Goal: Information Seeking & Learning: Learn about a topic

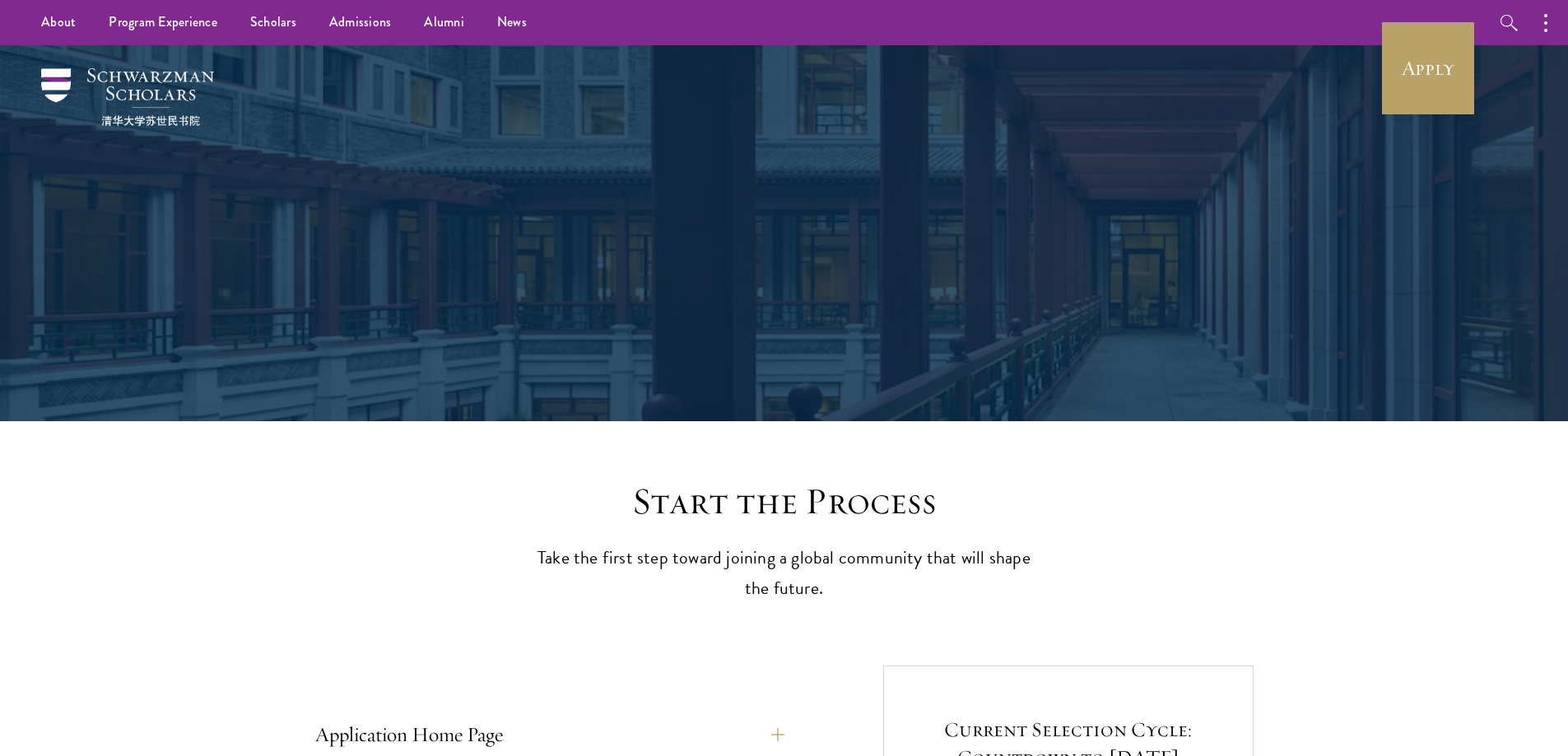
scroll to position [15, 0]
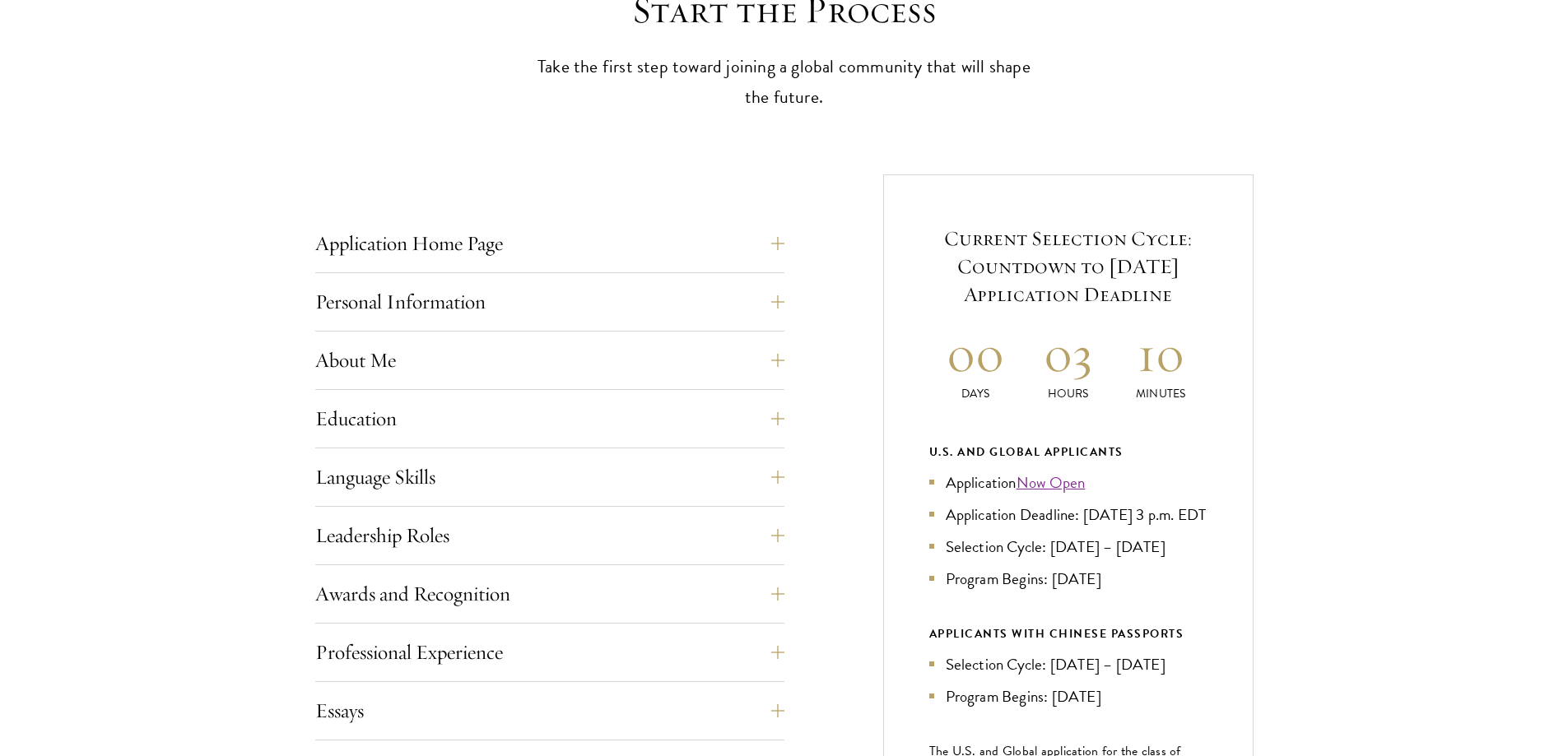
drag, startPoint x: 411, startPoint y: 225, endPoint x: 411, endPoint y: 314, distance: 89.0
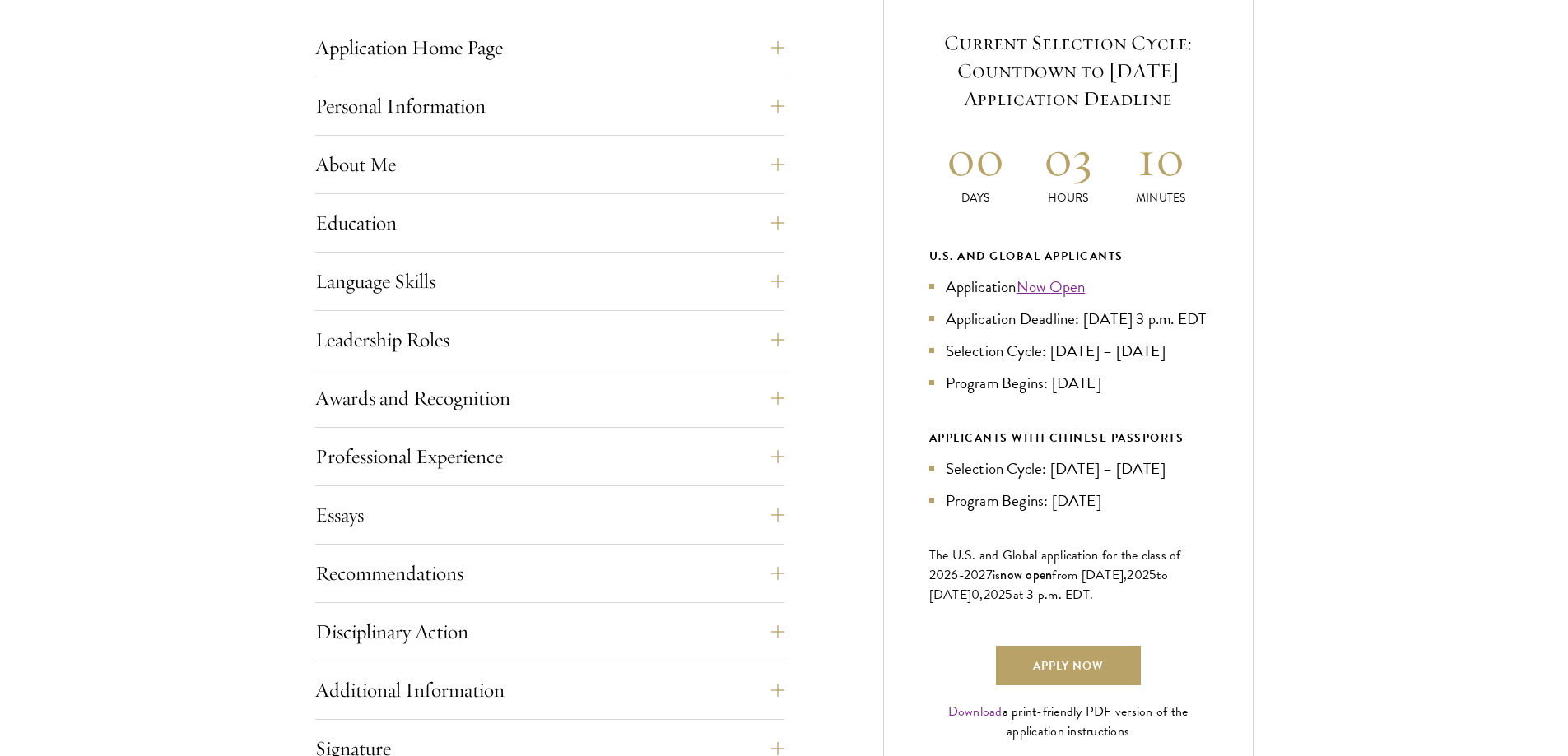
drag, startPoint x: 800, startPoint y: 175, endPoint x: 810, endPoint y: 238, distance: 63.8
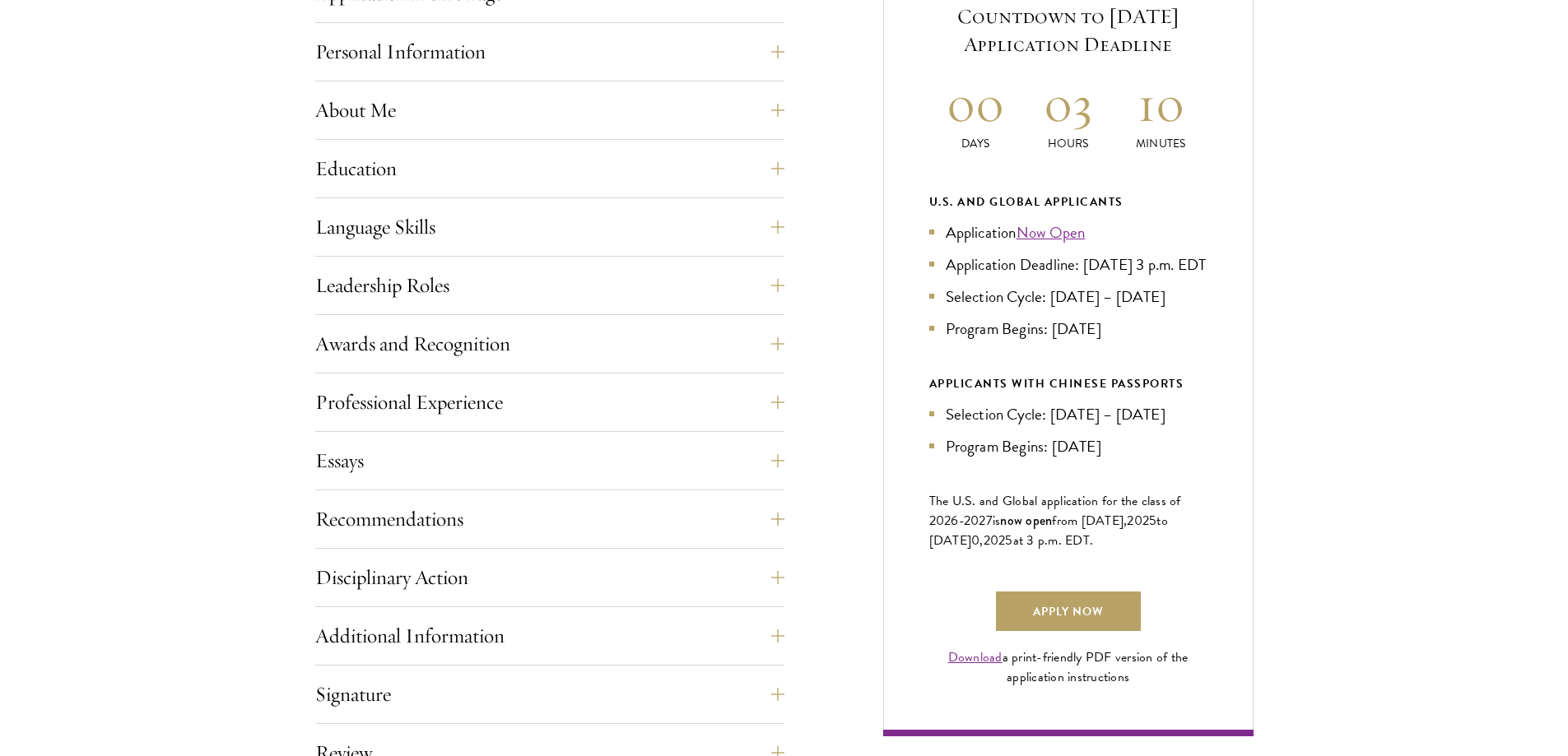
drag, startPoint x: 828, startPoint y: 232, endPoint x: 839, endPoint y: 259, distance: 29.2
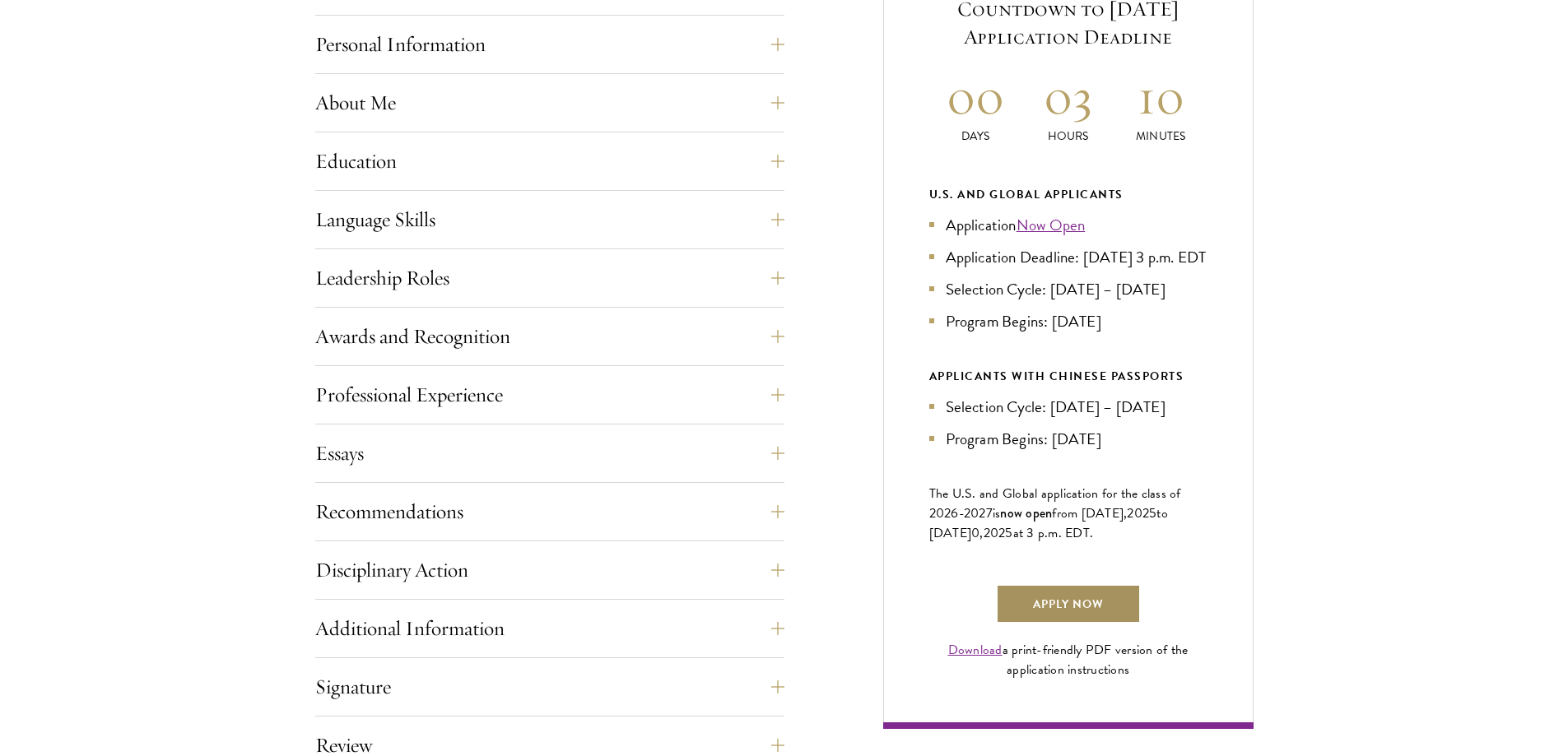
click at [1069, 622] on link "Apply Now" at bounding box center [1068, 604] width 145 height 40
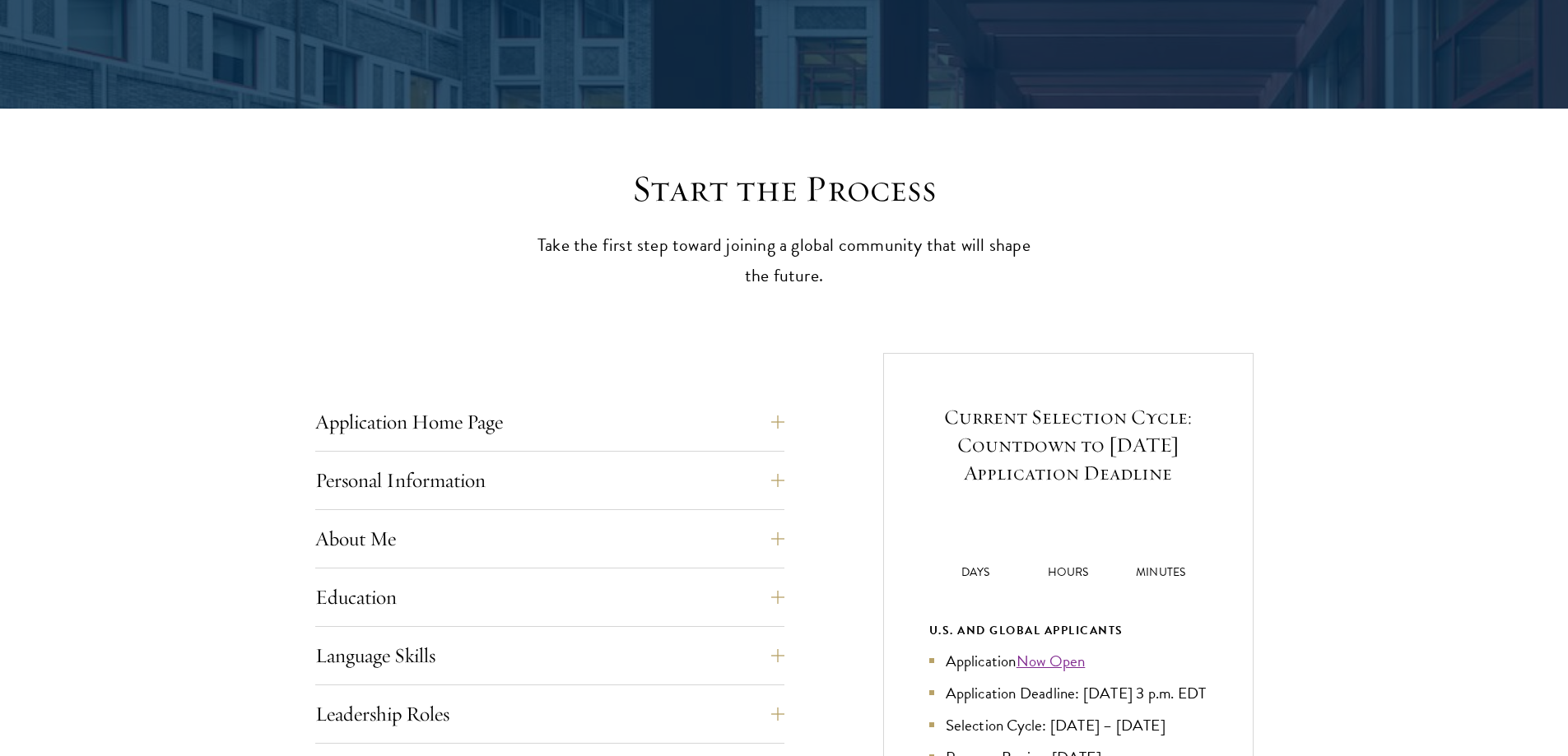
drag, startPoint x: 273, startPoint y: 98, endPoint x: 276, endPoint y: 215, distance: 117.0
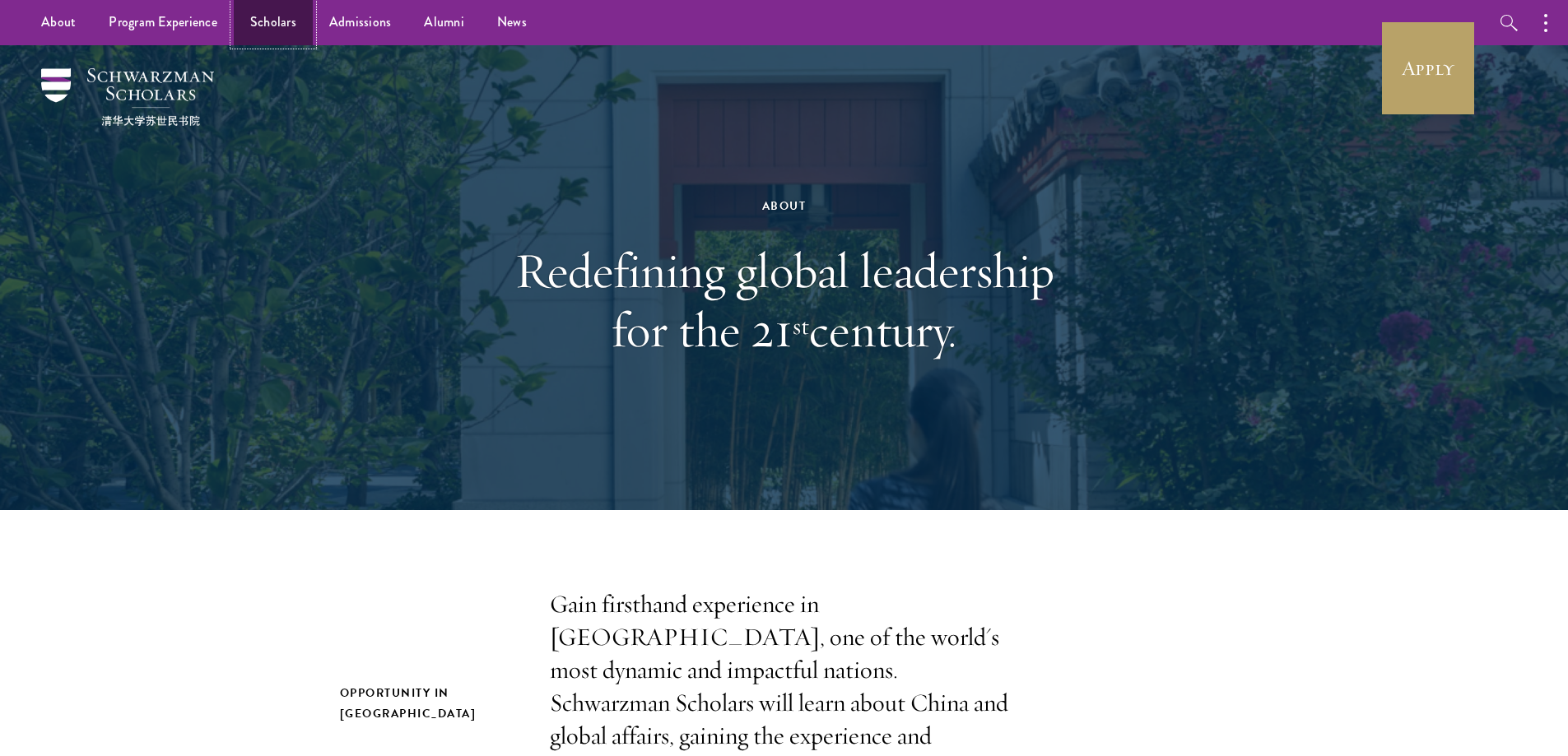
click at [241, 13] on link "Scholars" at bounding box center [272, 22] width 79 height 45
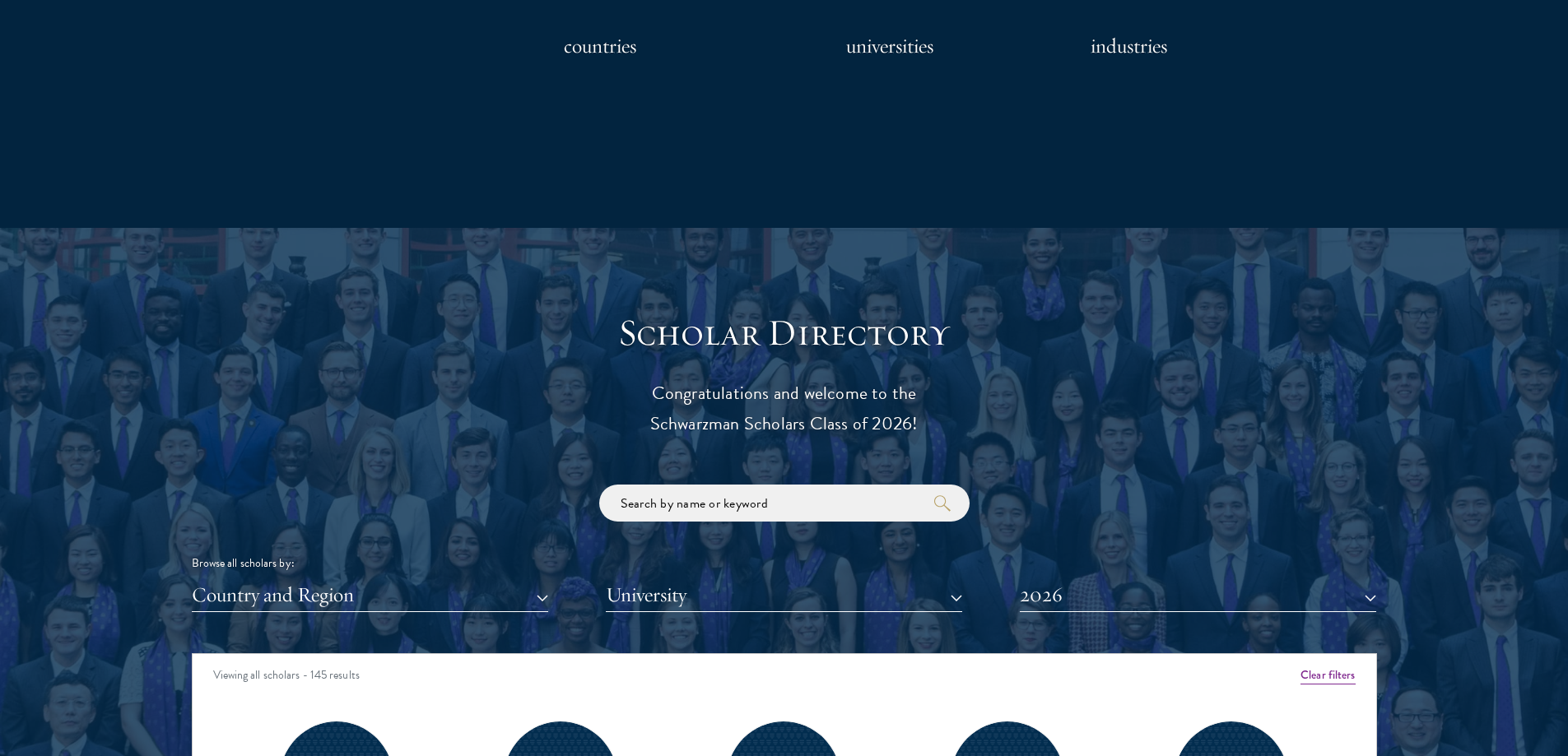
drag, startPoint x: 575, startPoint y: 343, endPoint x: 554, endPoint y: 352, distance: 22.8
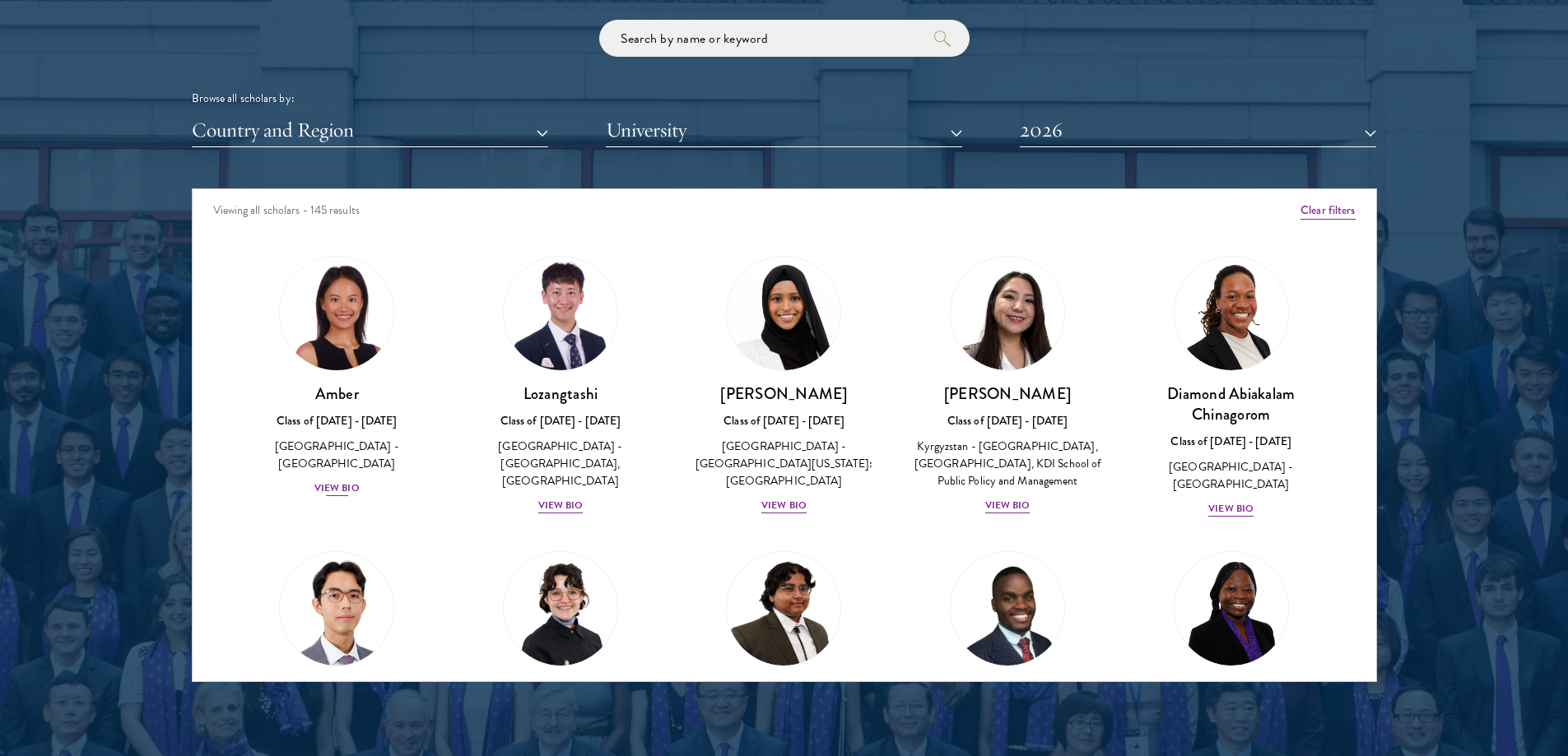
drag, startPoint x: 399, startPoint y: 278, endPoint x: 382, endPoint y: 340, distance: 64.3
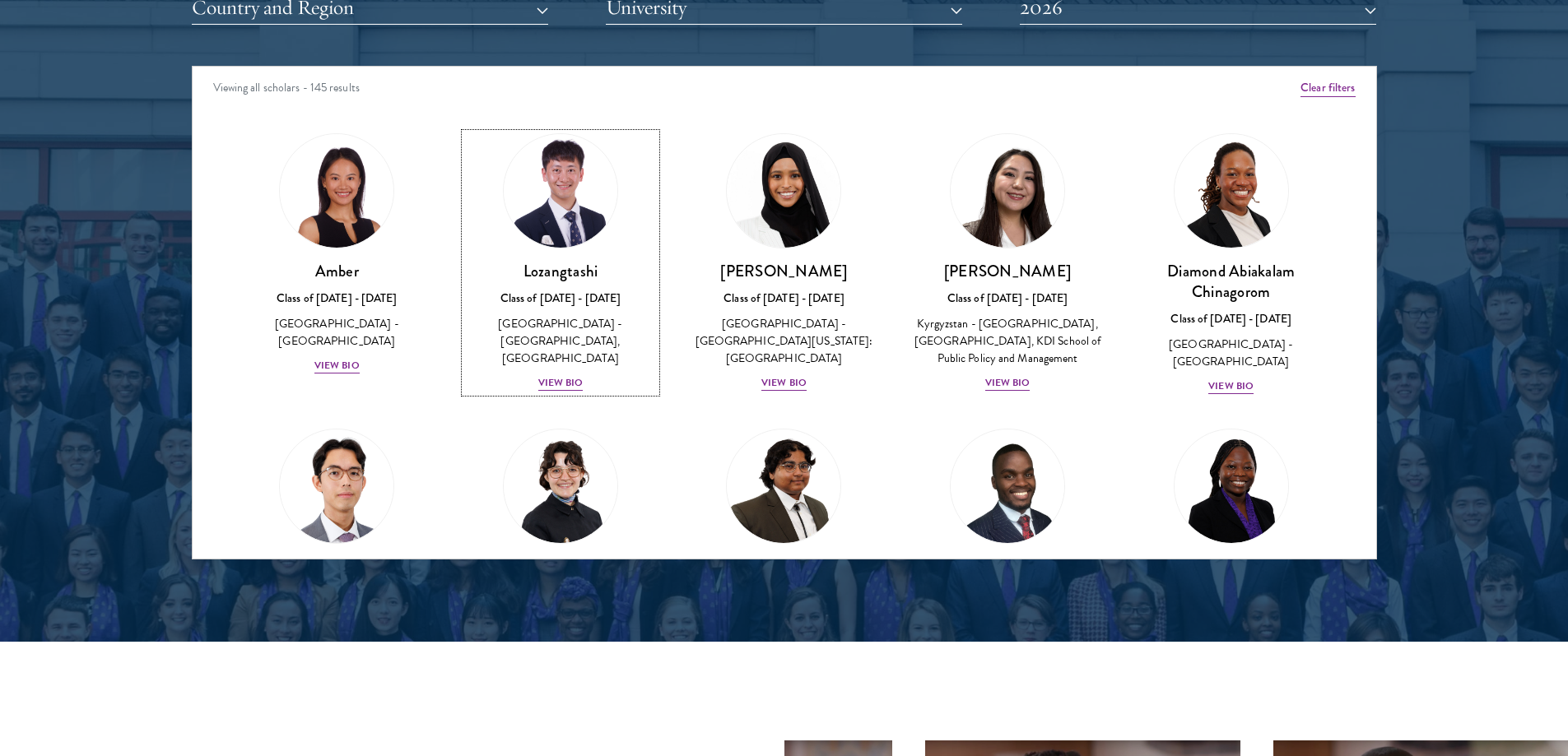
drag, startPoint x: 618, startPoint y: 284, endPoint x: 195, endPoint y: 241, distance: 425.2
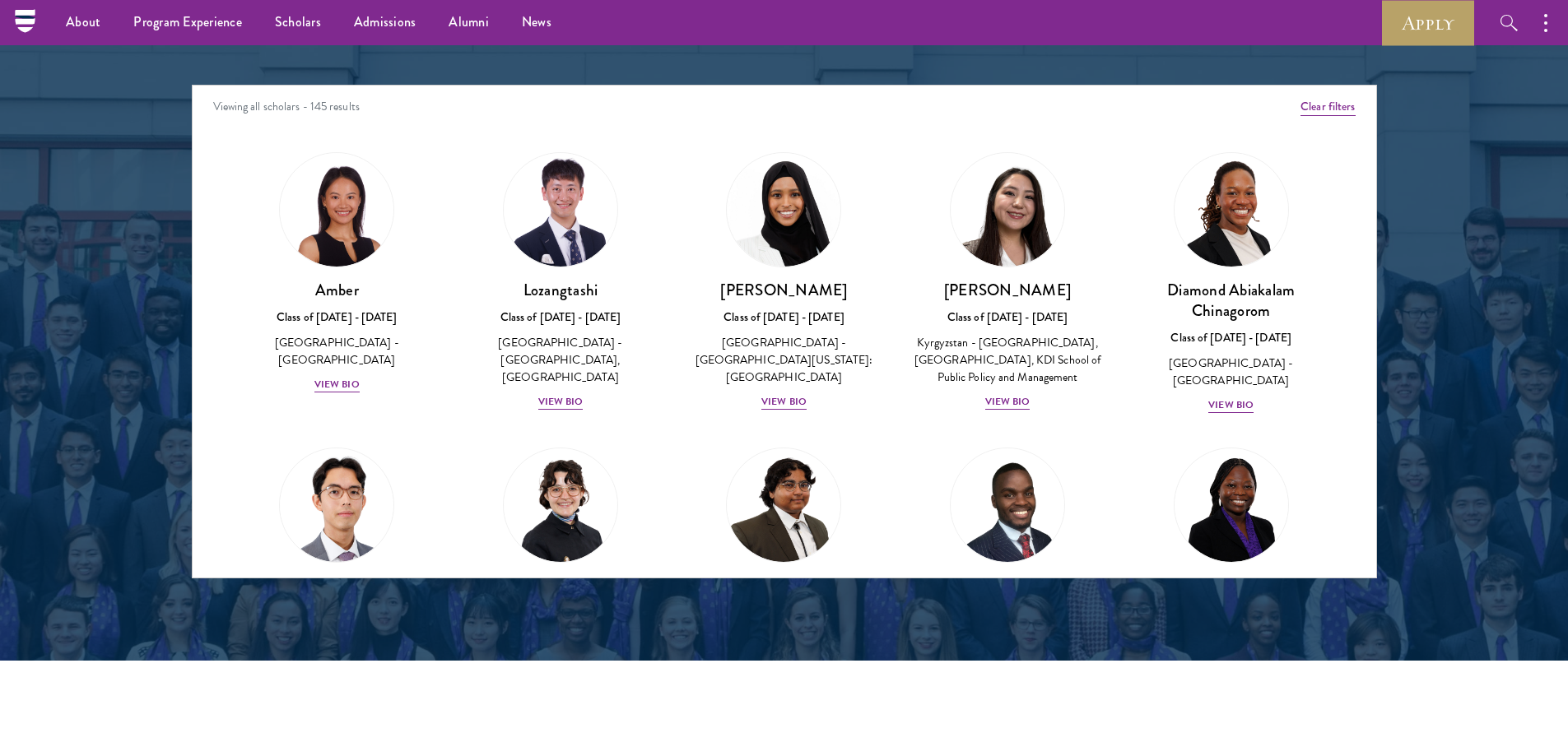
scroll to position [2073, 0]
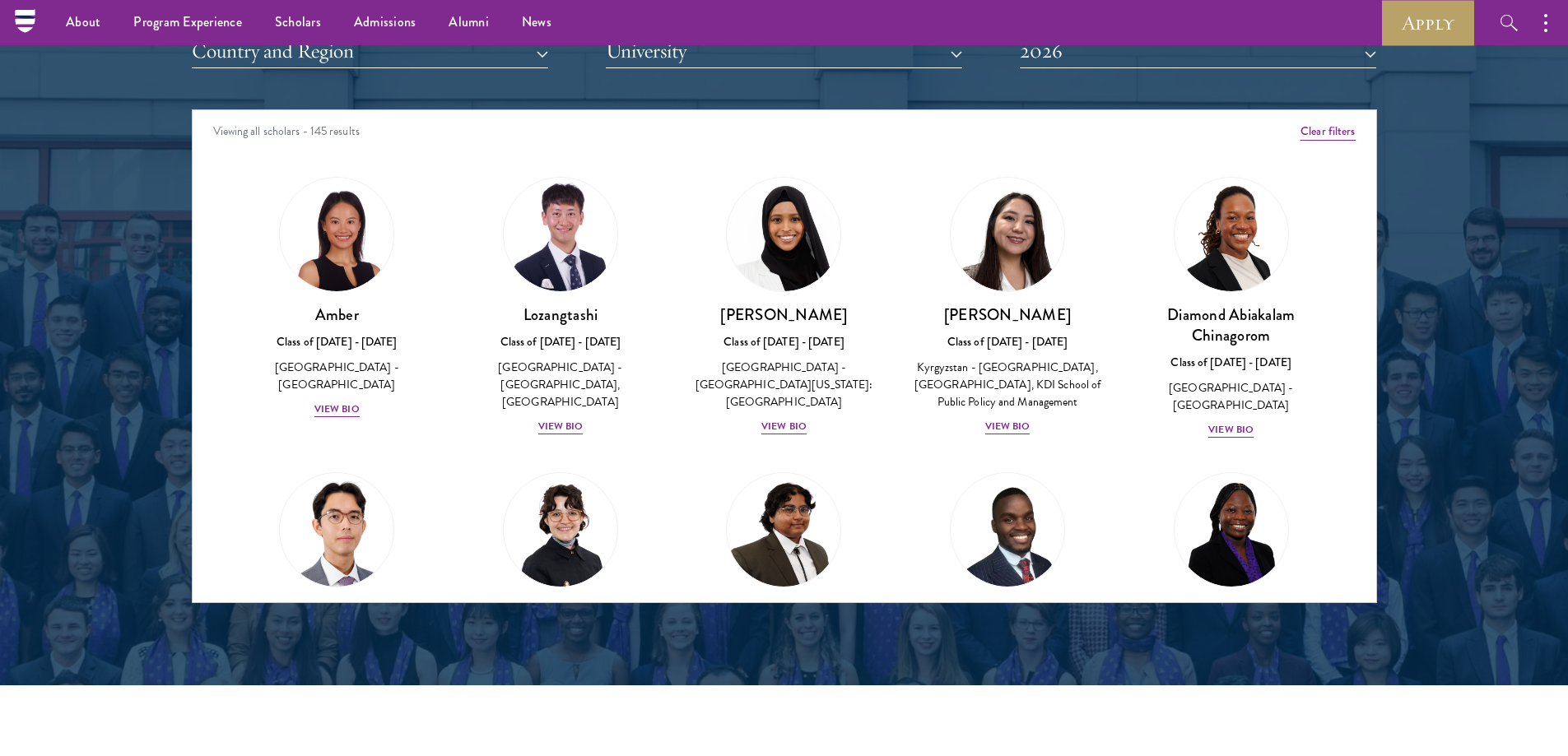
drag, startPoint x: 157, startPoint y: 234, endPoint x: 155, endPoint y: 213, distance: 21.1
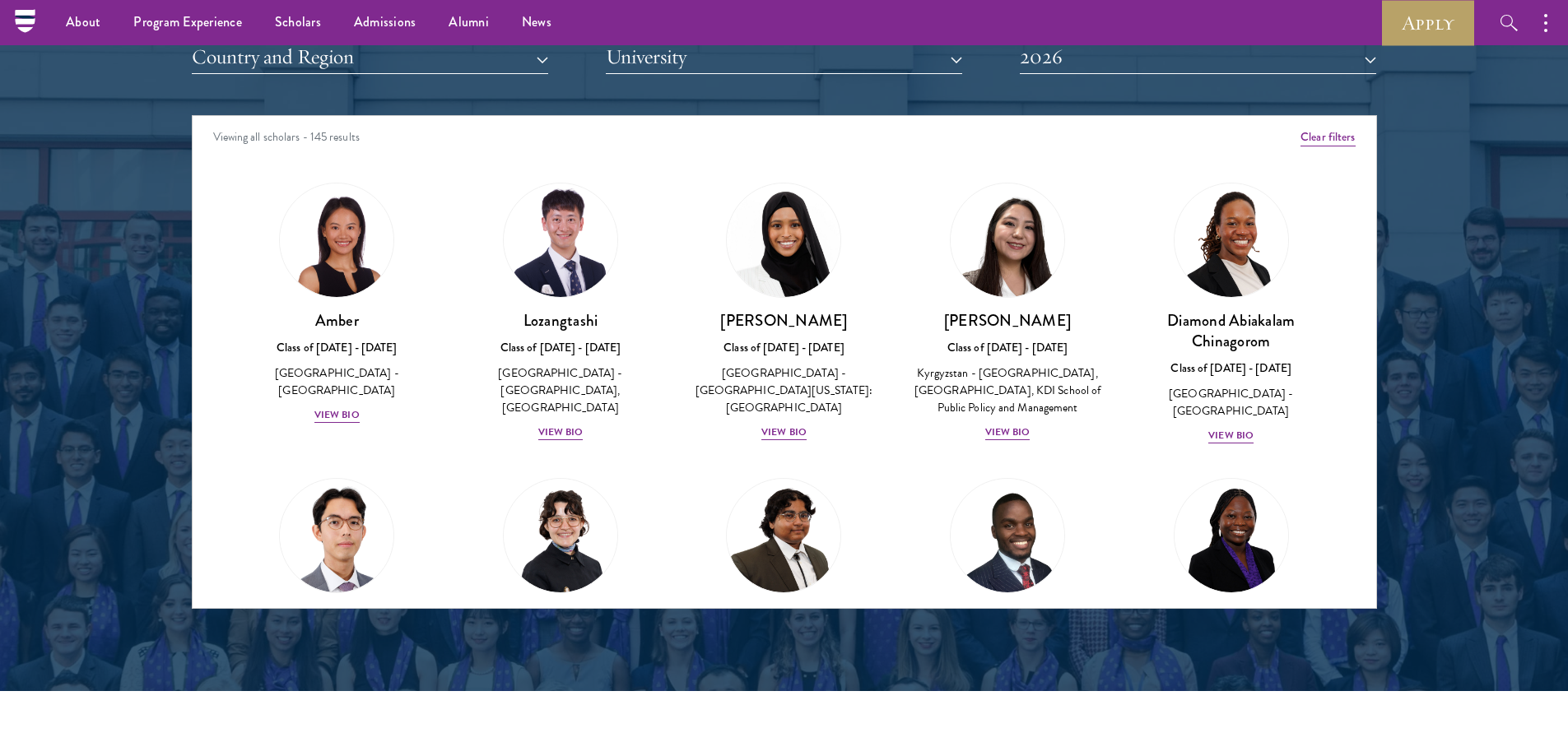
drag, startPoint x: 1178, startPoint y: 161, endPoint x: 1182, endPoint y: 146, distance: 15.5
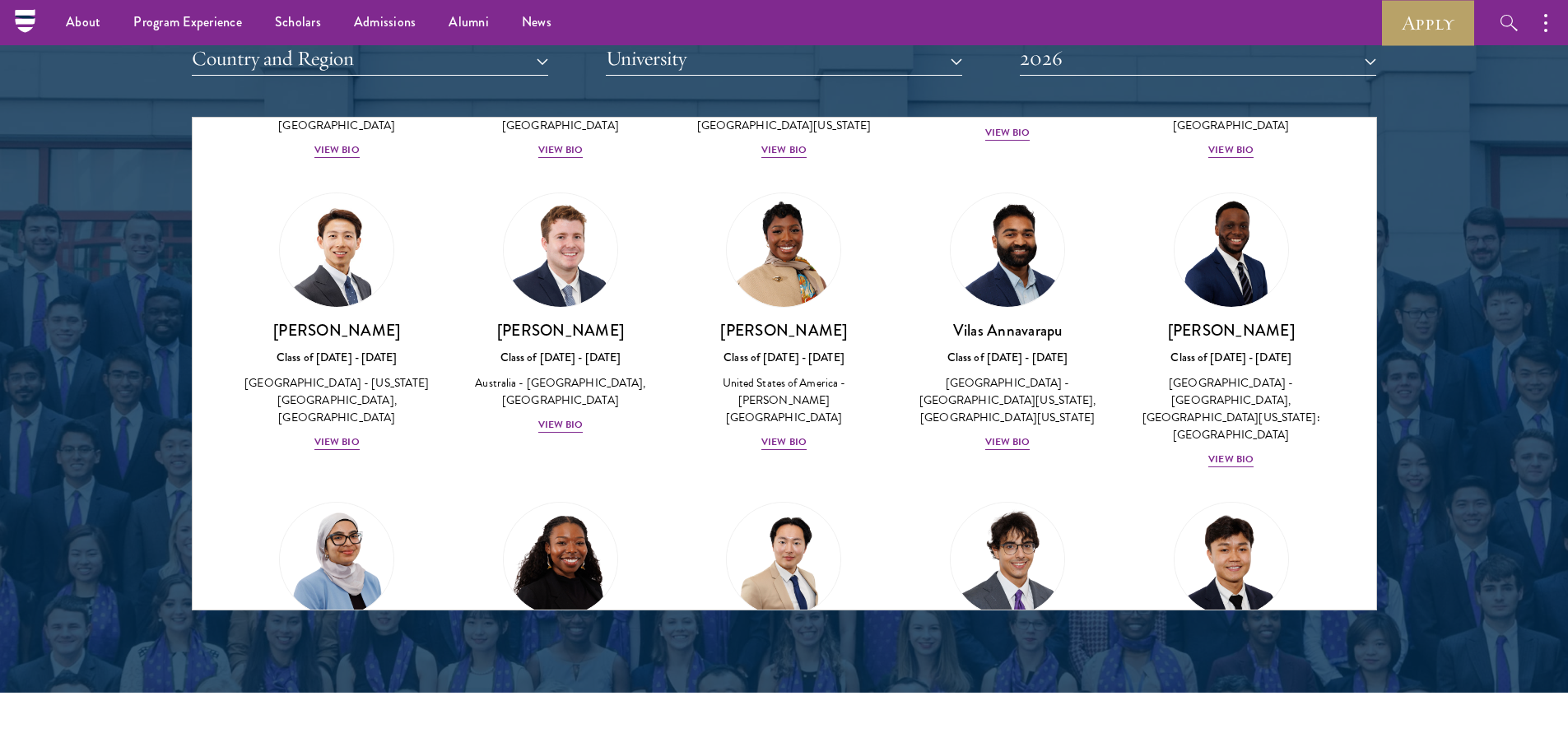
scroll to position [577, 0]
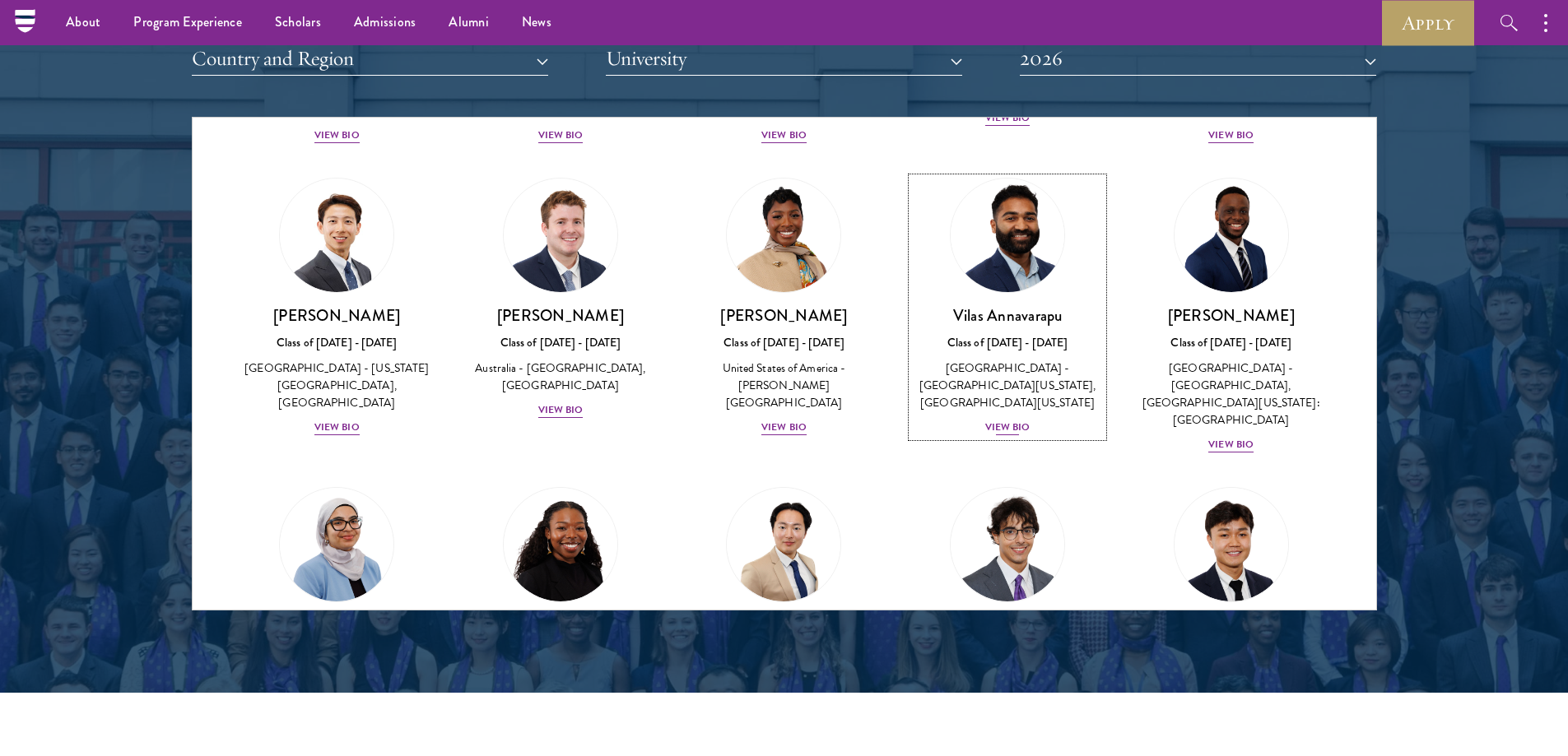
click at [1006, 420] on div "View Bio" at bounding box center [1007, 428] width 45 height 16
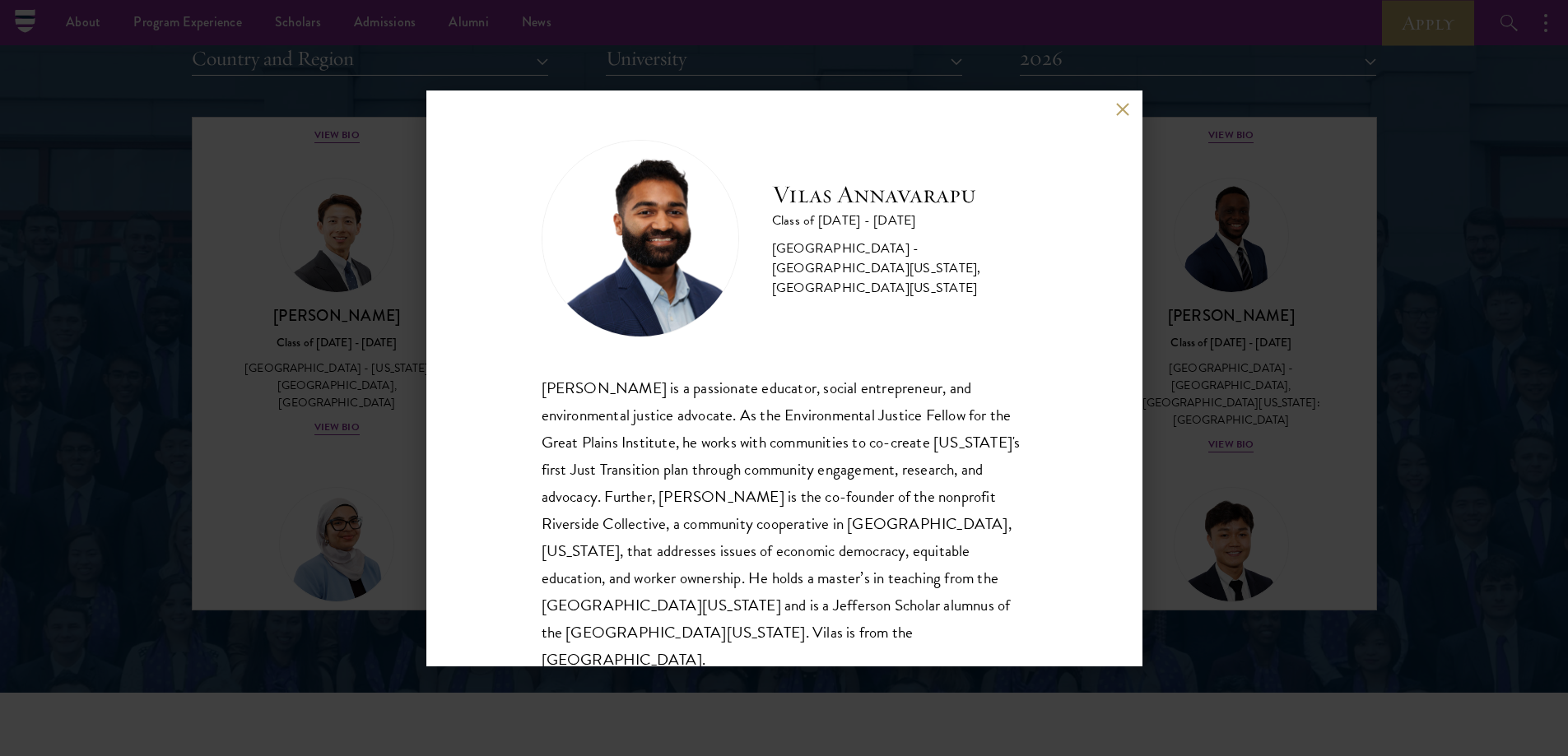
click at [863, 405] on div "Vilas Annavarapu is a passionate educator, social entrepreneur, and environment…" at bounding box center [784, 524] width 486 height 300
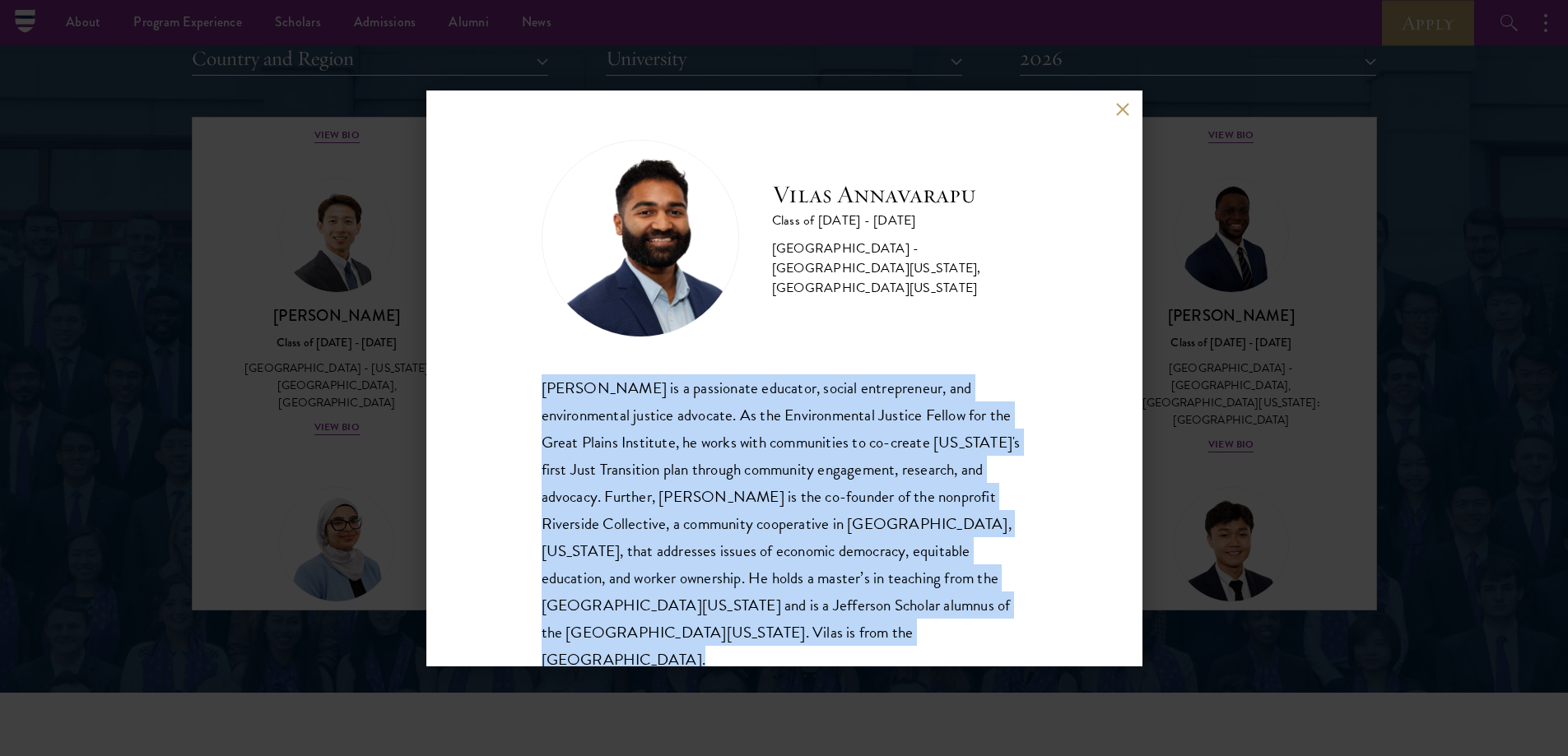
click at [863, 406] on div "Vilas Annavarapu is a passionate educator, social entrepreneur, and environment…" at bounding box center [784, 524] width 486 height 300
copy body "Vilas Annavarapu is a passionate educator, social entrepreneur, and environment…"
click at [830, 412] on div "Vilas Annavarapu is a passionate educator, social entrepreneur, and environment…" at bounding box center [784, 524] width 486 height 300
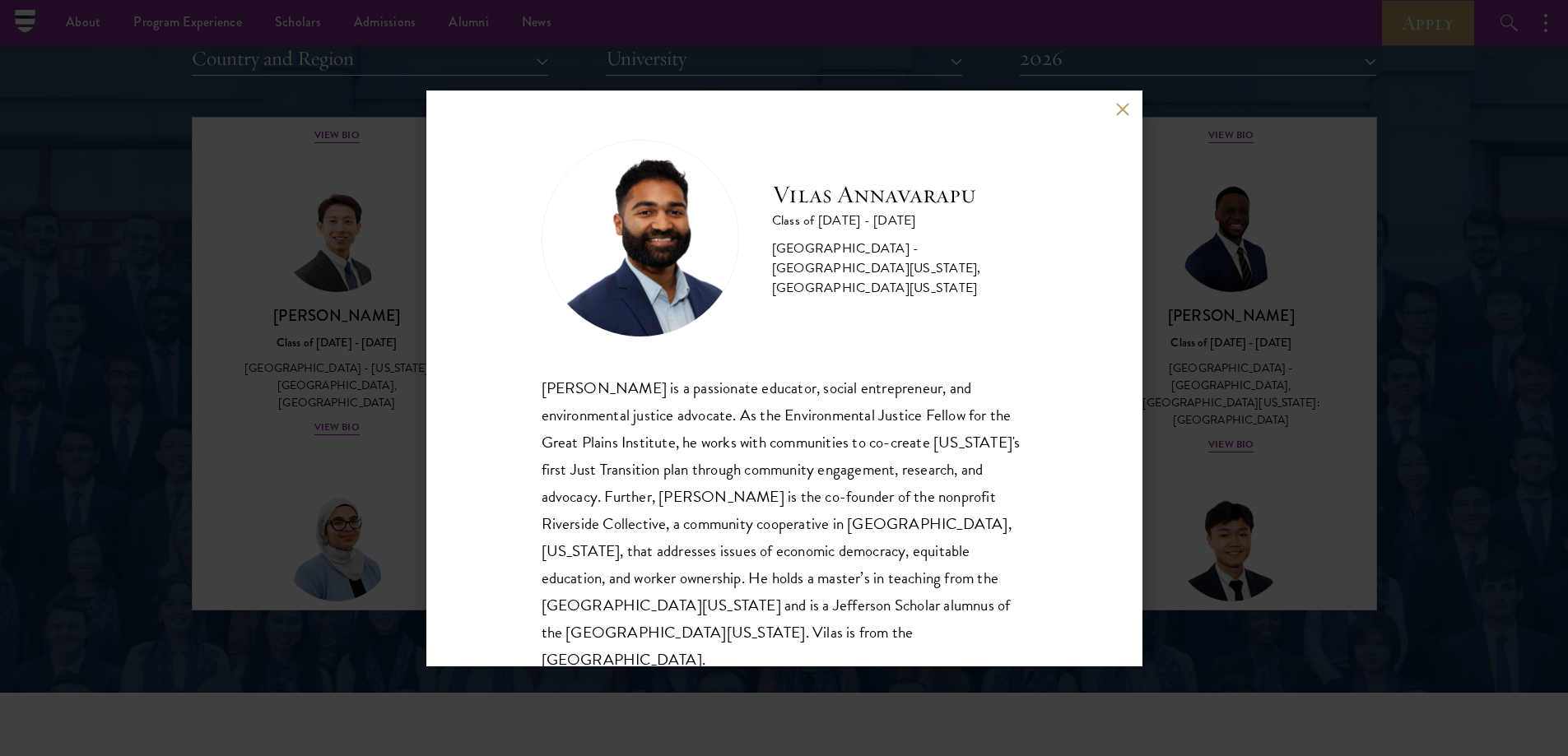
click at [363, 282] on div "Vilas Annavarapu Class of 2025 - 2026 United States of America - University of …" at bounding box center [784, 378] width 1568 height 756
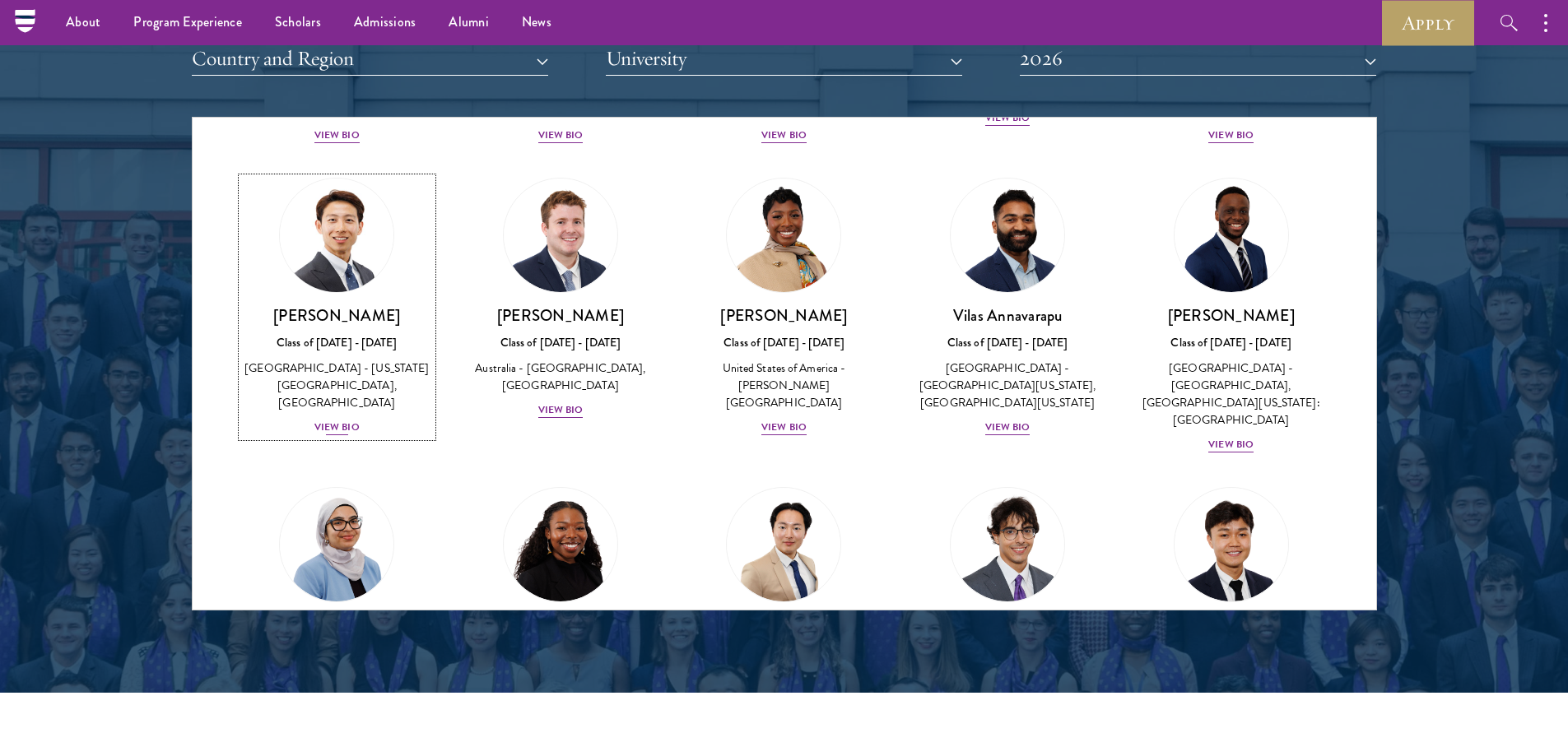
click at [312, 437] on div "Phillip An Class of 2025 - 2026 United States of America - California Institute…" at bounding box center [338, 370] width 191 height 132
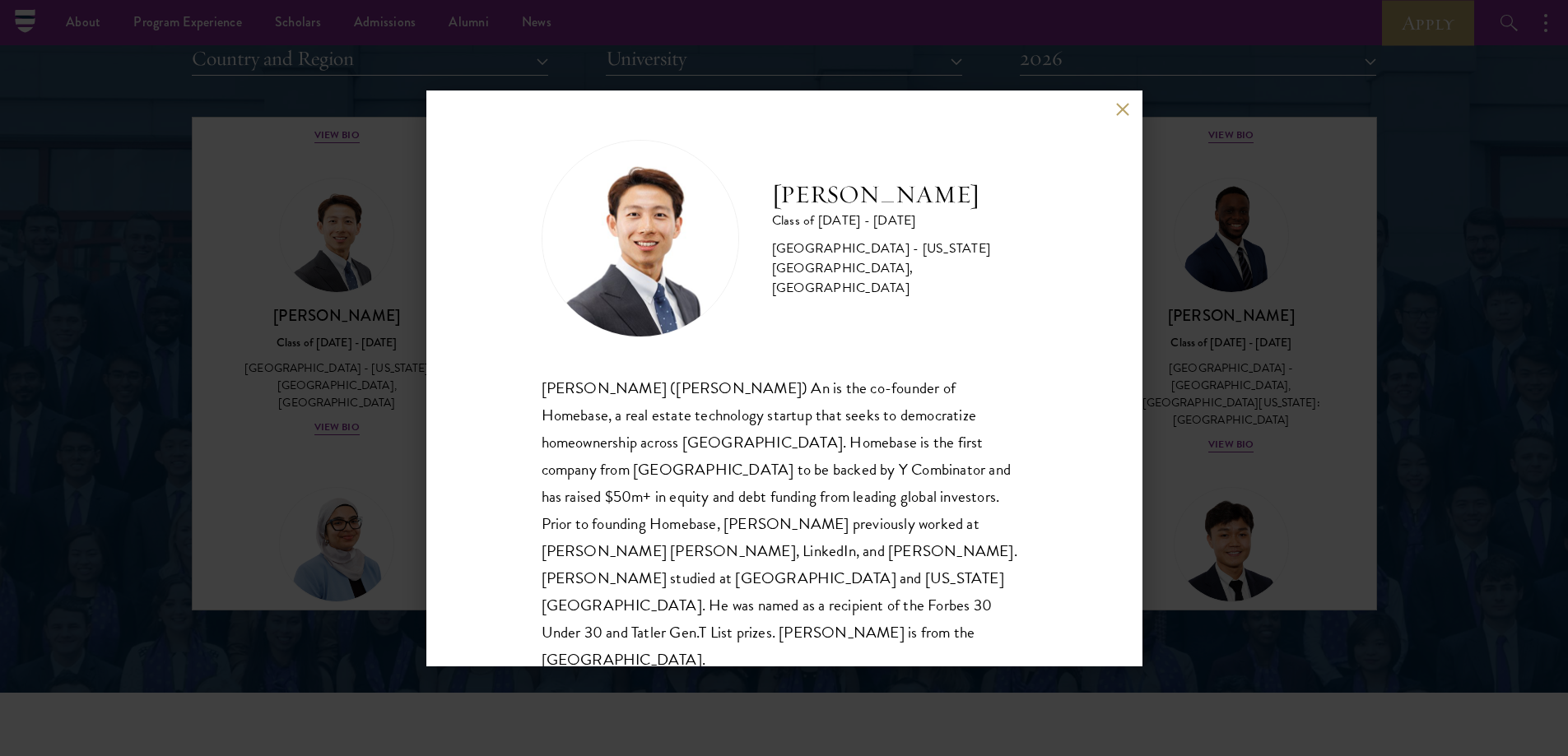
click at [643, 423] on div "Guangning (Phillip) An is the co-founder of Homebase, a real estate technology …" at bounding box center [784, 524] width 486 height 300
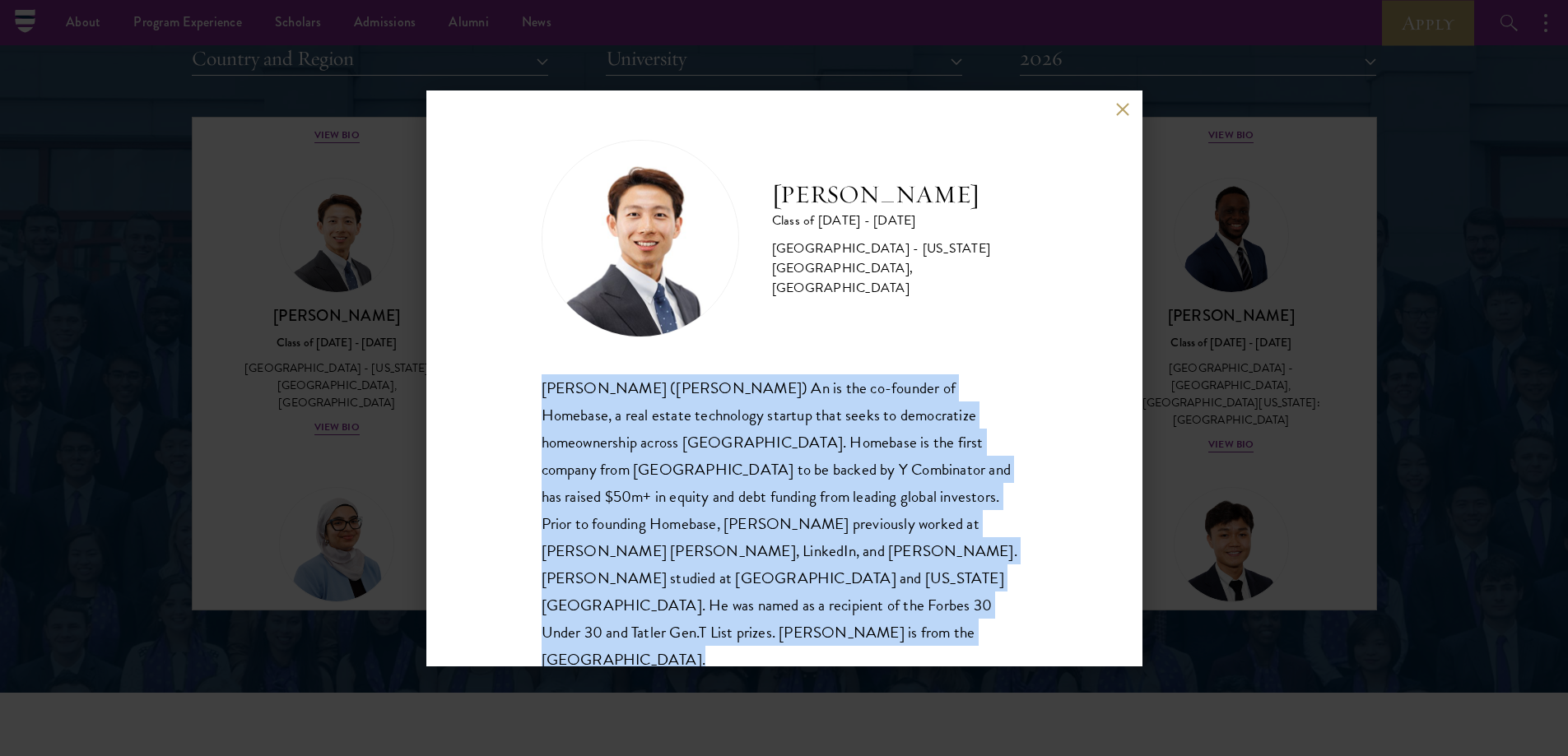
click at [643, 423] on div "Guangning (Phillip) An is the co-founder of Homebase, a real estate technology …" at bounding box center [784, 524] width 486 height 300
click at [622, 430] on div "Guangning (Phillip) An is the co-founder of Homebase, a real estate technology …" at bounding box center [784, 524] width 486 height 300
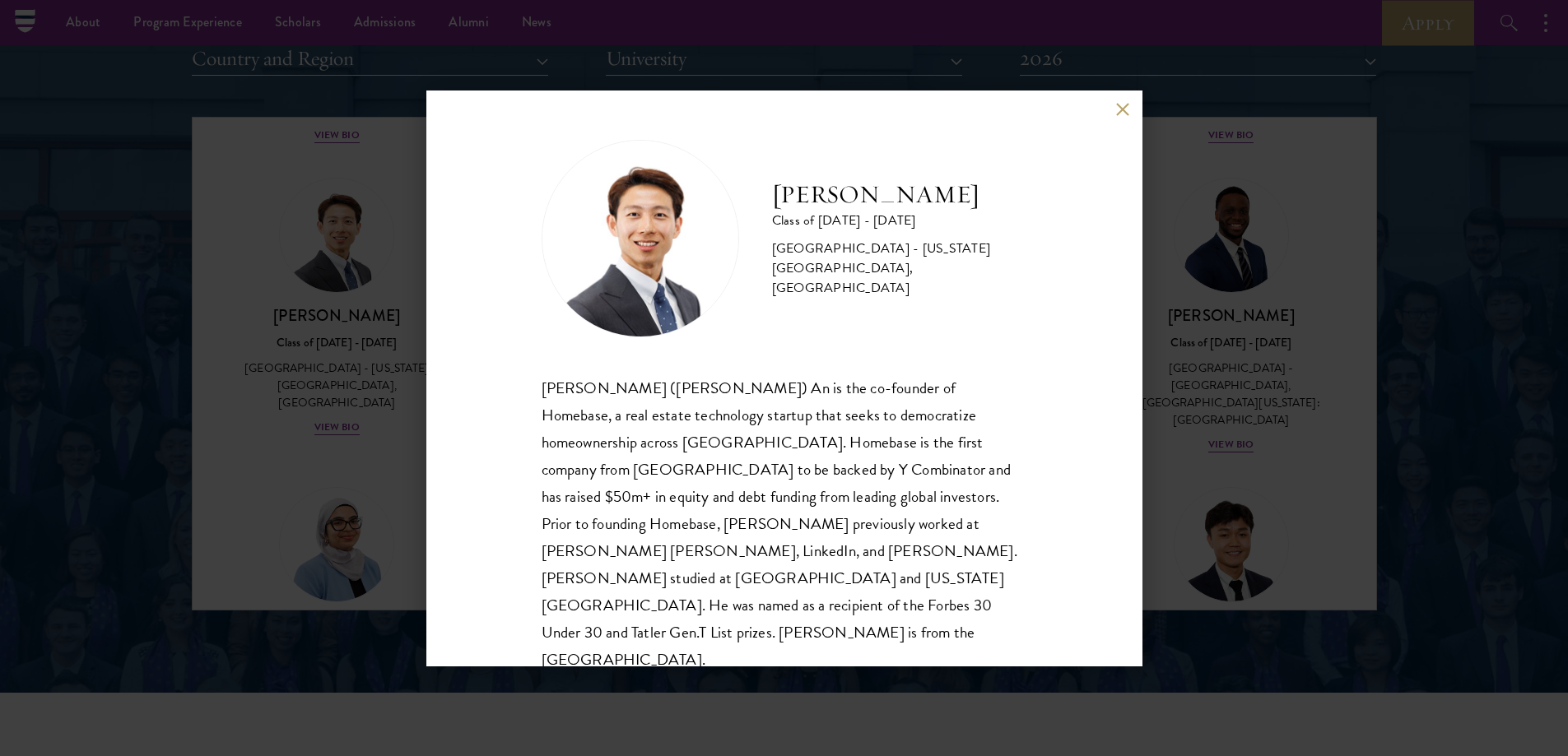
click at [739, 429] on div "Guangning (Phillip) An is the co-founder of Homebase, a real estate technology …" at bounding box center [784, 524] width 486 height 300
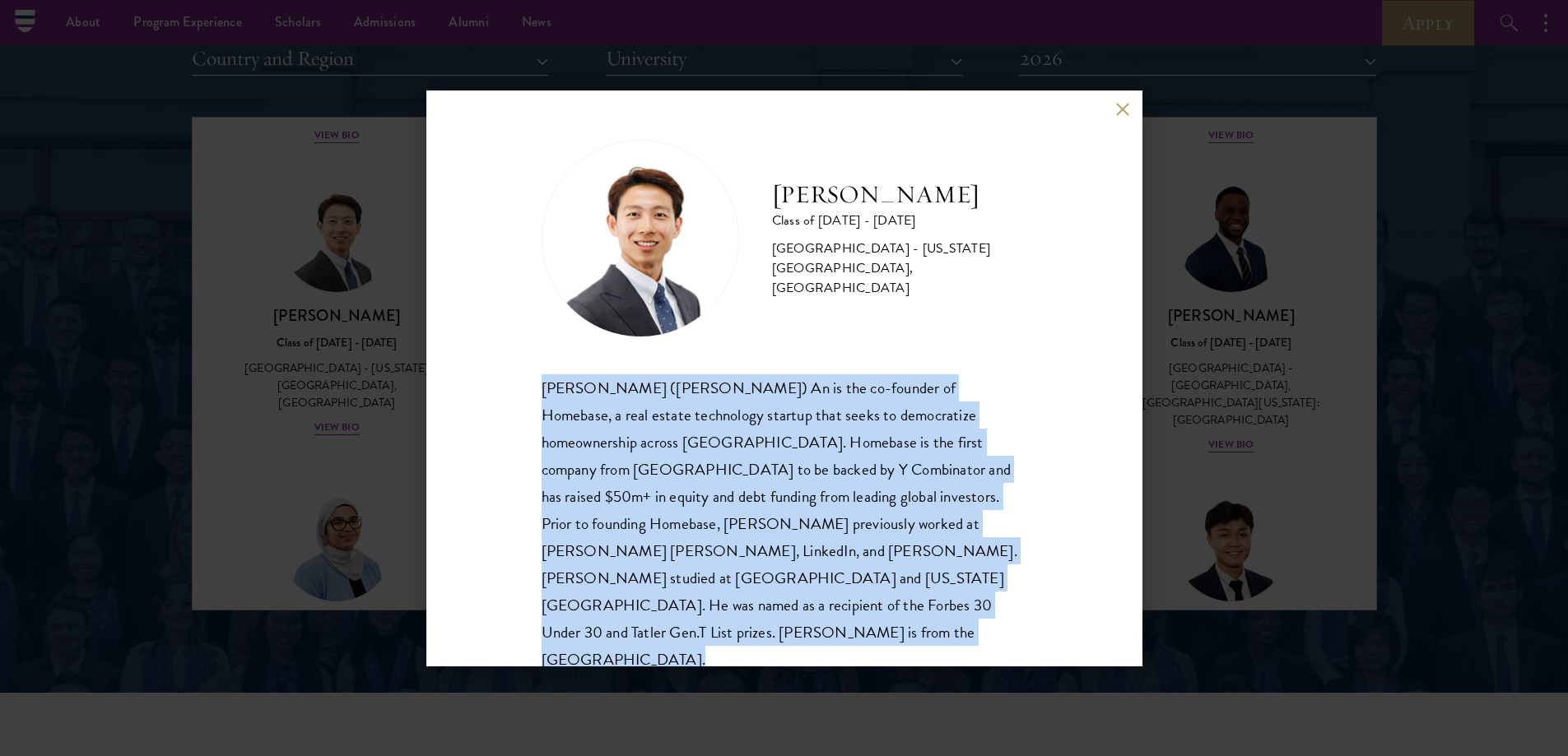
click at [740, 429] on div "Guangning (Phillip) An is the co-founder of Homebase, a real estate technology …" at bounding box center [784, 524] width 486 height 300
copy body "Guangning (Phillip) An is the co-founder of Homebase, a real estate technology …"
click at [752, 415] on div "Guangning (Phillip) An is the co-founder of Homebase, a real estate technology …" at bounding box center [784, 524] width 486 height 300
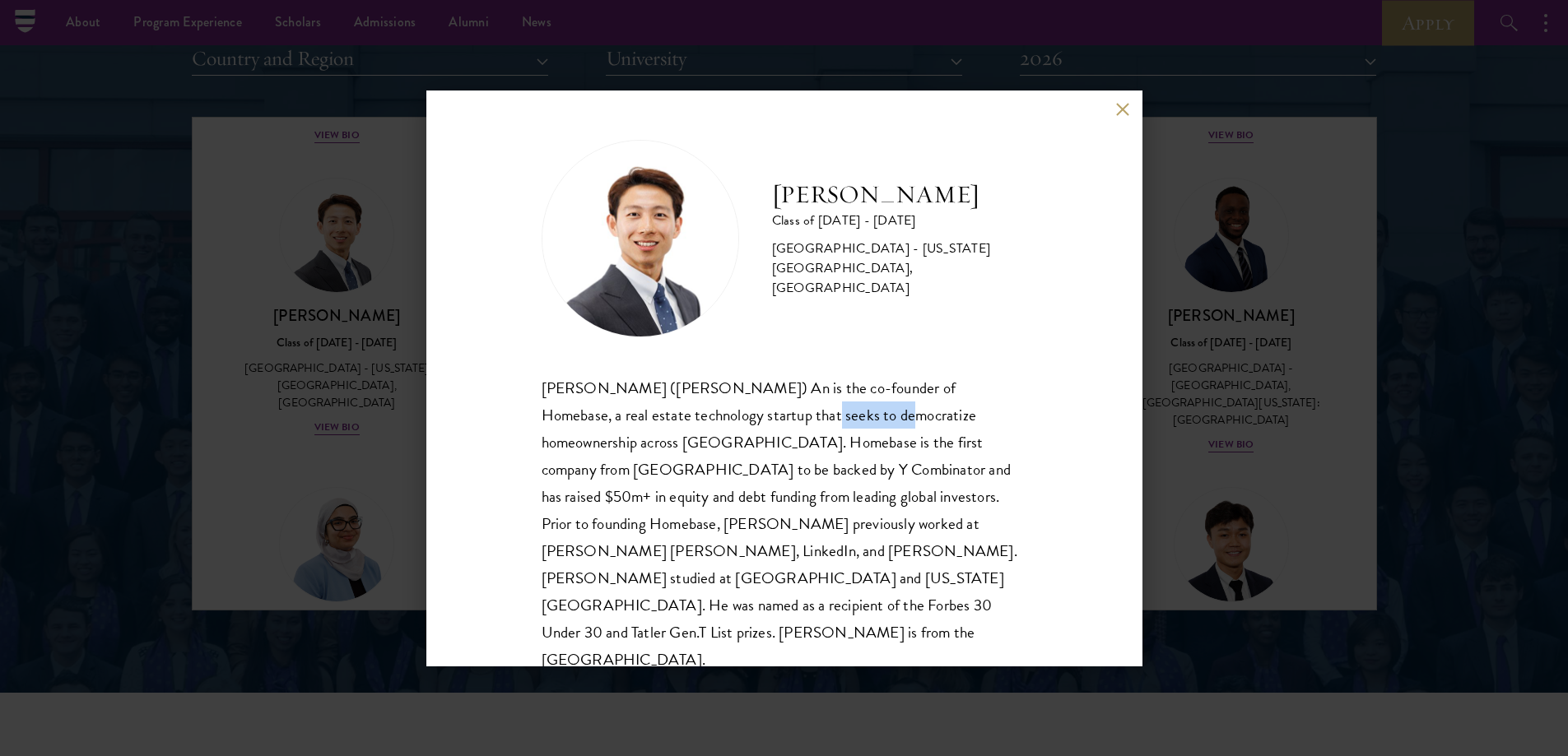
click at [752, 415] on div "Guangning (Phillip) An is the co-founder of Homebase, a real estate technology …" at bounding box center [784, 524] width 486 height 300
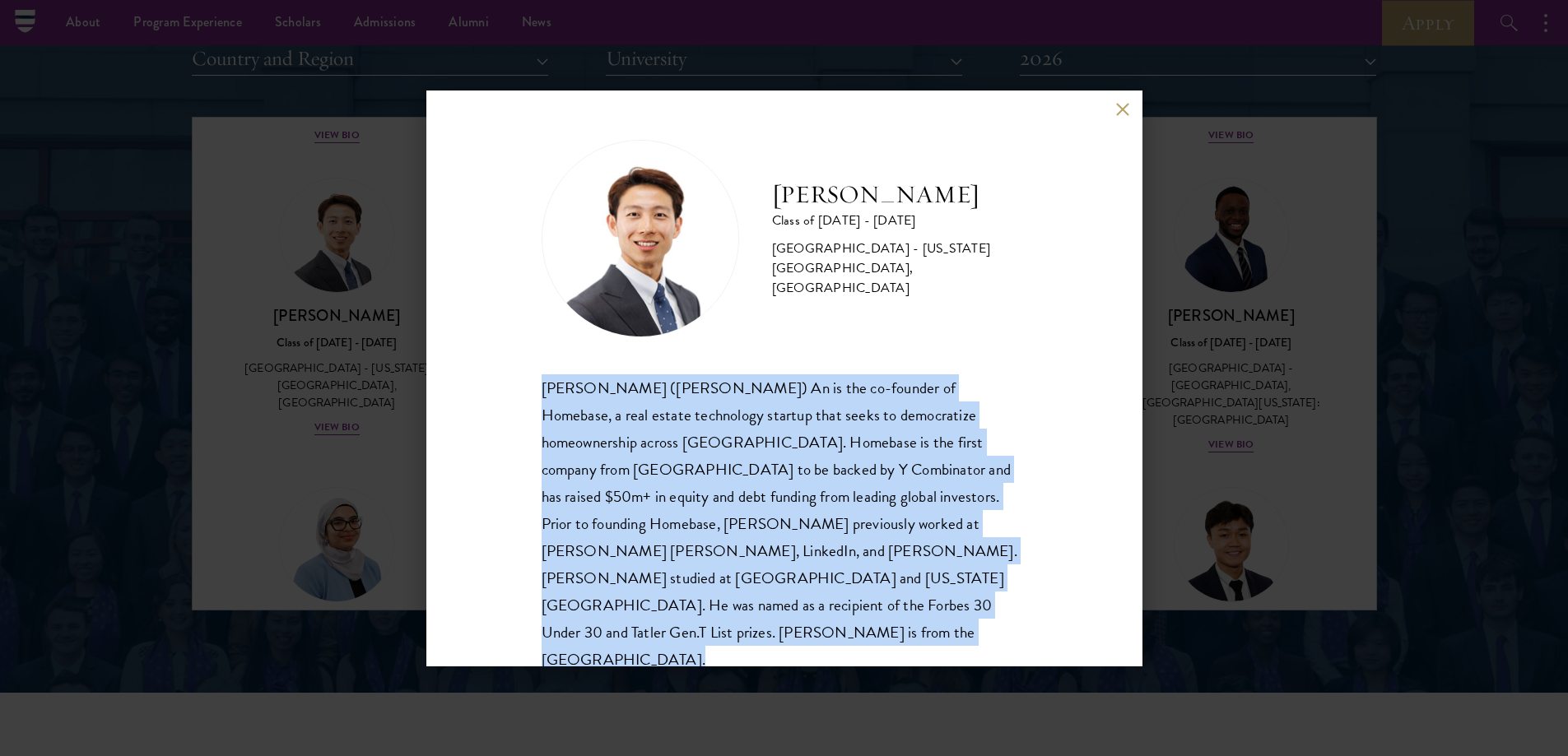
click at [752, 415] on div "Guangning (Phillip) An is the co-founder of Homebase, a real estate technology …" at bounding box center [784, 524] width 486 height 300
click at [739, 411] on div "Guangning (Phillip) An is the co-founder of Homebase, a real estate technology …" at bounding box center [784, 524] width 486 height 300
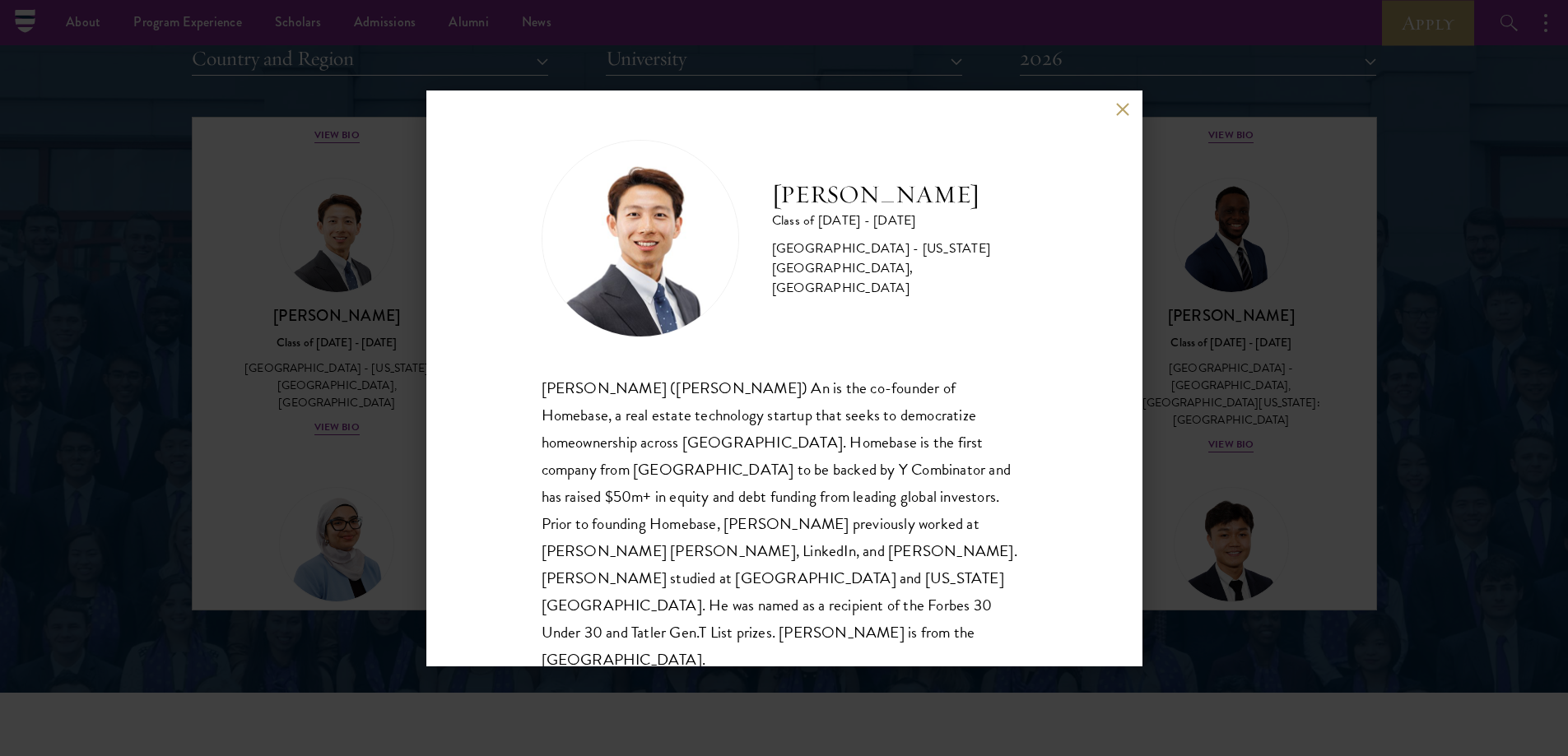
click at [799, 428] on div "Guangning (Phillip) An is the co-founder of Homebase, a real estate technology …" at bounding box center [784, 524] width 486 height 300
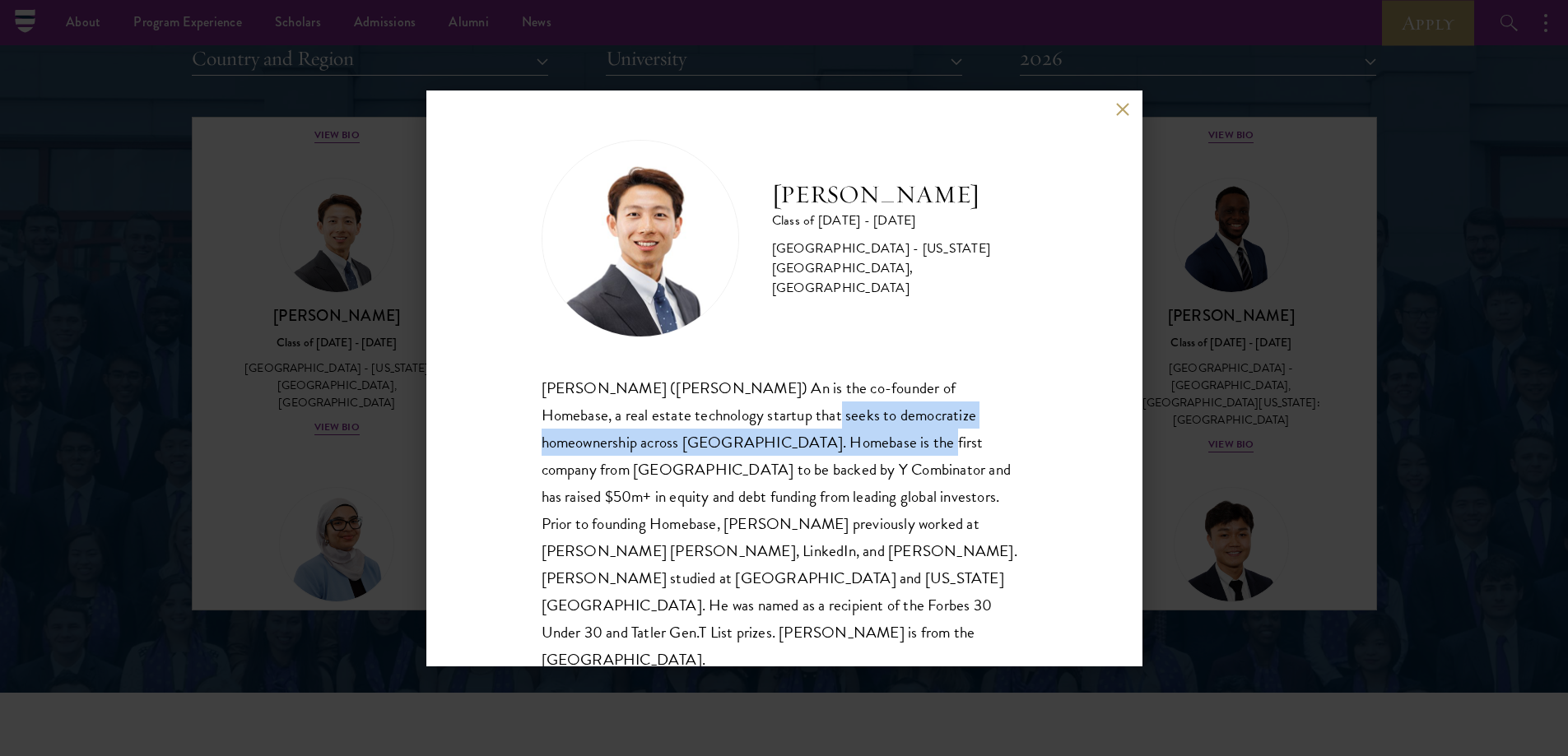
click at [799, 429] on div "Guangning (Phillip) An is the co-founder of Homebase, a real estate technology …" at bounding box center [784, 524] width 486 height 300
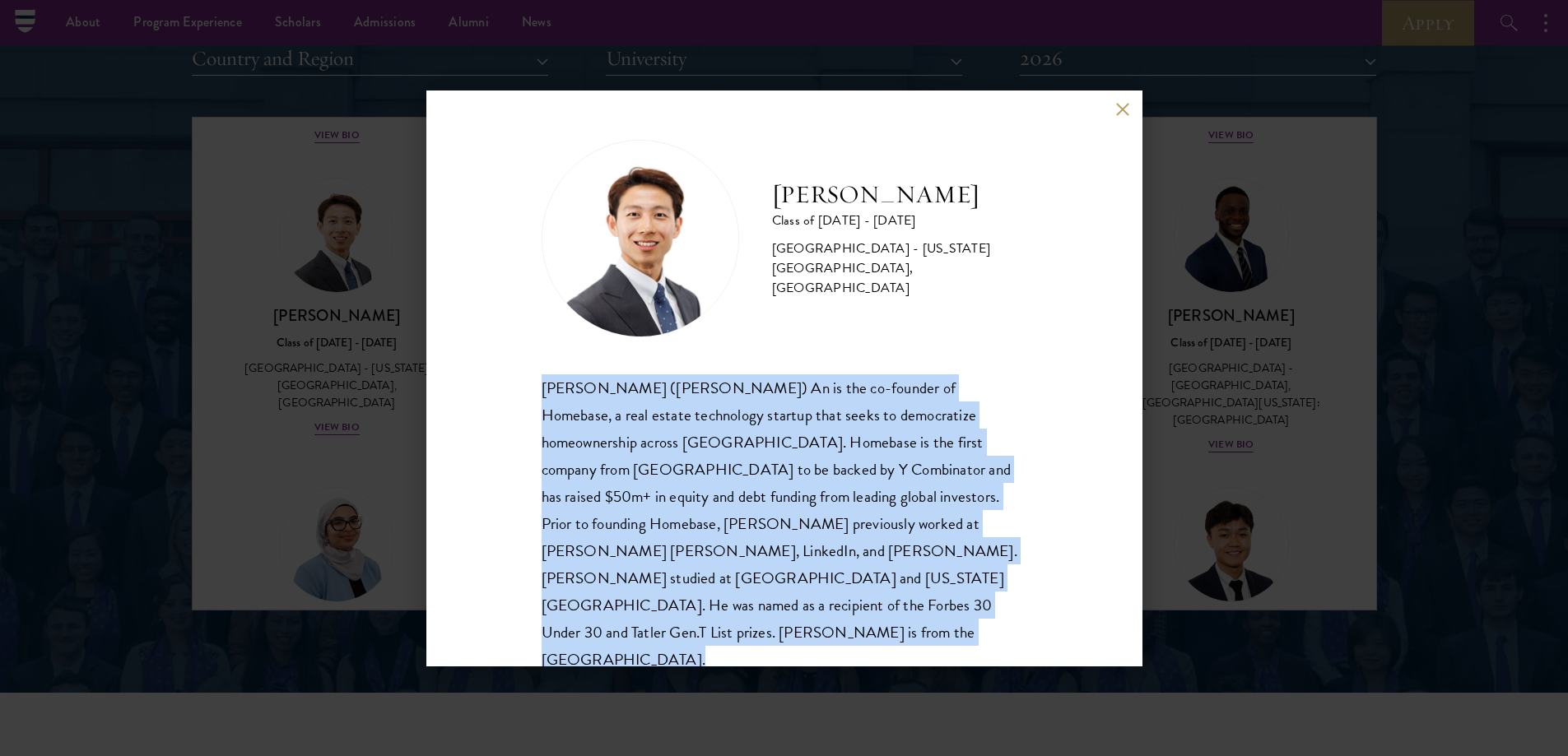
click at [799, 429] on div "Guangning (Phillip) An is the co-founder of Homebase, a real estate technology …" at bounding box center [784, 524] width 486 height 300
copy body "Guangning (Phillip) An is the co-founder of Homebase, a real estate technology …"
click at [742, 434] on div "Guangning (Phillip) An is the co-founder of Homebase, a real estate technology …" at bounding box center [784, 524] width 486 height 300
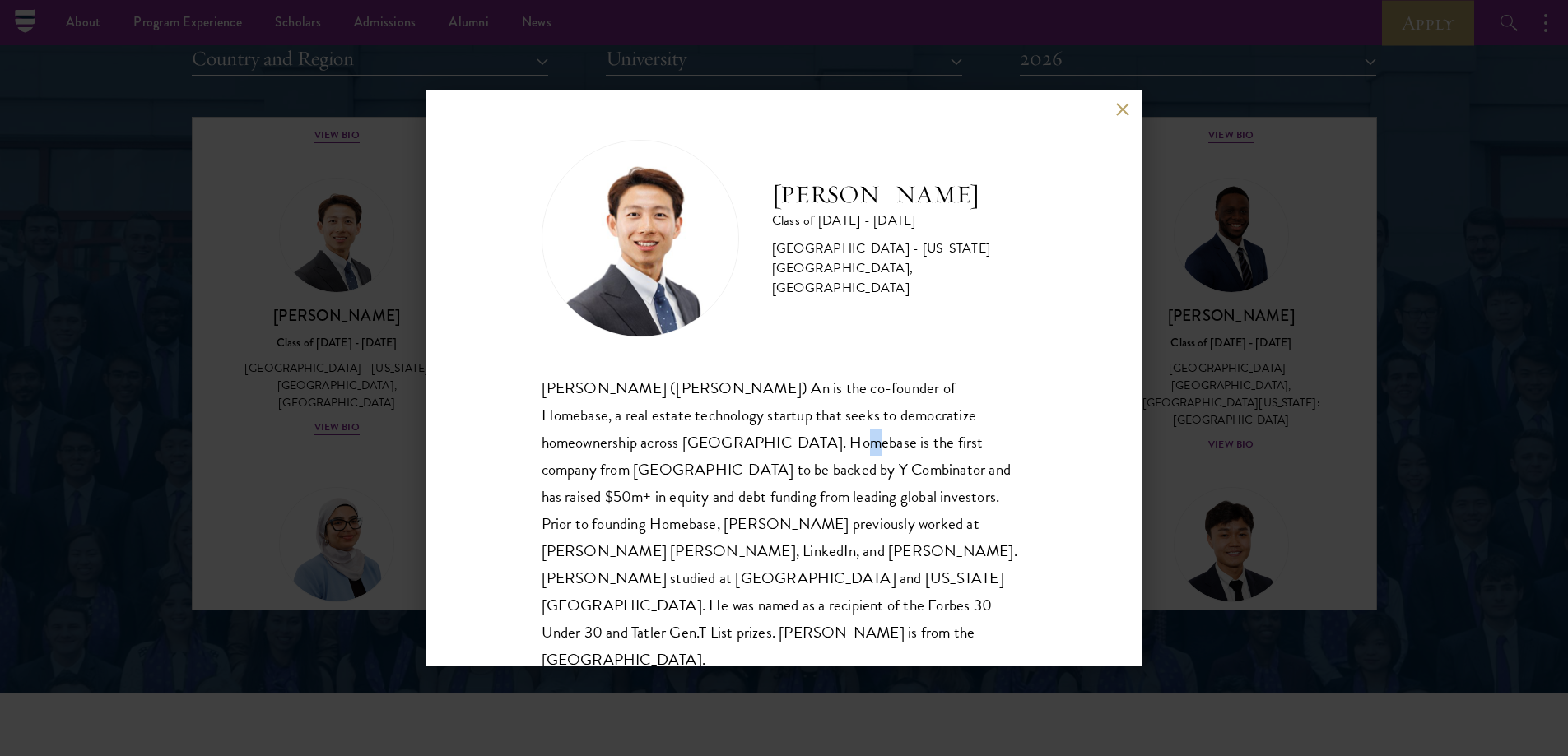
click at [742, 434] on div "Guangning (Phillip) An is the co-founder of Homebase, a real estate technology …" at bounding box center [784, 524] width 486 height 300
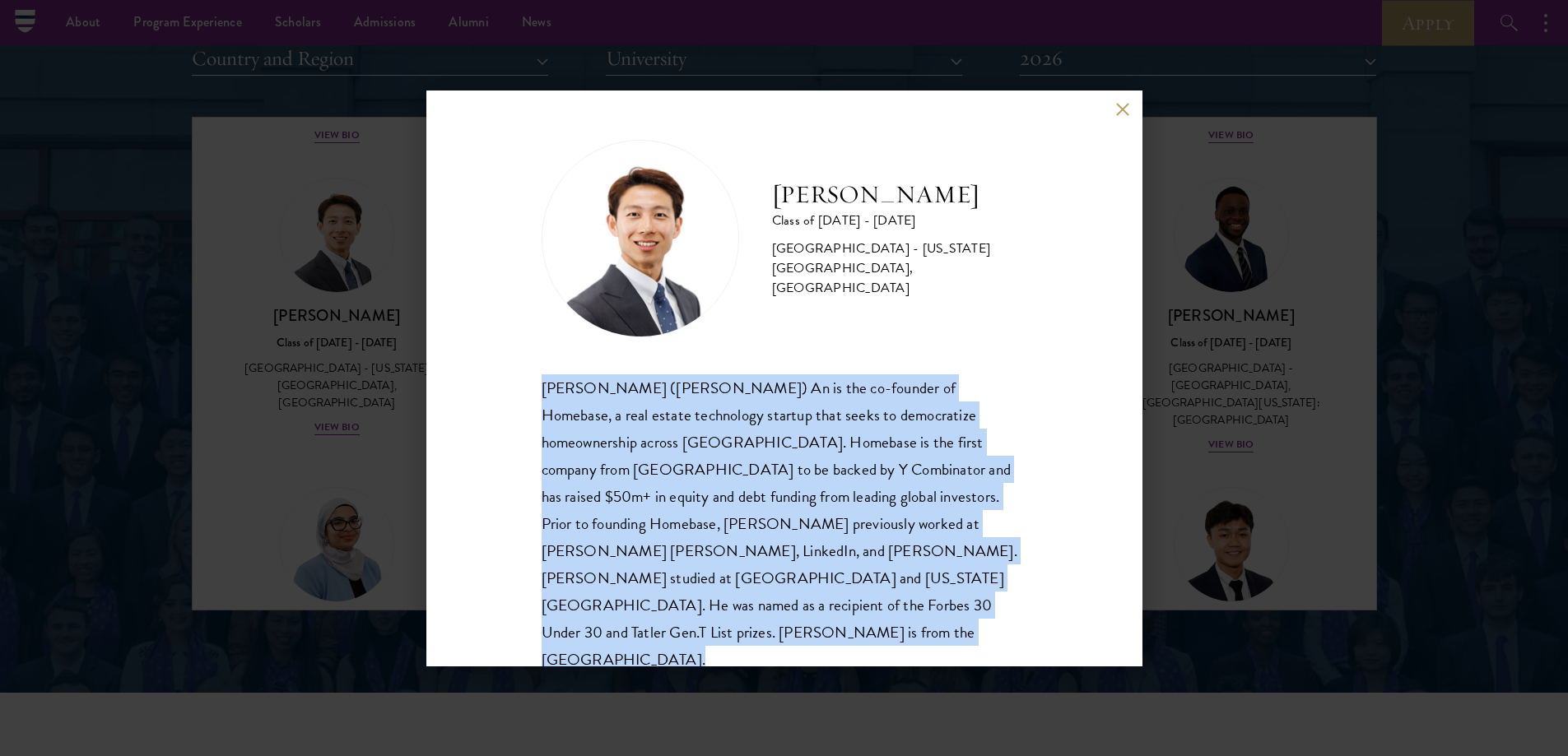
click at [742, 434] on div "Guangning (Phillip) An is the co-founder of Homebase, a real estate technology …" at bounding box center [784, 524] width 486 height 300
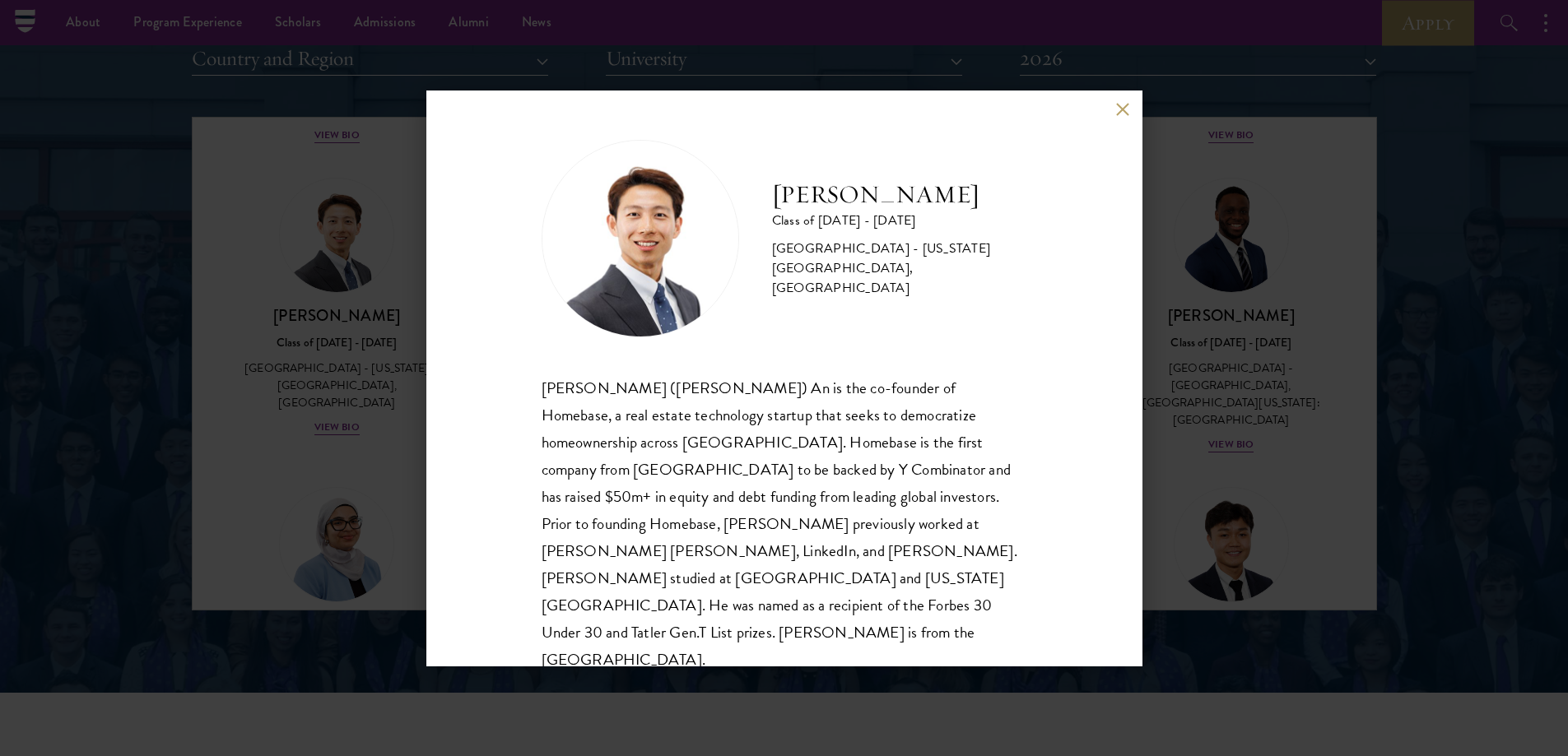
click at [302, 378] on div "Phillip An Class of 2025 - 2026 United States of America - California Institute…" at bounding box center [784, 378] width 1568 height 756
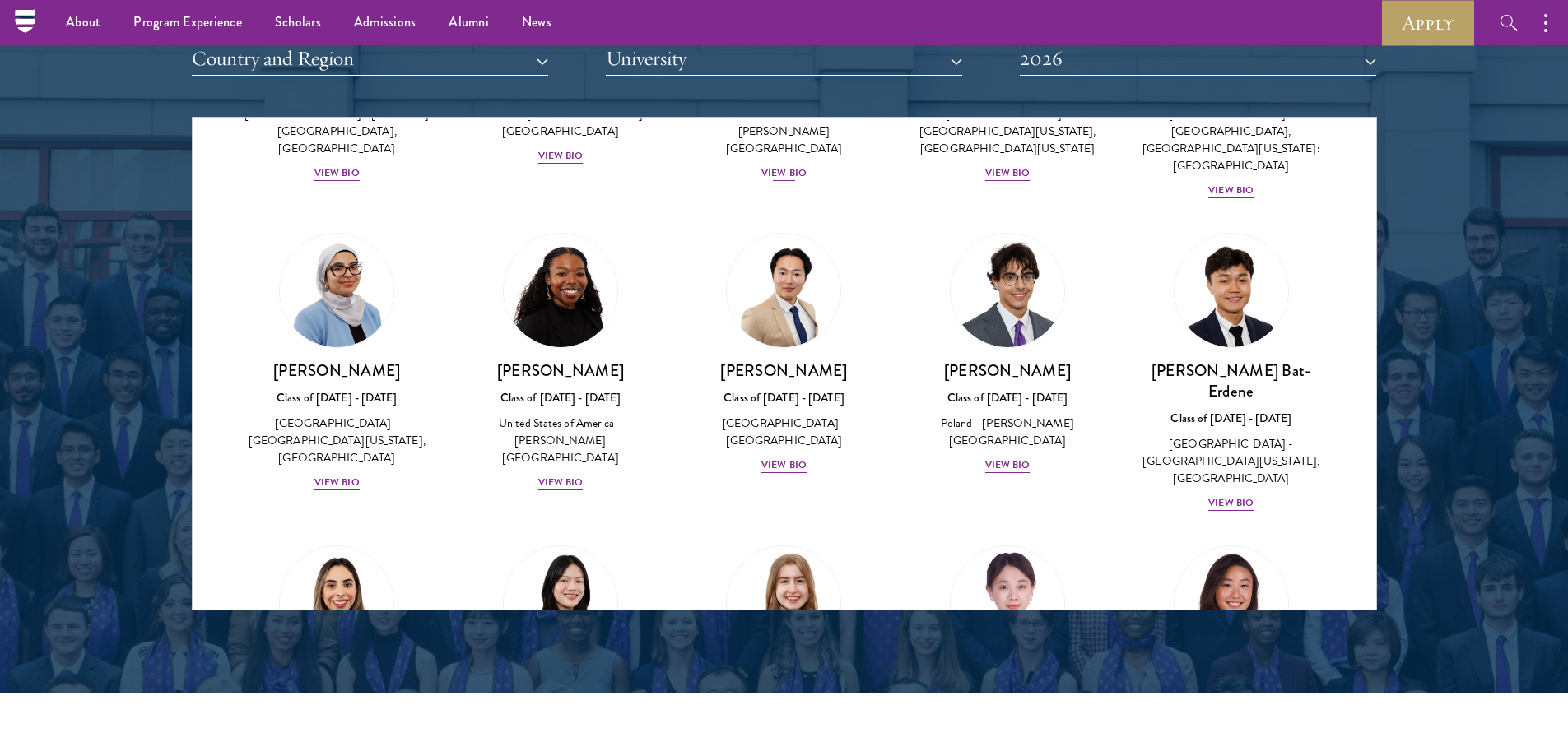
drag, startPoint x: 848, startPoint y: 164, endPoint x: 828, endPoint y: 221, distance: 60.4
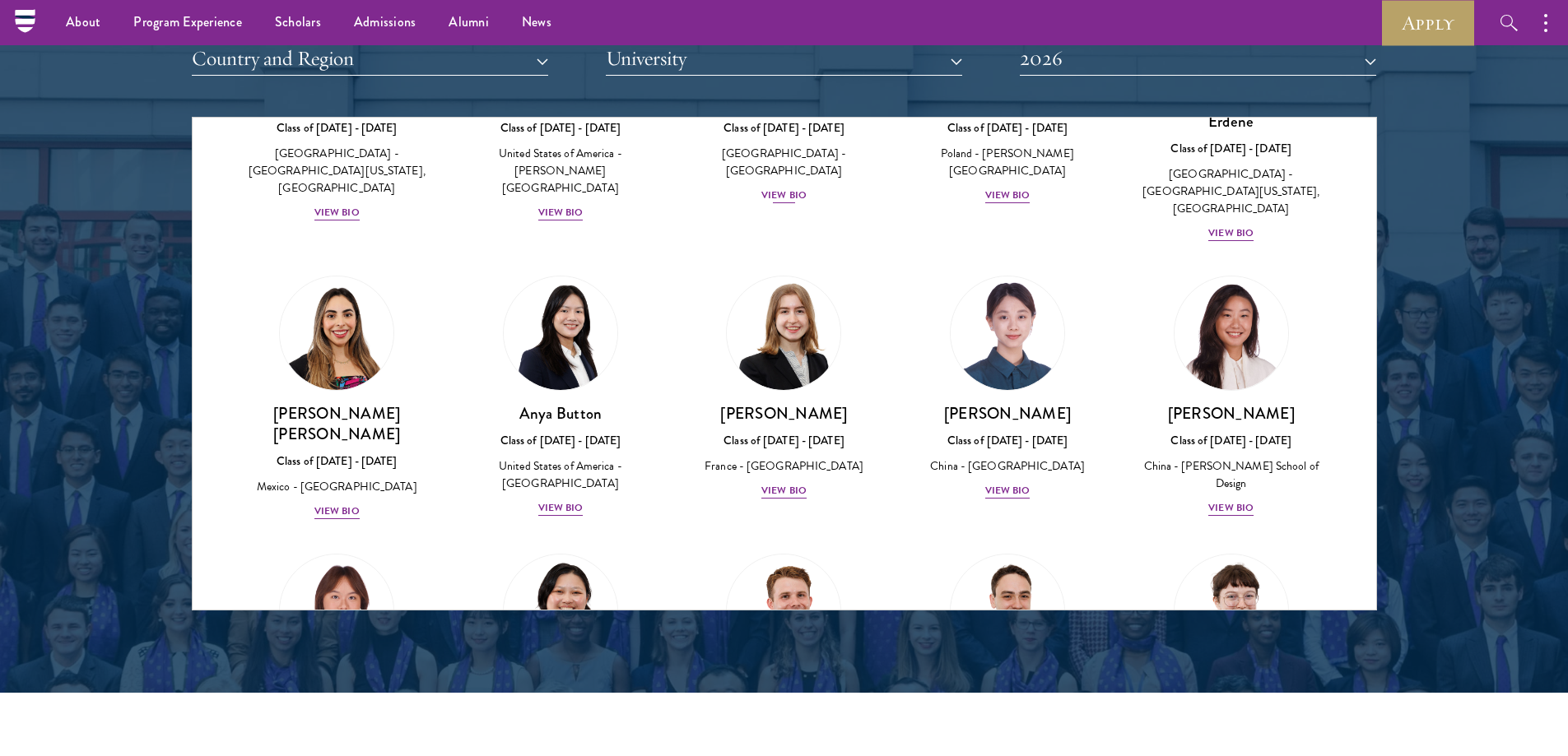
drag, startPoint x: 839, startPoint y: 185, endPoint x: 836, endPoint y: 232, distance: 47.1
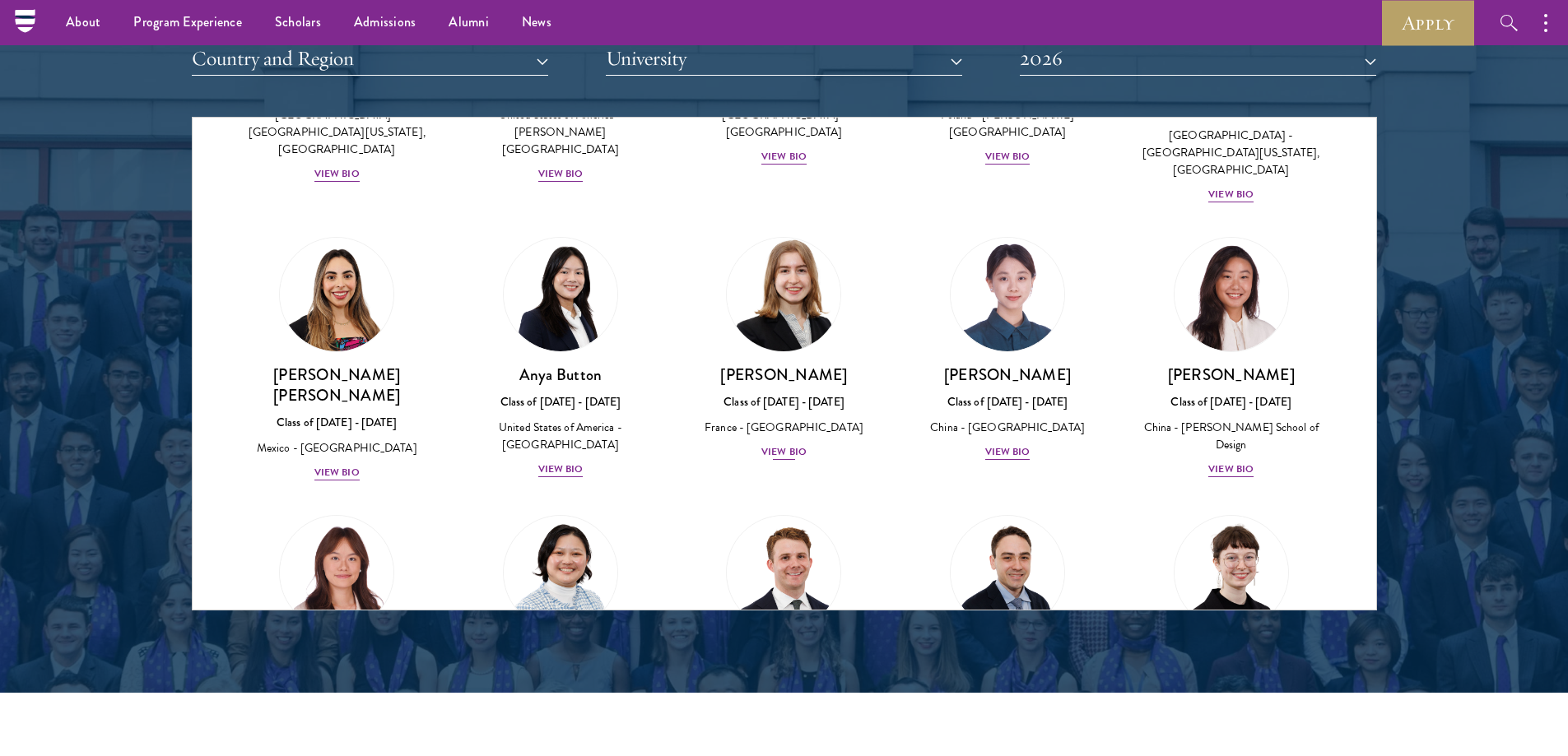
scroll to position [1149, 0]
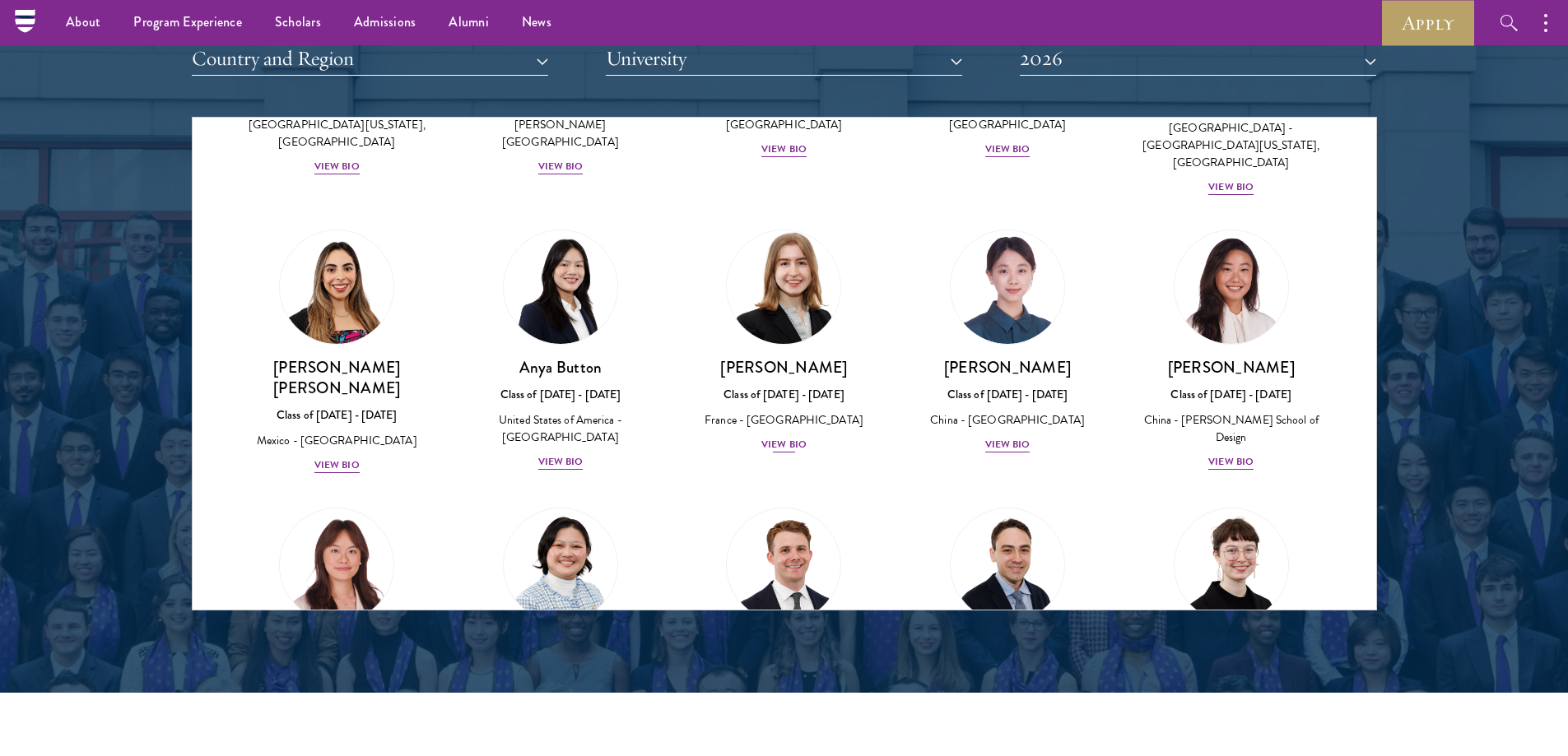
drag, startPoint x: 859, startPoint y: 202, endPoint x: 758, endPoint y: 295, distance: 137.3
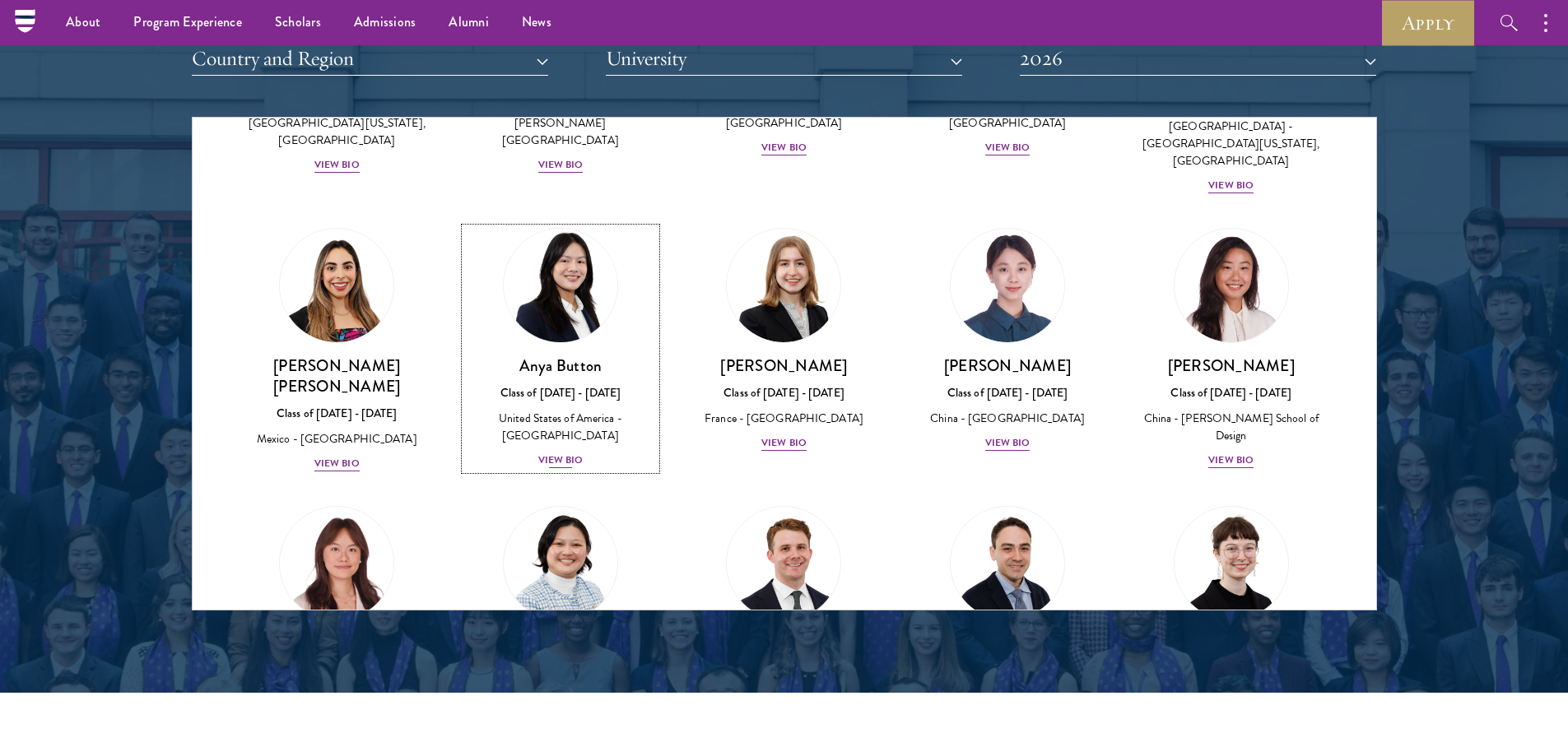
click at [554, 453] on div "View Bio" at bounding box center [561, 461] width 45 height 16
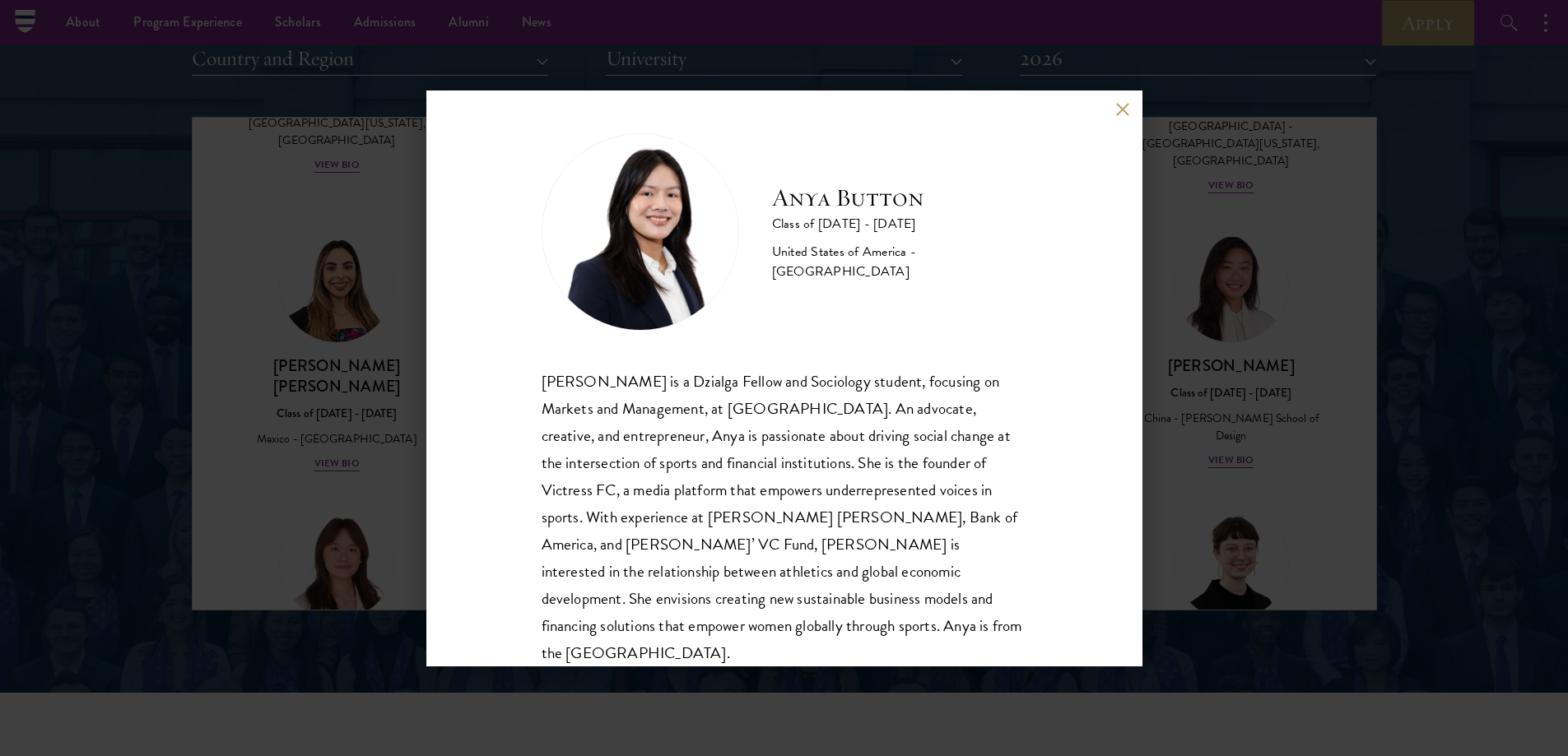
scroll to position [9, 0]
click at [644, 428] on div "Anya Button is a Dzialga Fellow and Sociology student, focusing on Markets and …" at bounding box center [784, 515] width 486 height 300
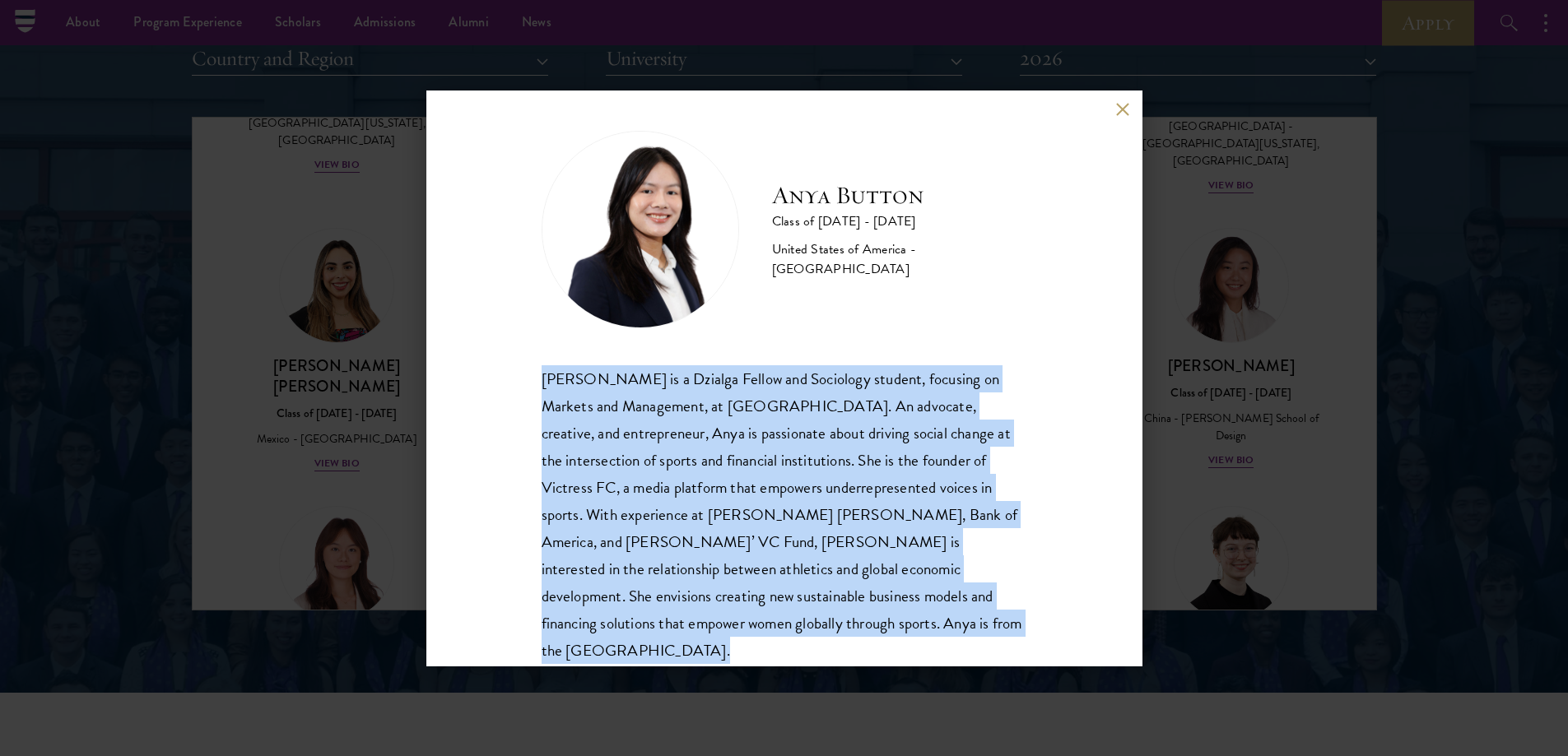
click at [644, 428] on div "Anya Button is a Dzialga Fellow and Sociology student, focusing on Markets and …" at bounding box center [784, 515] width 486 height 300
click at [685, 447] on div "Anya Button is a Dzialga Fellow and Sociology student, focusing on Markets and …" at bounding box center [784, 515] width 486 height 300
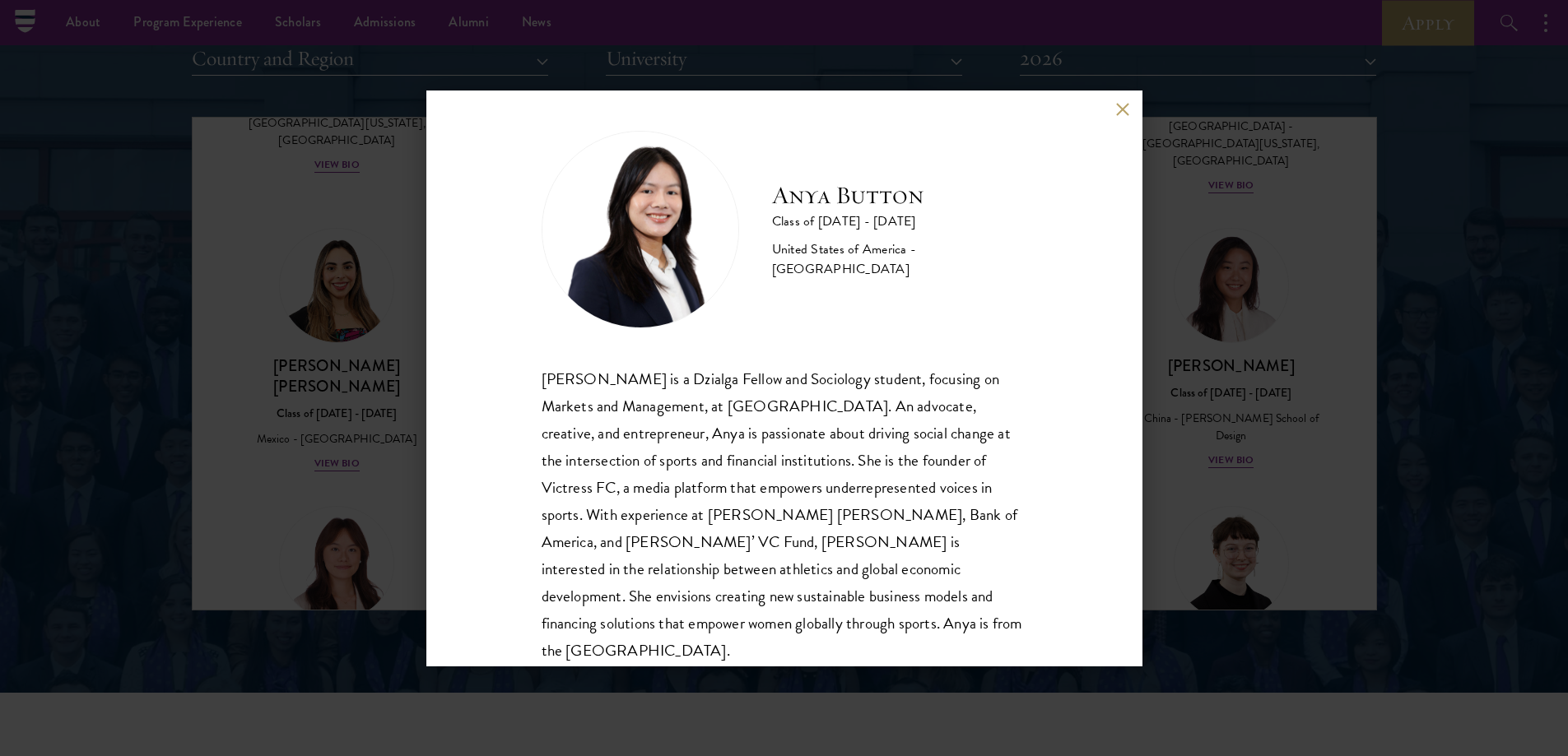
click at [689, 440] on div "Anya Button is a Dzialga Fellow and Sociology student, focusing on Markets and …" at bounding box center [784, 515] width 486 height 300
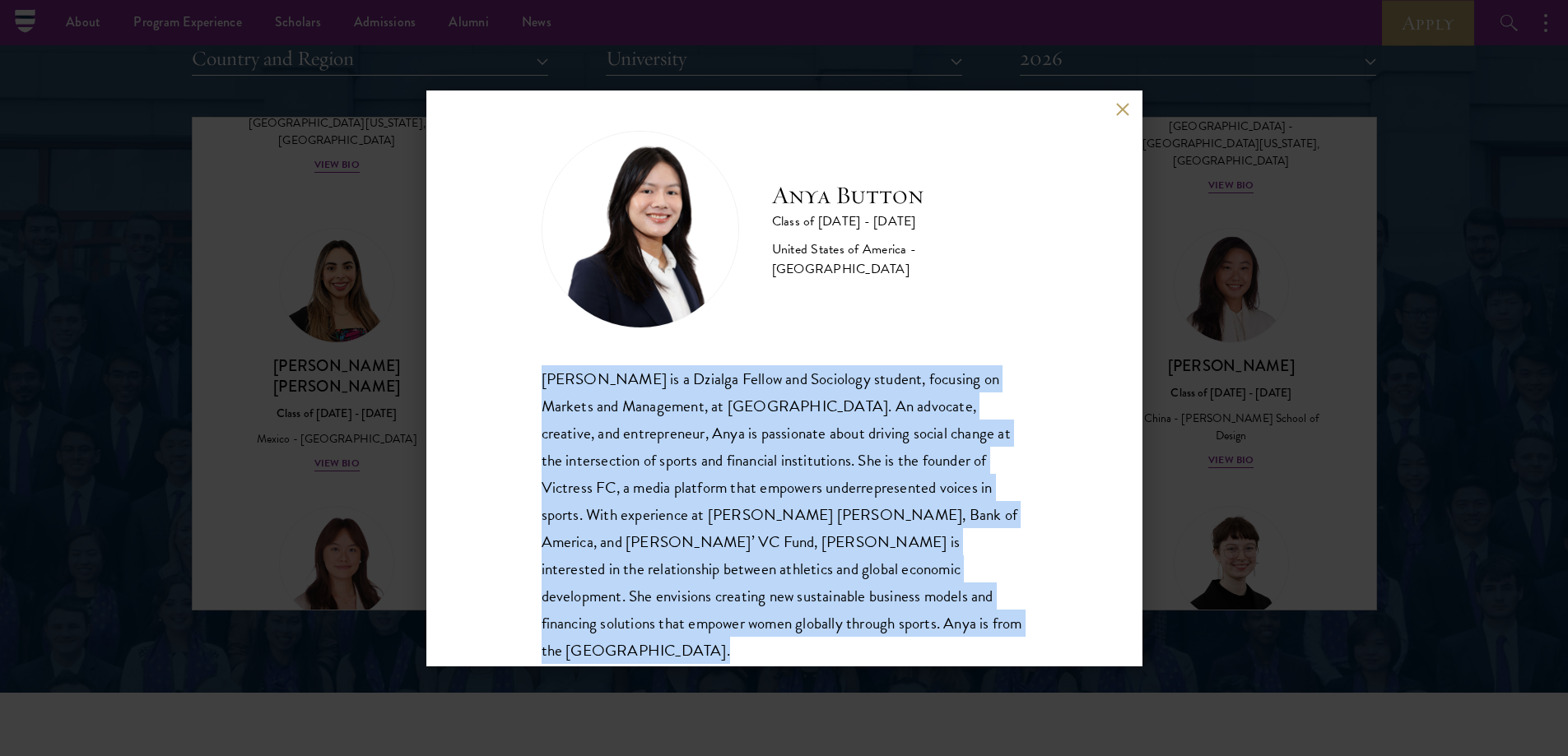
click at [689, 440] on div "Anya Button is a Dzialga Fellow and Sociology student, focusing on Markets and …" at bounding box center [784, 515] width 486 height 300
copy body "Anya Button is a Dzialga Fellow and Sociology student, focusing on Markets and …"
click at [753, 390] on div "Anya Button is a Dzialga Fellow and Sociology student, focusing on Markets and …" at bounding box center [784, 515] width 486 height 300
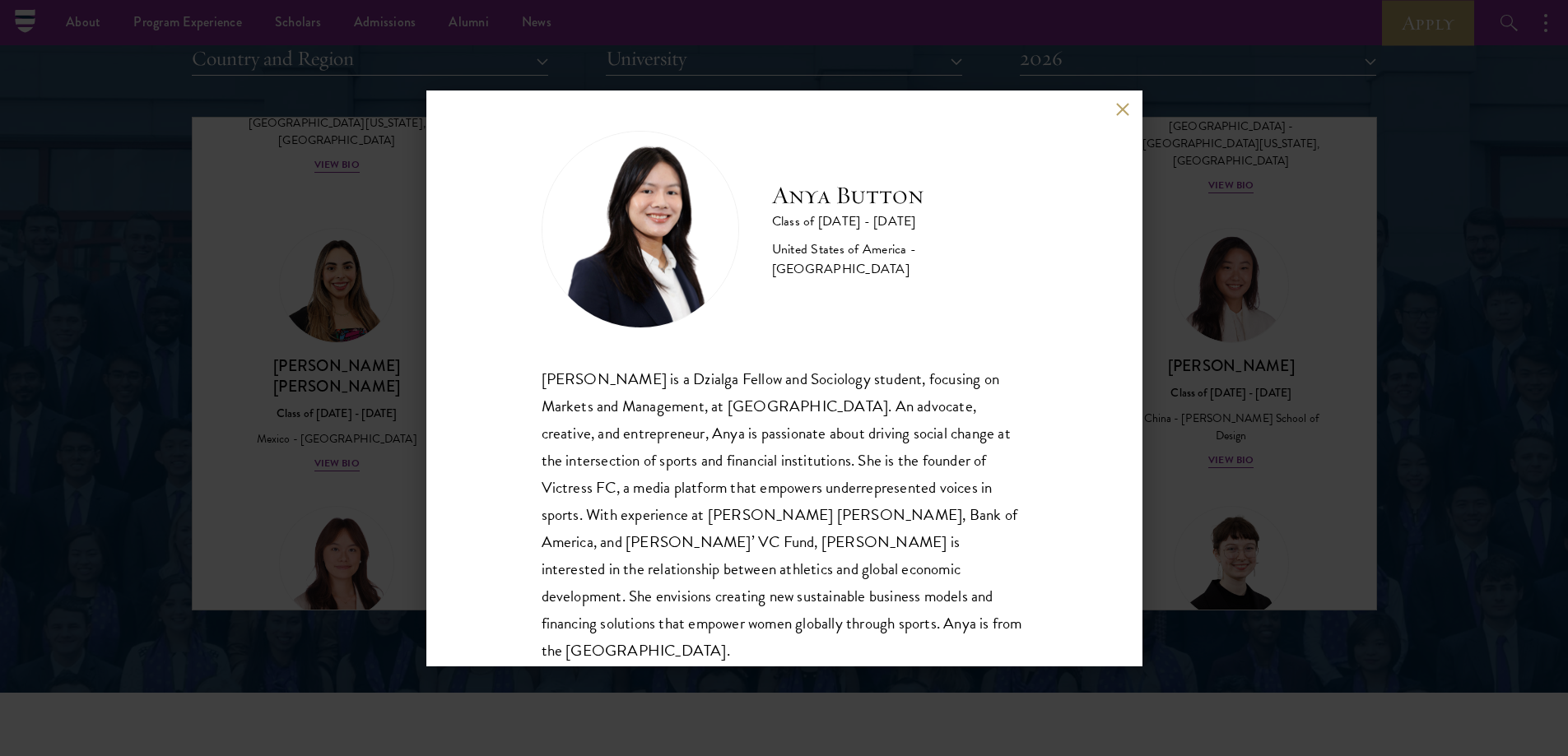
click at [742, 387] on div "Anya Button is a Dzialga Fellow and Sociology student, focusing on Markets and …" at bounding box center [784, 515] width 486 height 300
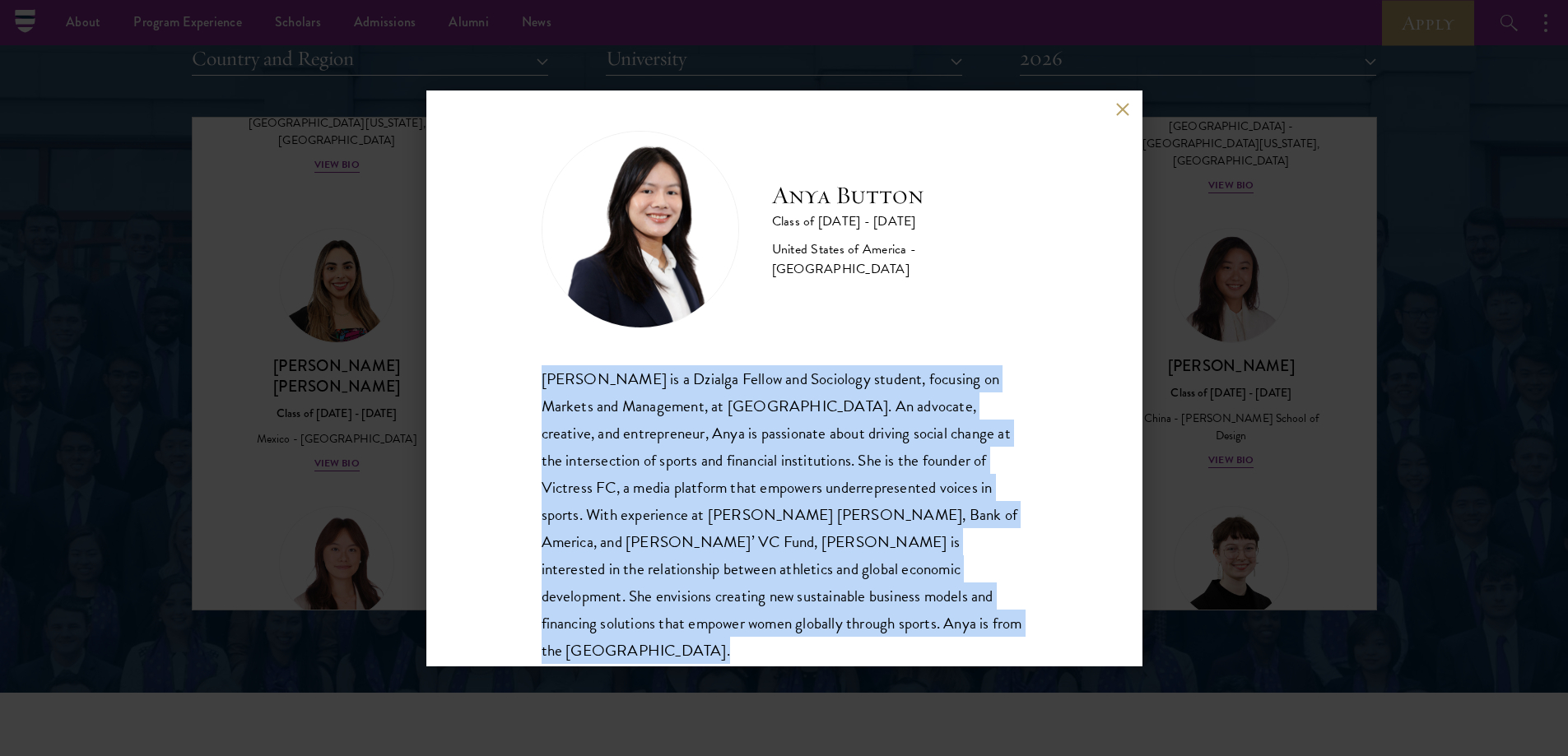
click at [742, 387] on div "Anya Button is a Dzialga Fellow and Sociology student, focusing on Markets and …" at bounding box center [784, 515] width 486 height 300
copy body "Anya Button is a Dzialga Fellow and Sociology student, focusing on Markets and …"
click at [768, 408] on div "Anya Button is a Dzialga Fellow and Sociology student, focusing on Markets and …" at bounding box center [784, 515] width 486 height 300
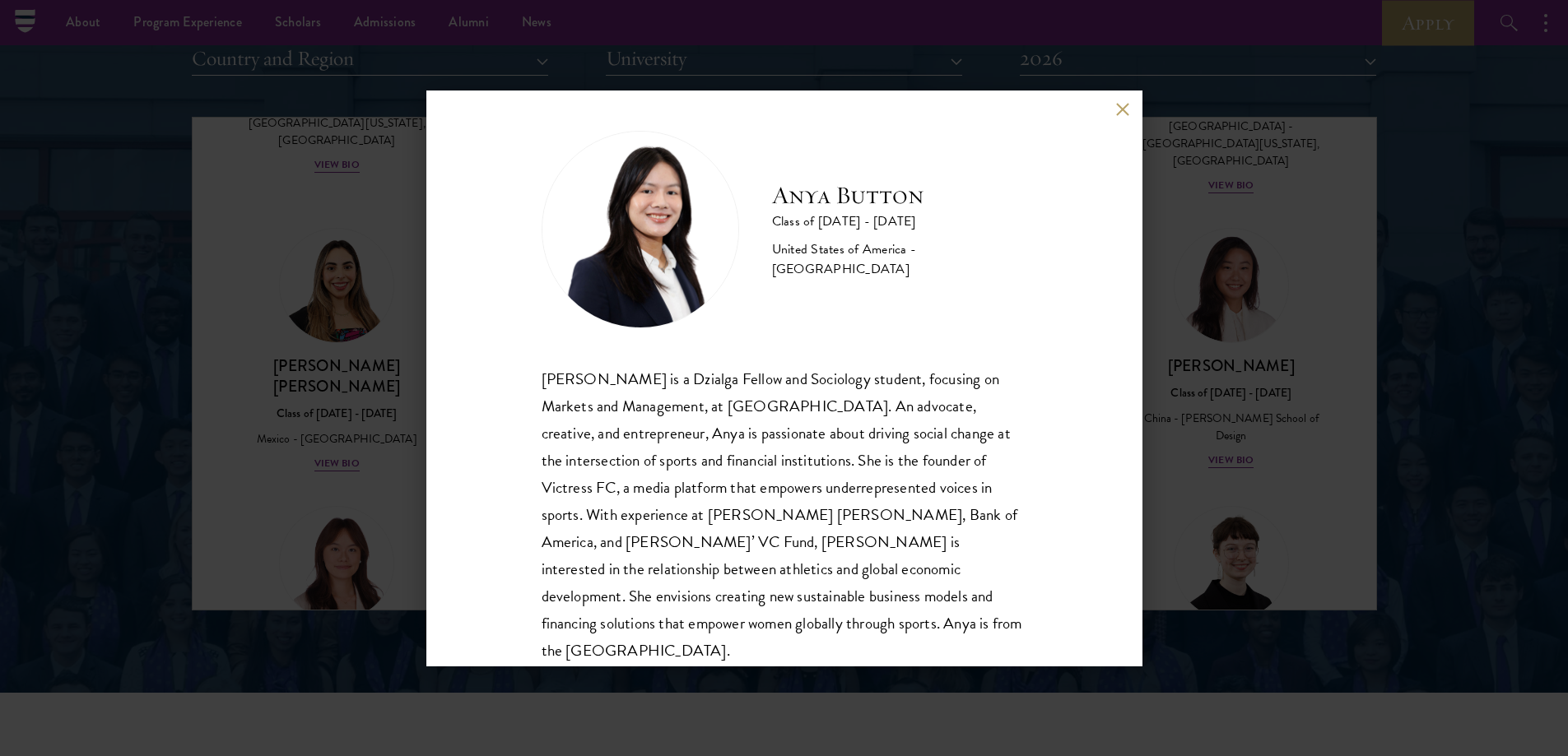
click at [768, 408] on div "Anya Button is a Dzialga Fellow and Sociology student, focusing on Markets and …" at bounding box center [784, 515] width 486 height 300
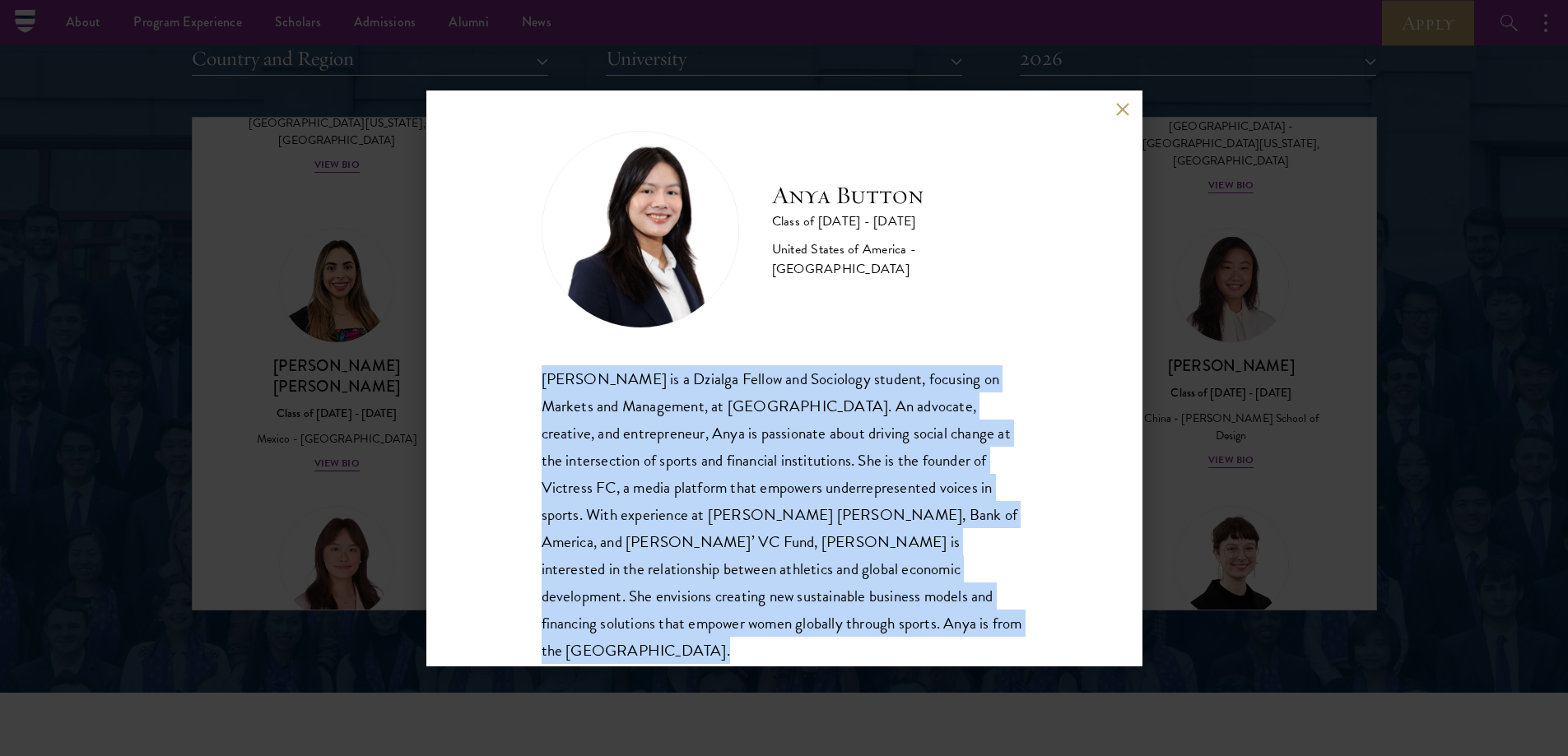
click at [768, 408] on div "Anya Button is a Dzialga Fellow and Sociology student, focusing on Markets and …" at bounding box center [784, 515] width 486 height 300
copy body "Anya Button is a Dzialga Fellow and Sociology student, focusing on Markets and …"
click at [760, 398] on div "Anya Button is a Dzialga Fellow and Sociology student, focusing on Markets and …" at bounding box center [784, 515] width 486 height 300
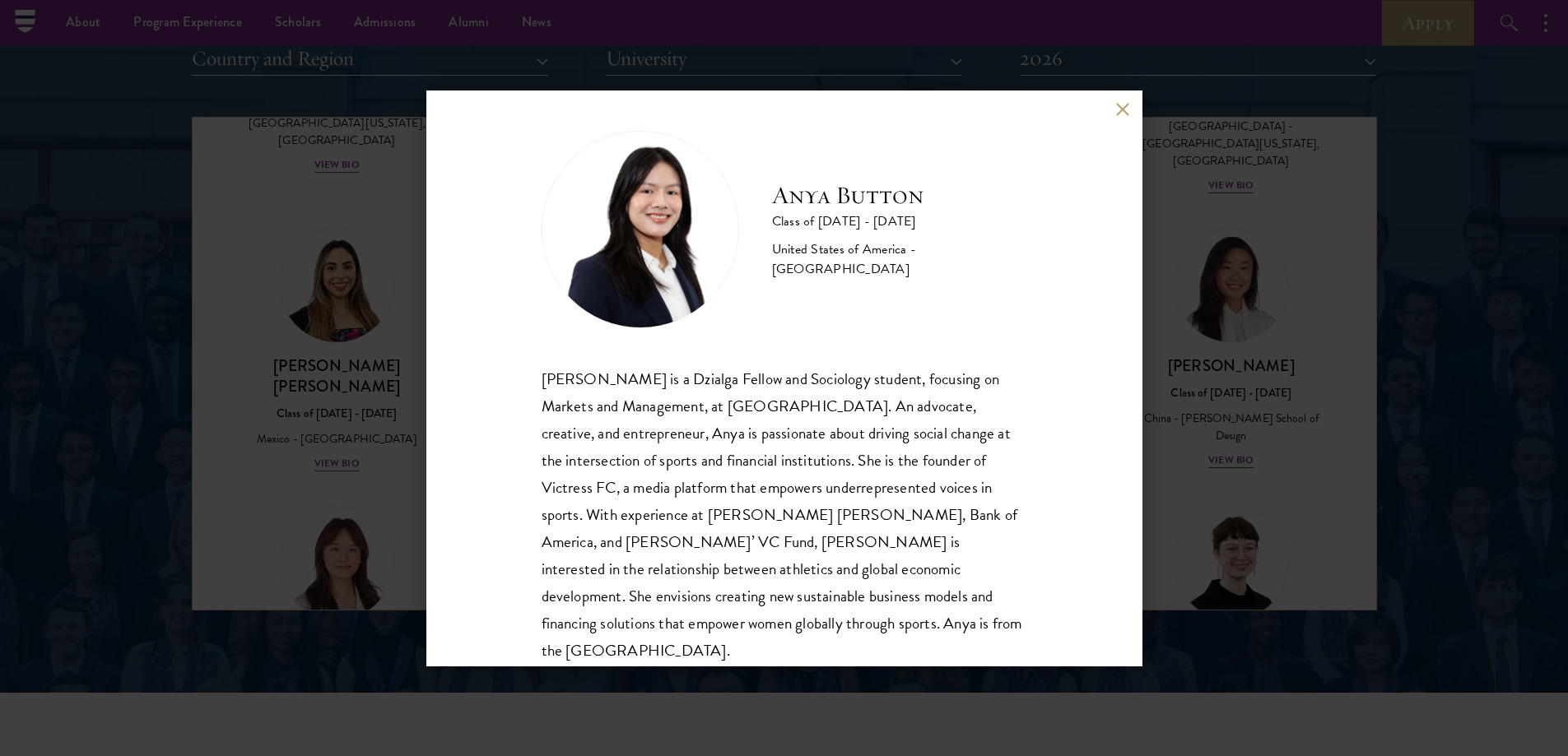
click at [760, 398] on div "Anya Button is a Dzialga Fellow and Sociology student, focusing on Markets and …" at bounding box center [784, 515] width 486 height 300
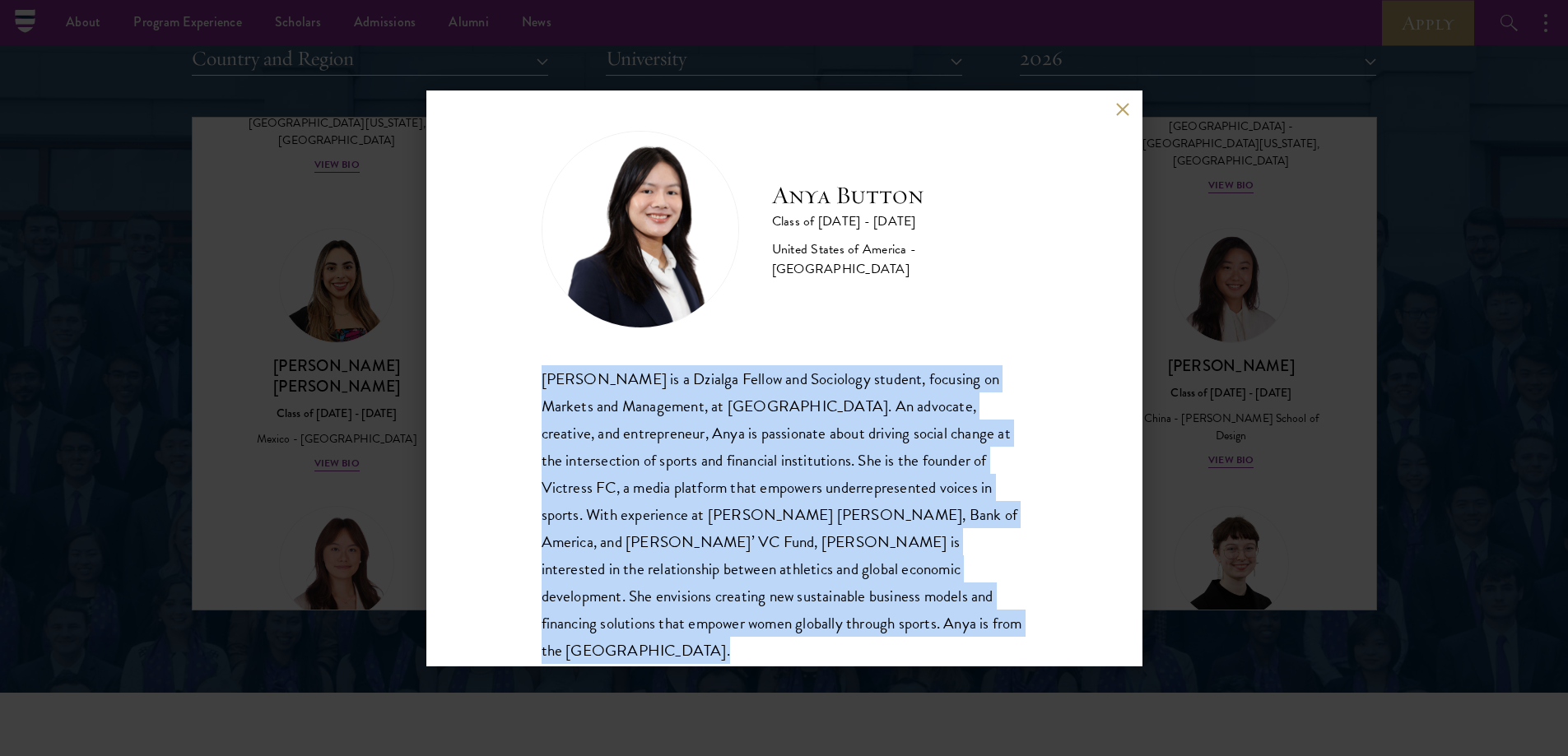
click at [760, 398] on div "Anya Button is a Dzialga Fellow and Sociology student, focusing on Markets and …" at bounding box center [784, 515] width 486 height 300
copy body "Anya Button is a Dzialga Fellow and Sociology student, focusing on Markets and …"
click at [762, 403] on div "Anya Button is a Dzialga Fellow and Sociology student, focusing on Markets and …" at bounding box center [784, 515] width 486 height 300
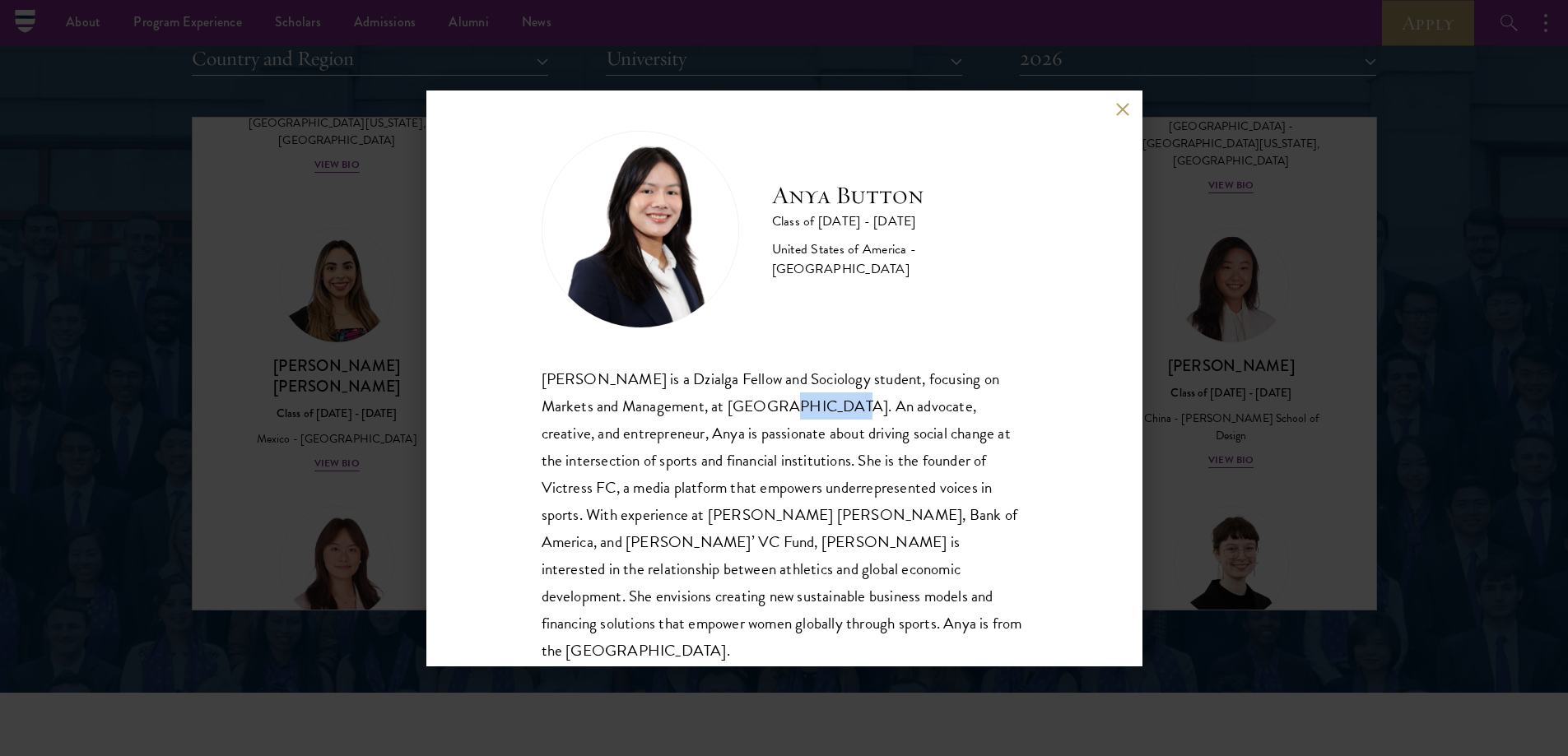
click at [762, 404] on div "Anya Button is a Dzialga Fellow and Sociology student, focusing on Markets and …" at bounding box center [784, 515] width 486 height 300
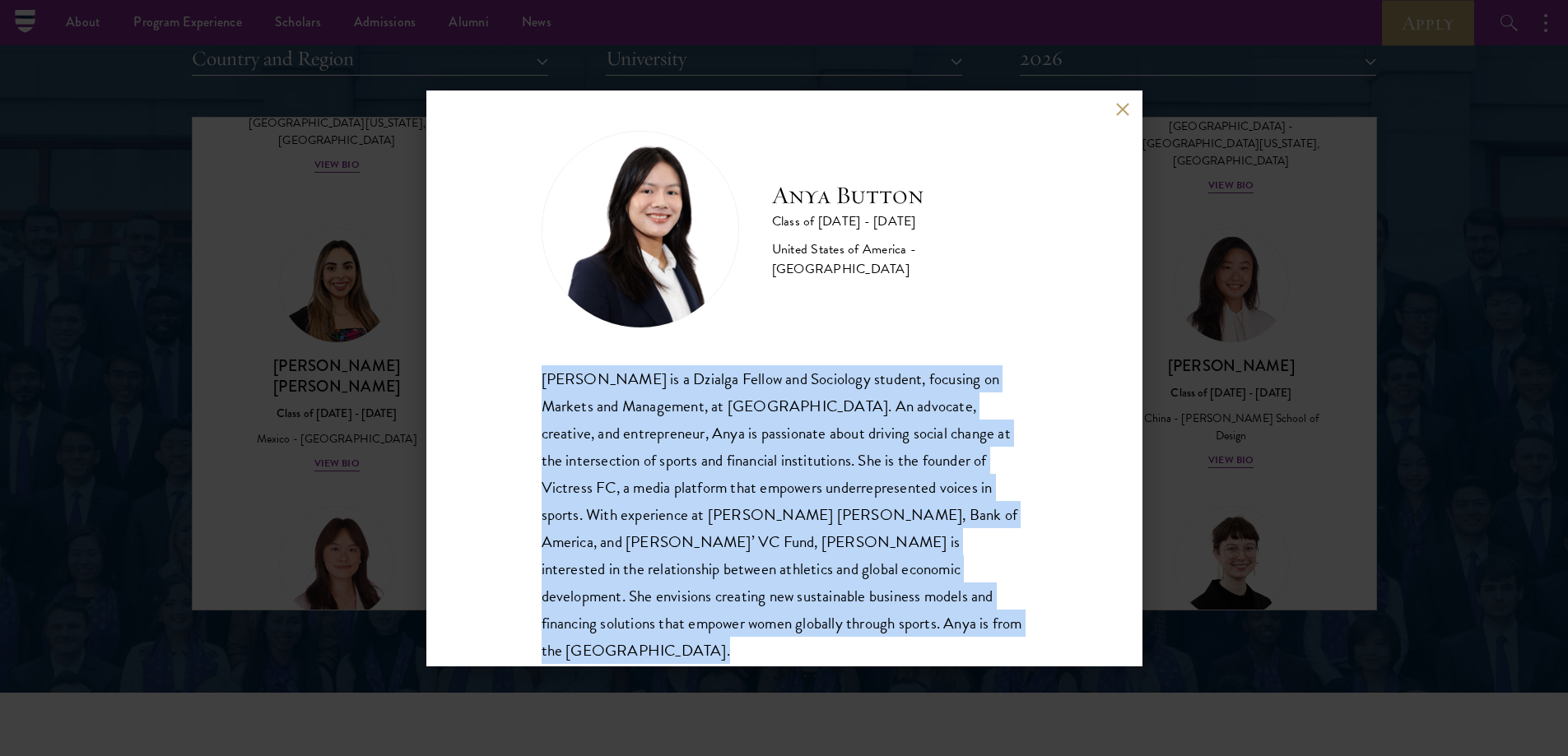
click at [761, 404] on div "Anya Button is a Dzialga Fellow and Sociology student, focusing on Markets and …" at bounding box center [784, 515] width 486 height 300
click at [730, 413] on div "Anya Button is a Dzialga Fellow and Sociology student, focusing on Markets and …" at bounding box center [784, 515] width 486 height 300
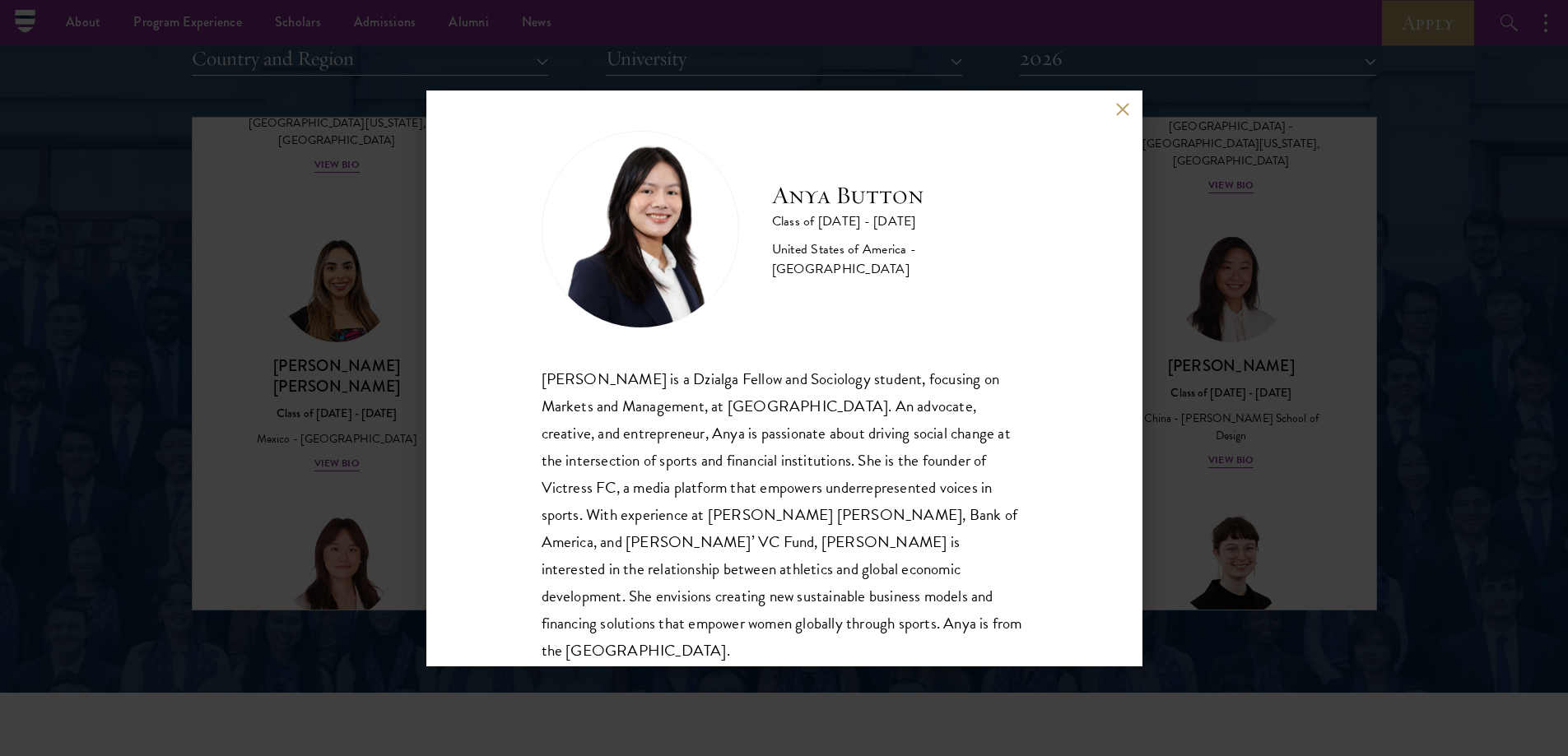
click at [1184, 271] on div "Anya Button Class of 2025 - 2026 United States of America - Duke University Any…" at bounding box center [784, 378] width 1568 height 756
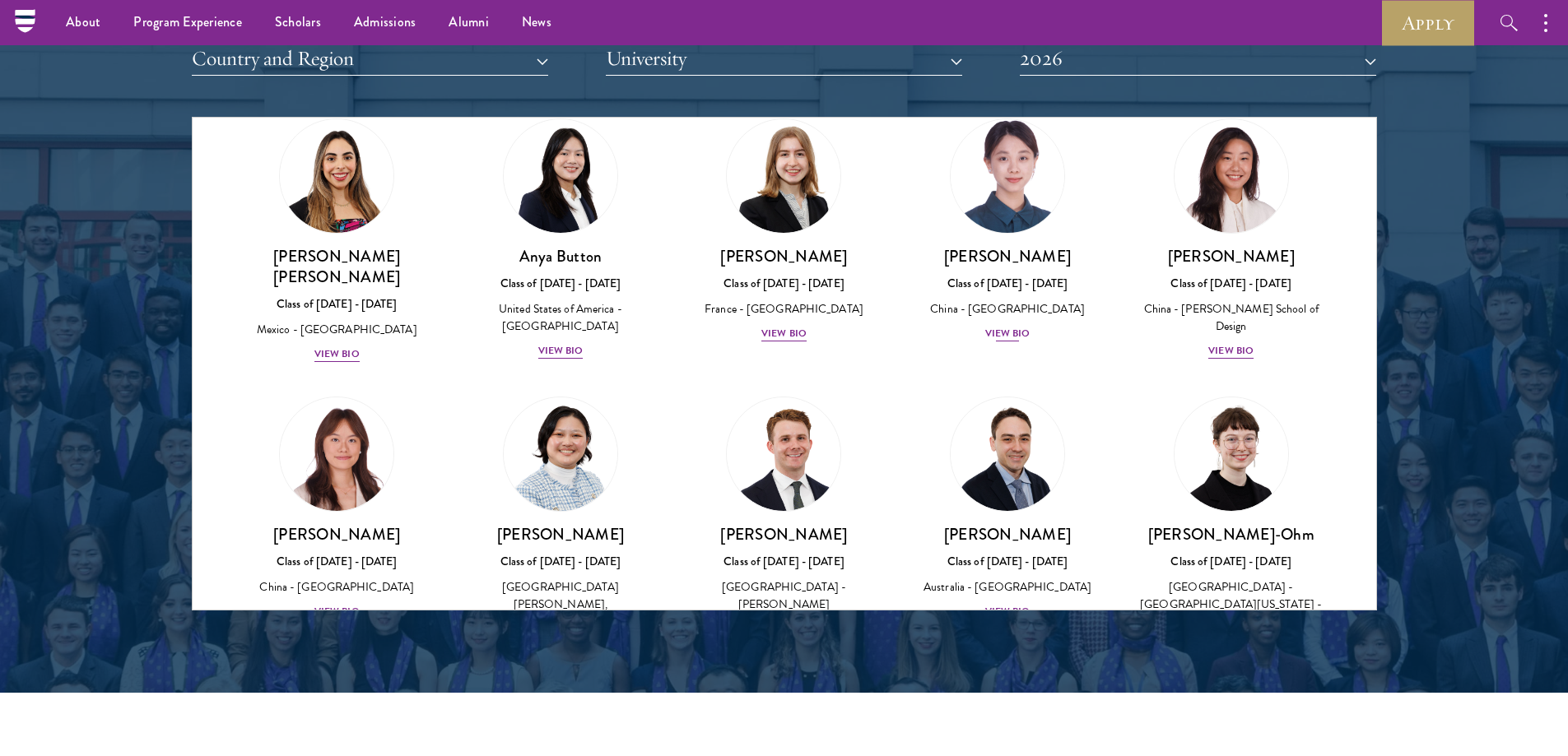
drag, startPoint x: 1086, startPoint y: 201, endPoint x: 1004, endPoint y: 271, distance: 107.8
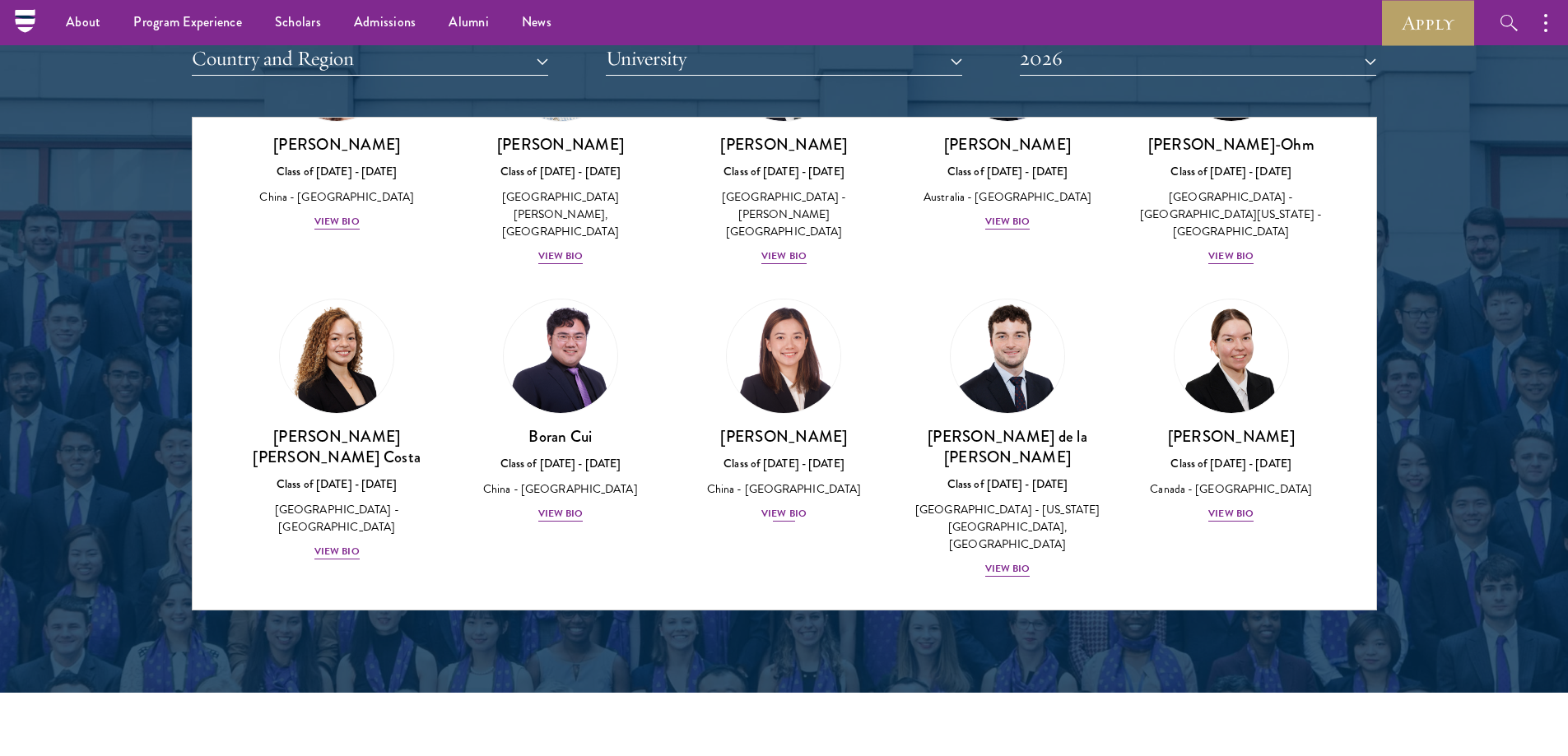
drag, startPoint x: 795, startPoint y: 300, endPoint x: 739, endPoint y: 347, distance: 73.1
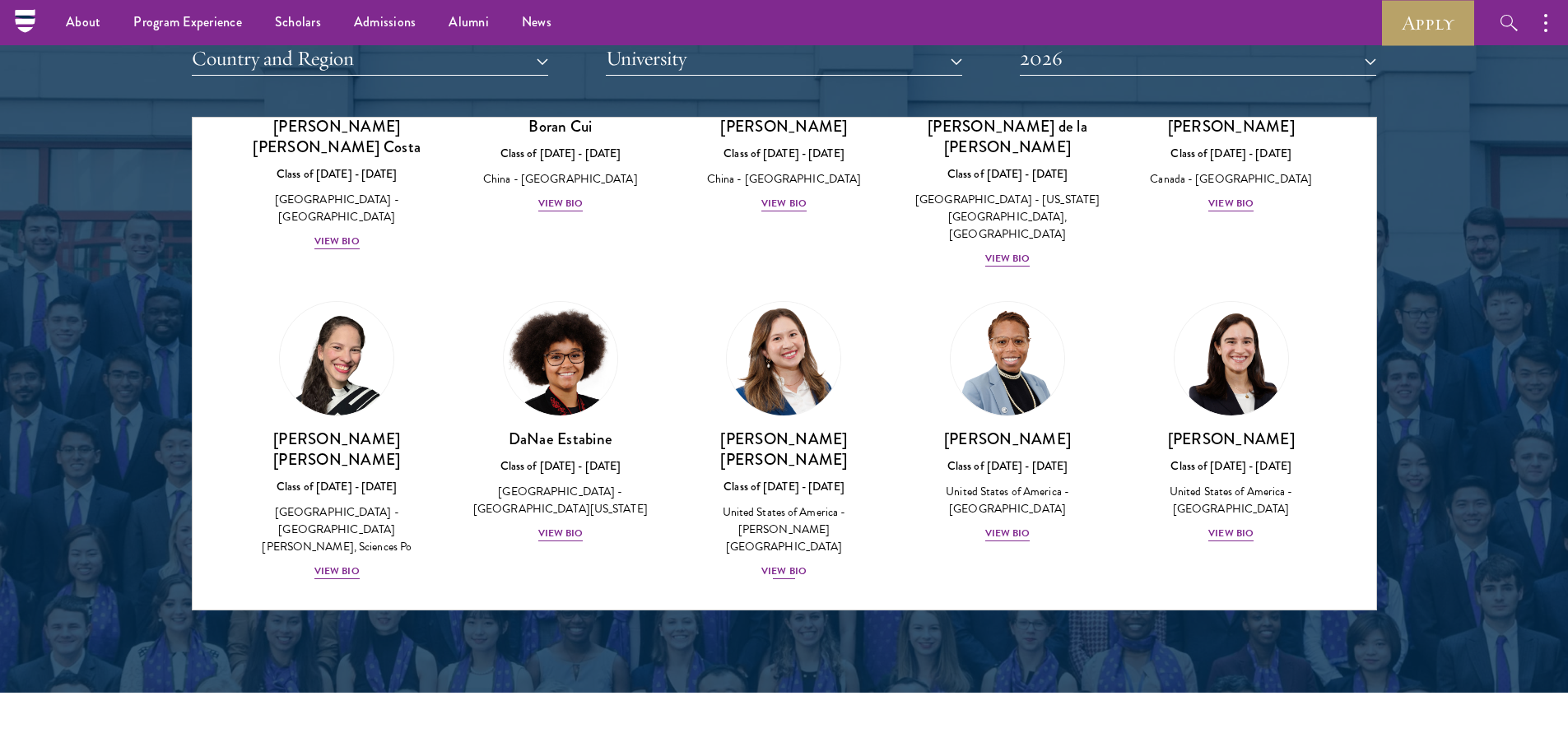
scroll to position [1982, 0]
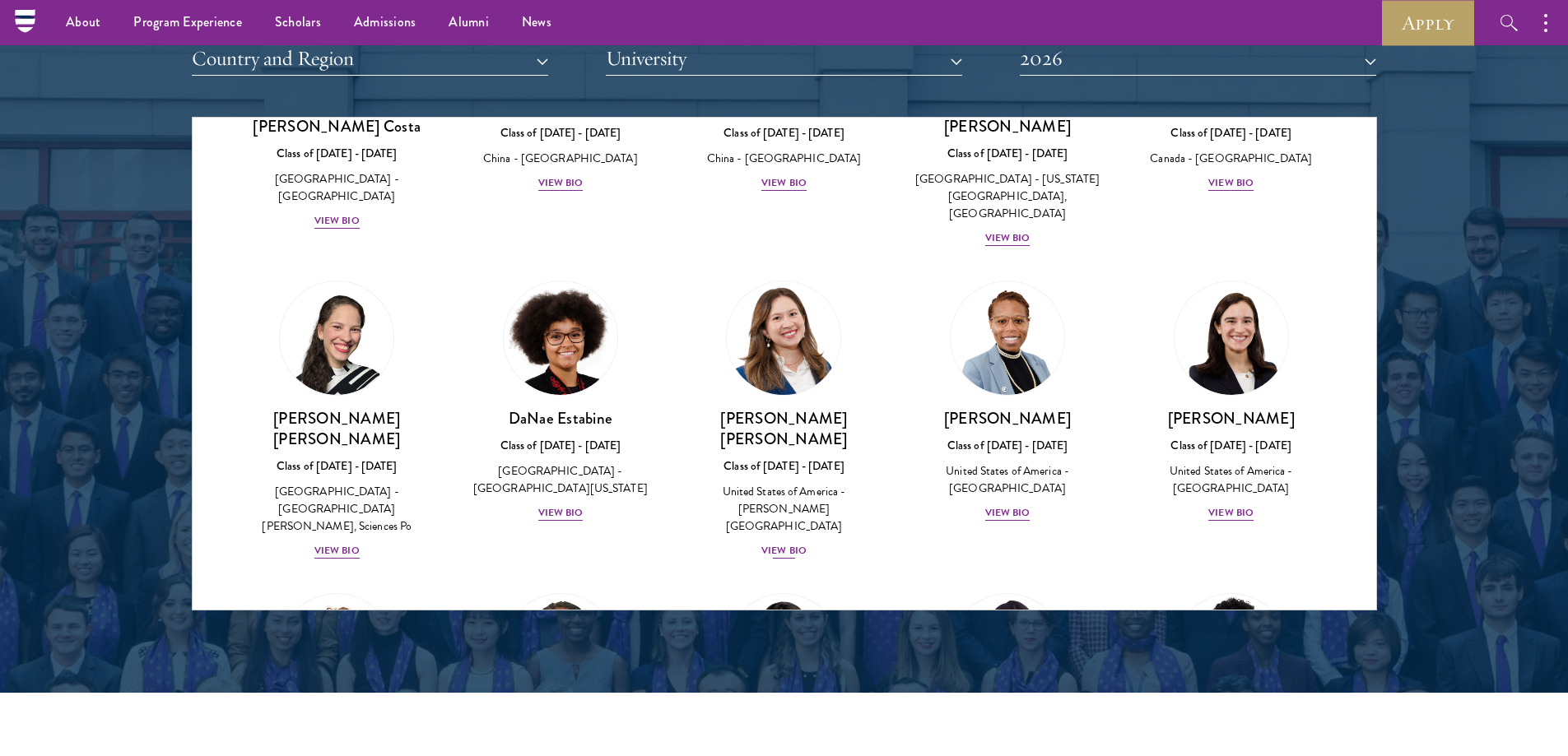
drag, startPoint x: 874, startPoint y: 218, endPoint x: 868, endPoint y: 253, distance: 35.5
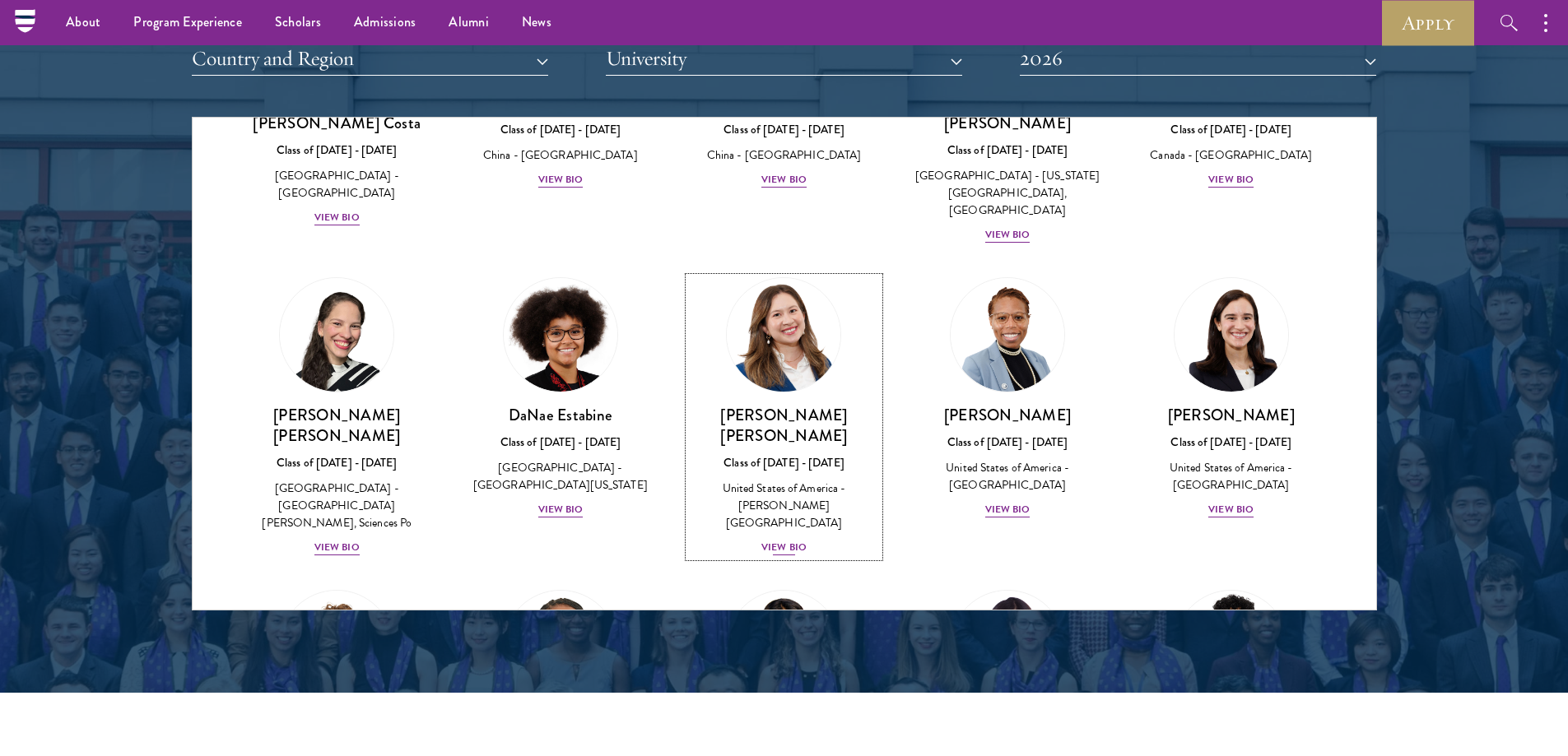
click at [780, 540] on div "View Bio" at bounding box center [784, 548] width 45 height 16
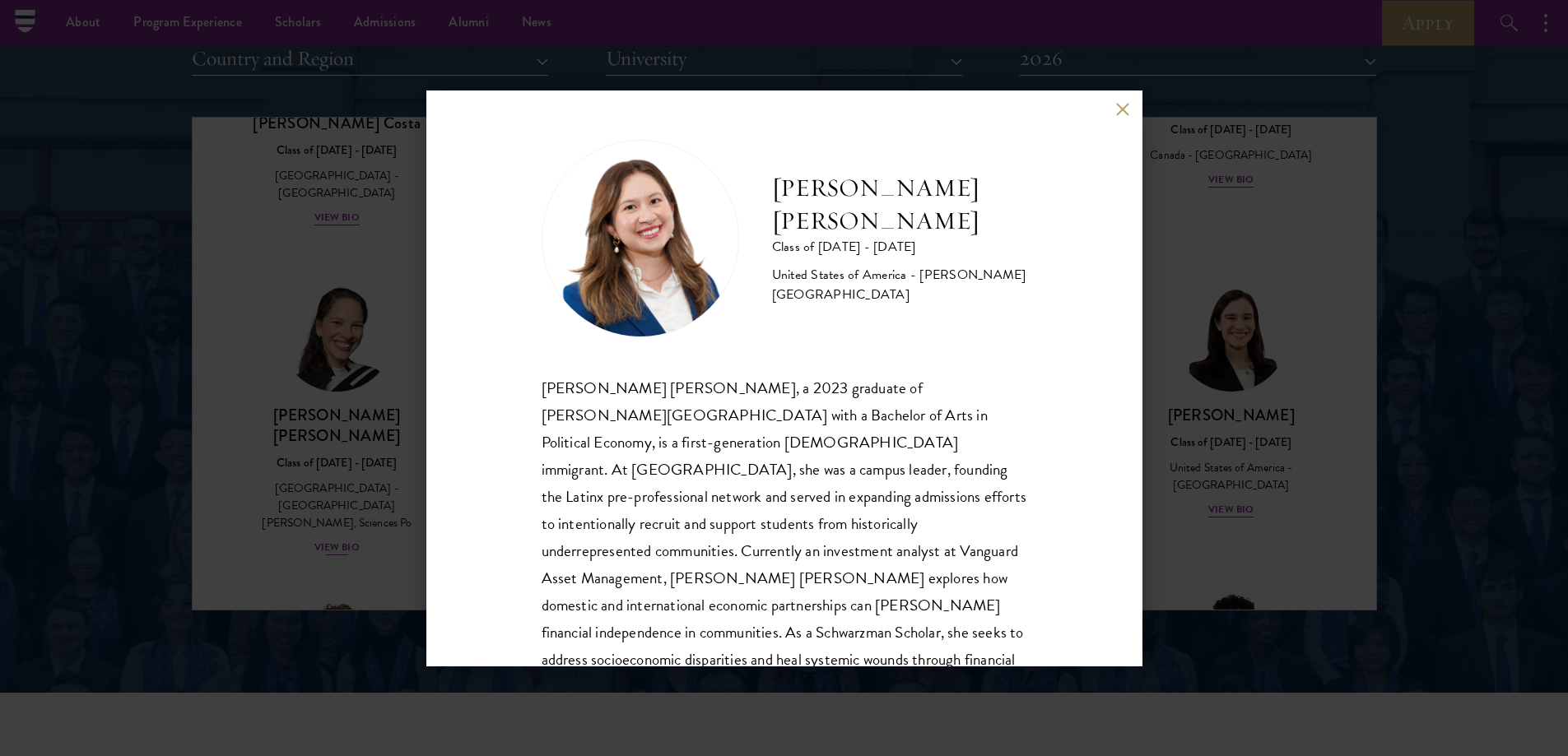
drag, startPoint x: 365, startPoint y: 303, endPoint x: 373, endPoint y: 316, distance: 15.3
click at [364, 303] on div "Maria Fernanda Estrada Class of 2025 - 2026 United States of America - Williams…" at bounding box center [784, 378] width 1568 height 756
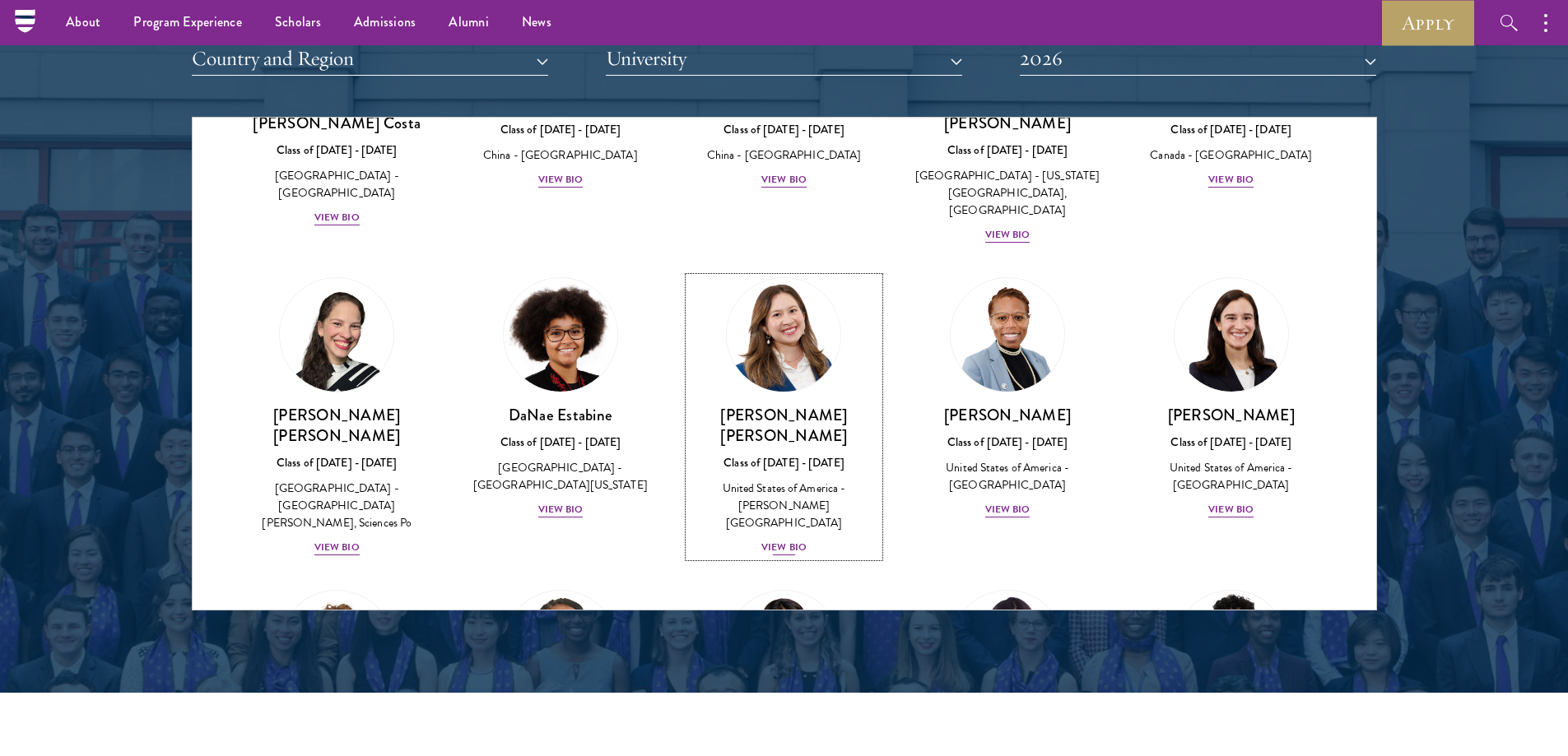
scroll to position [1921, 0]
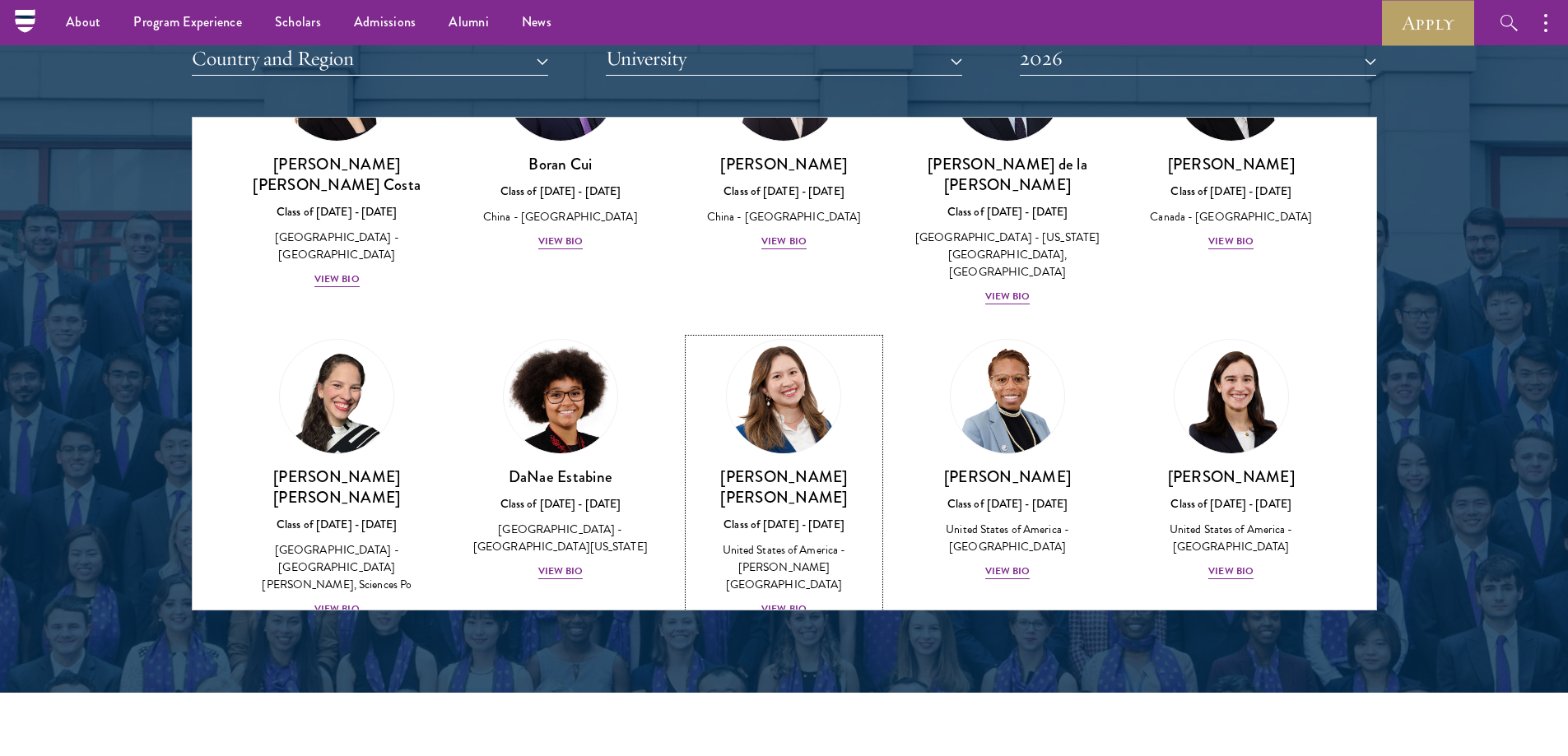
click at [764, 601] on div "View Bio" at bounding box center [784, 609] width 45 height 16
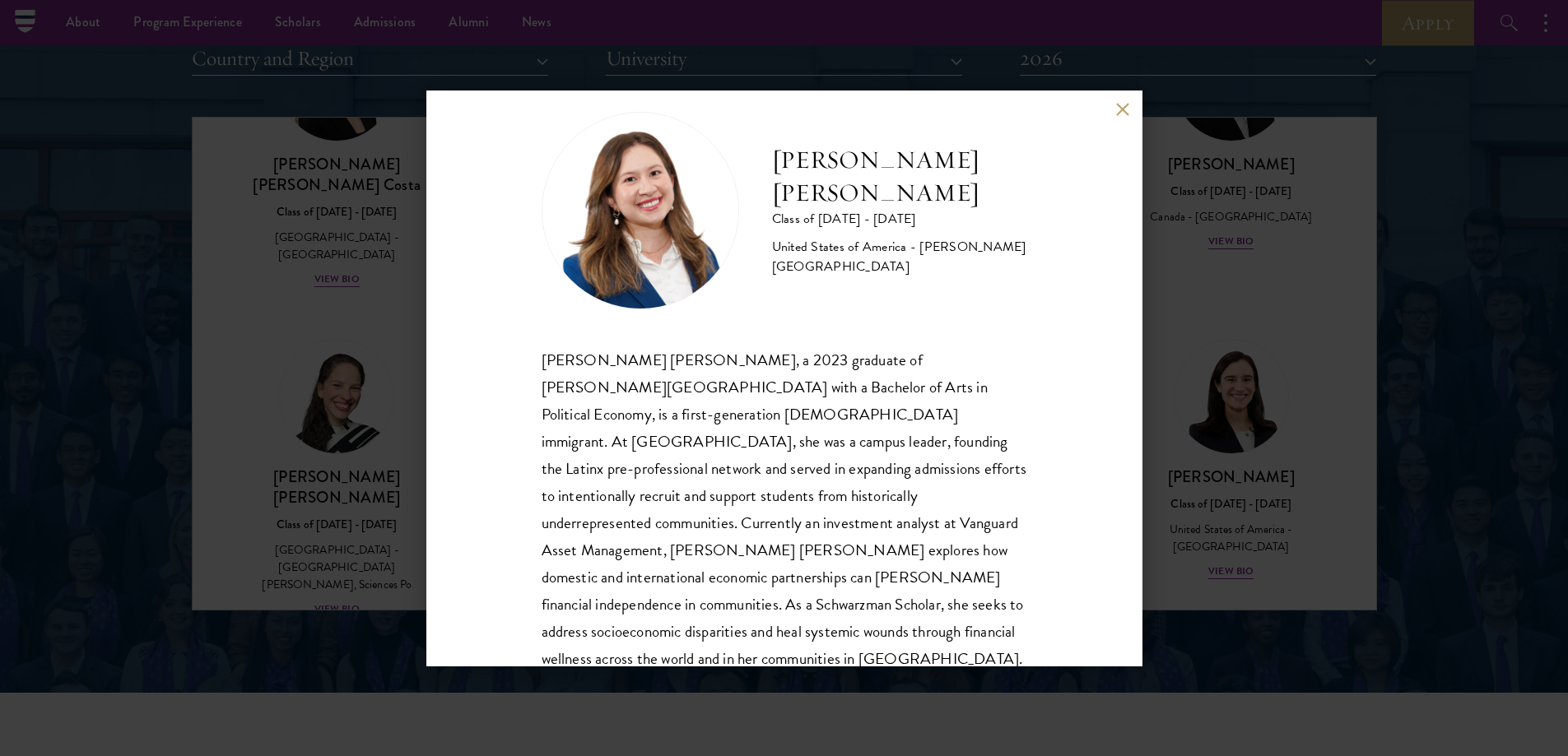
drag, startPoint x: 787, startPoint y: 405, endPoint x: 789, endPoint y: 423, distance: 18.1
click at [1114, 108] on div "Maria Fernanda Estrada Class of 2025 - 2026 United States of America - Williams…" at bounding box center [784, 378] width 716 height 577
click at [1125, 111] on button at bounding box center [1123, 110] width 14 height 14
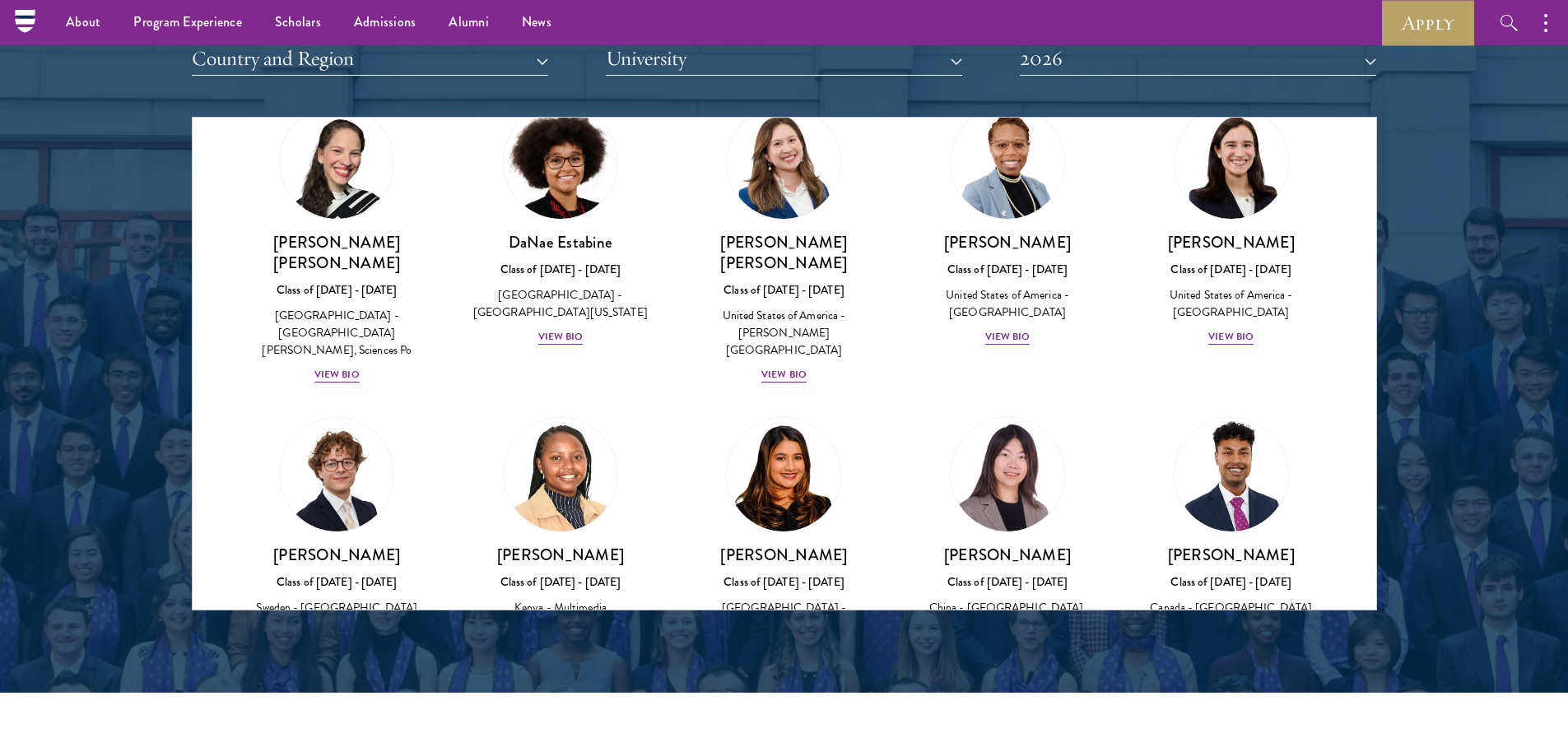
drag, startPoint x: 742, startPoint y: 203, endPoint x: 712, endPoint y: 245, distance: 51.6
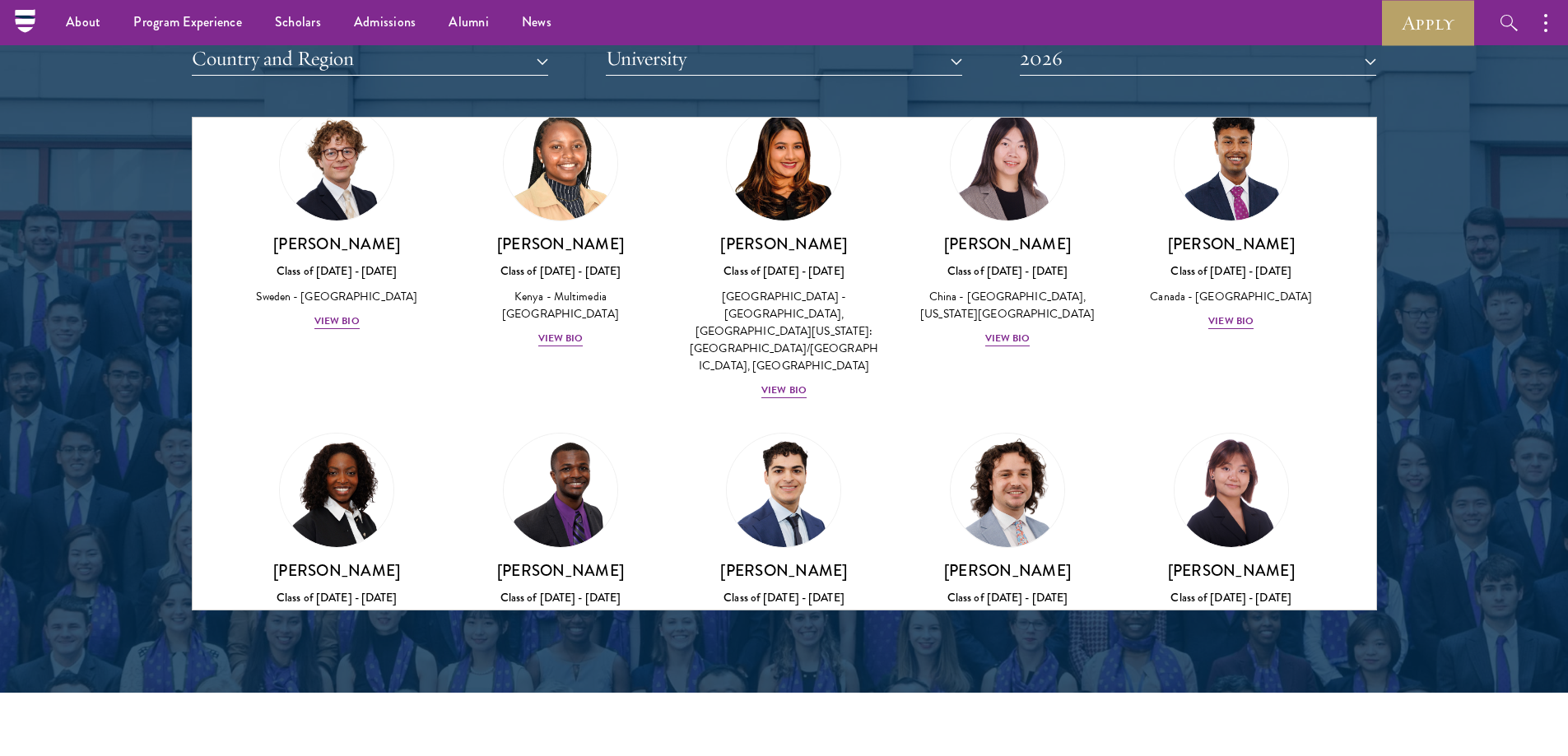
drag, startPoint x: 702, startPoint y: 257, endPoint x: 677, endPoint y: 299, distance: 48.9
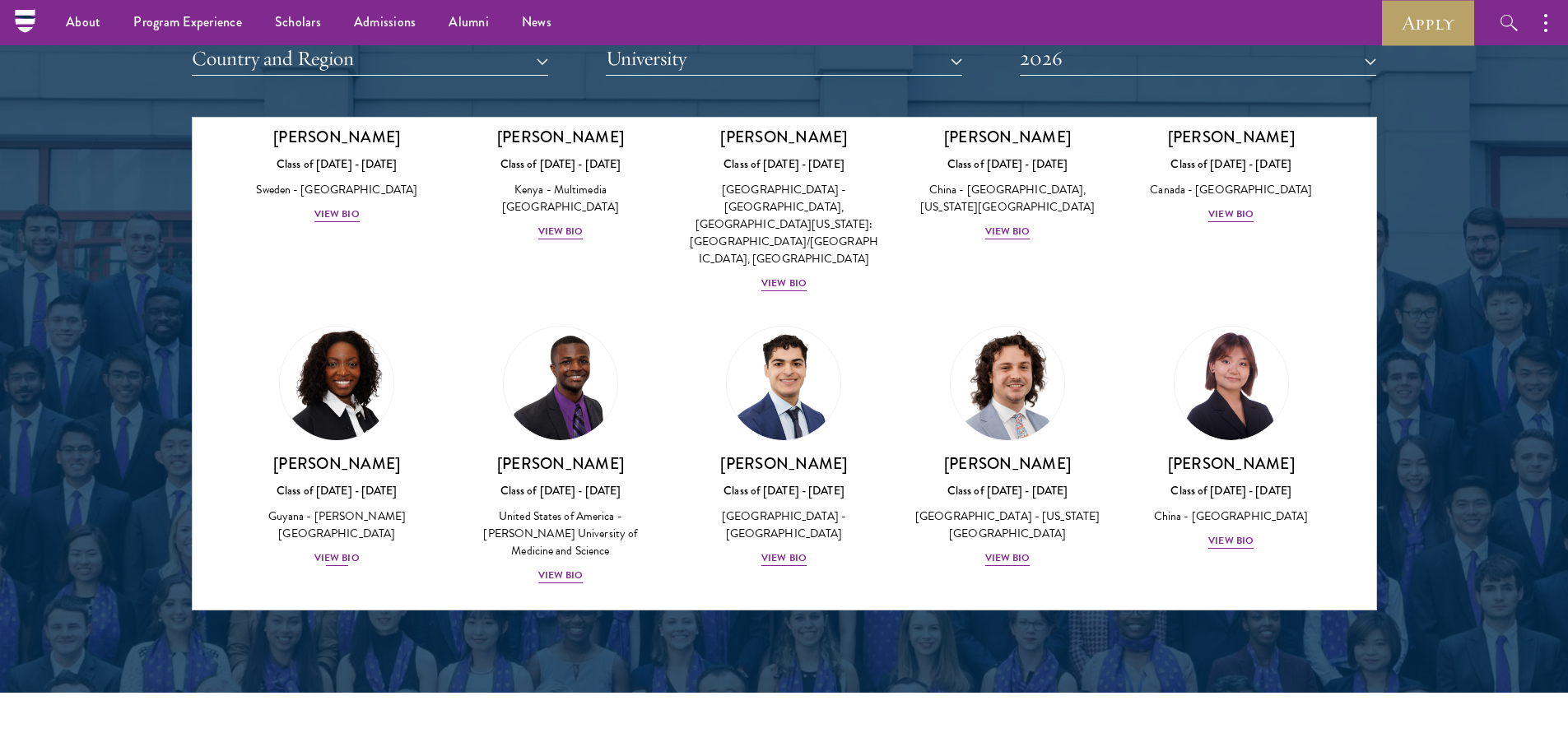
drag, startPoint x: 404, startPoint y: 240, endPoint x: 402, endPoint y: 279, distance: 39.1
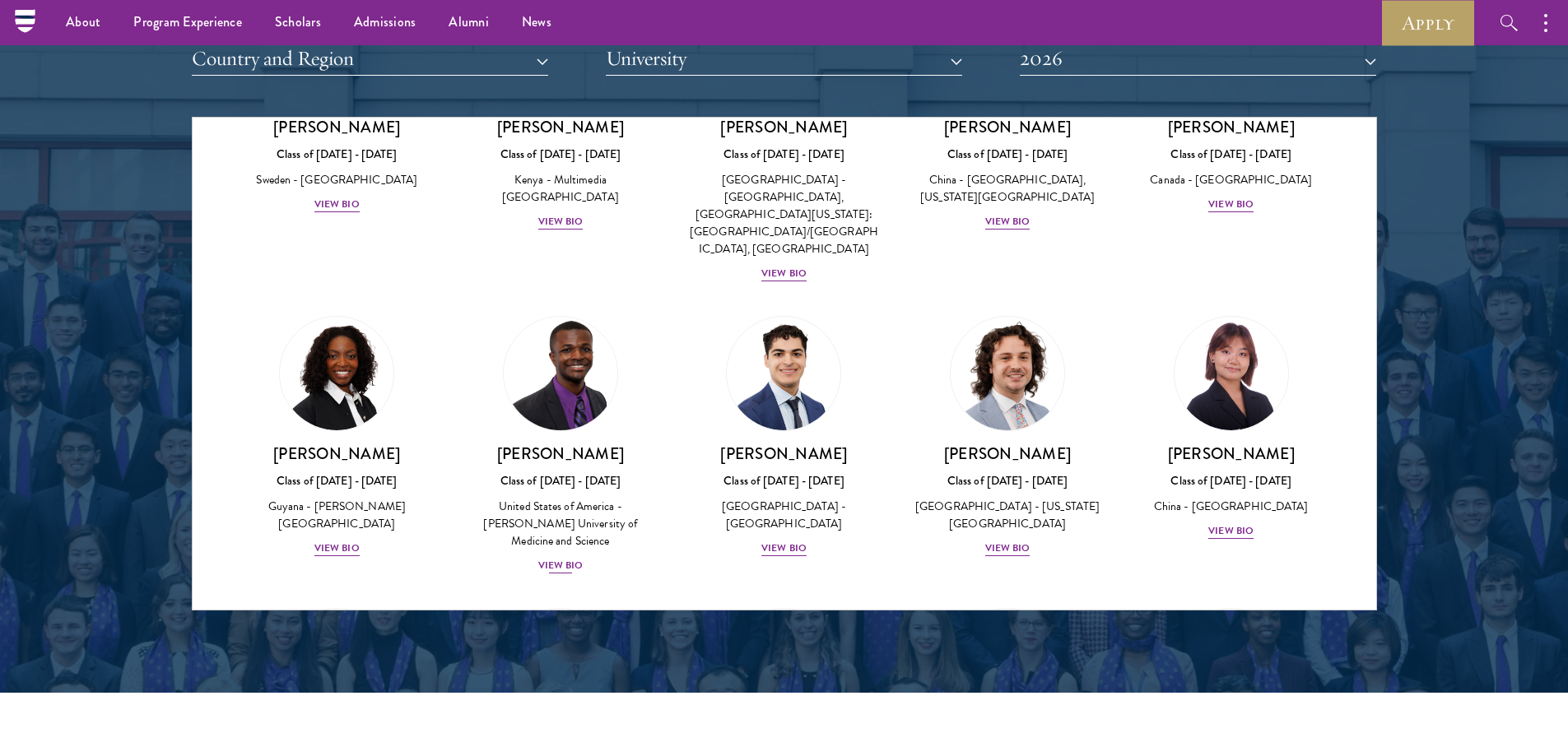
scroll to position [2586, 0]
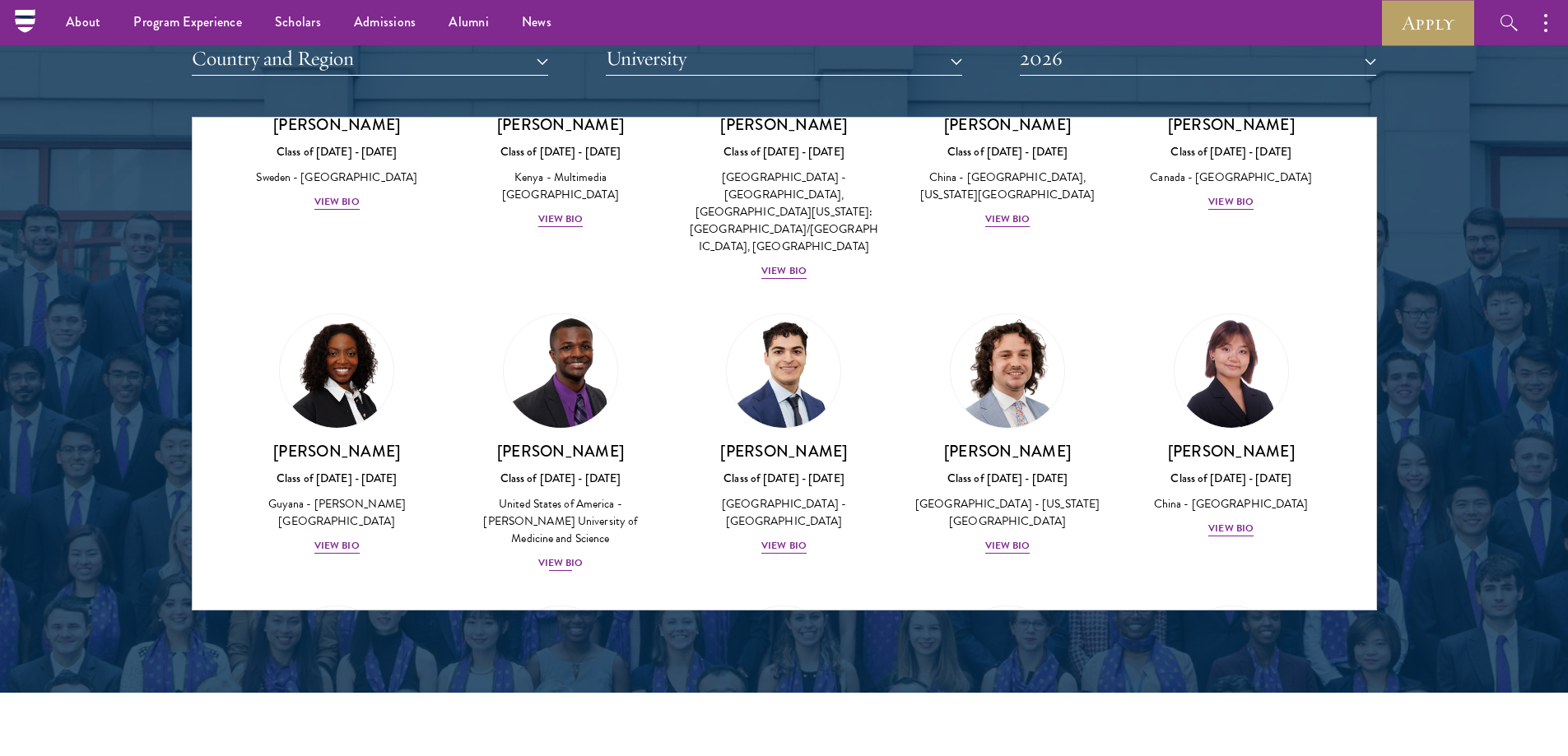
drag, startPoint x: 652, startPoint y: 184, endPoint x: 650, endPoint y: 200, distance: 16.1
click at [788, 538] on div "View Bio" at bounding box center [784, 546] width 45 height 16
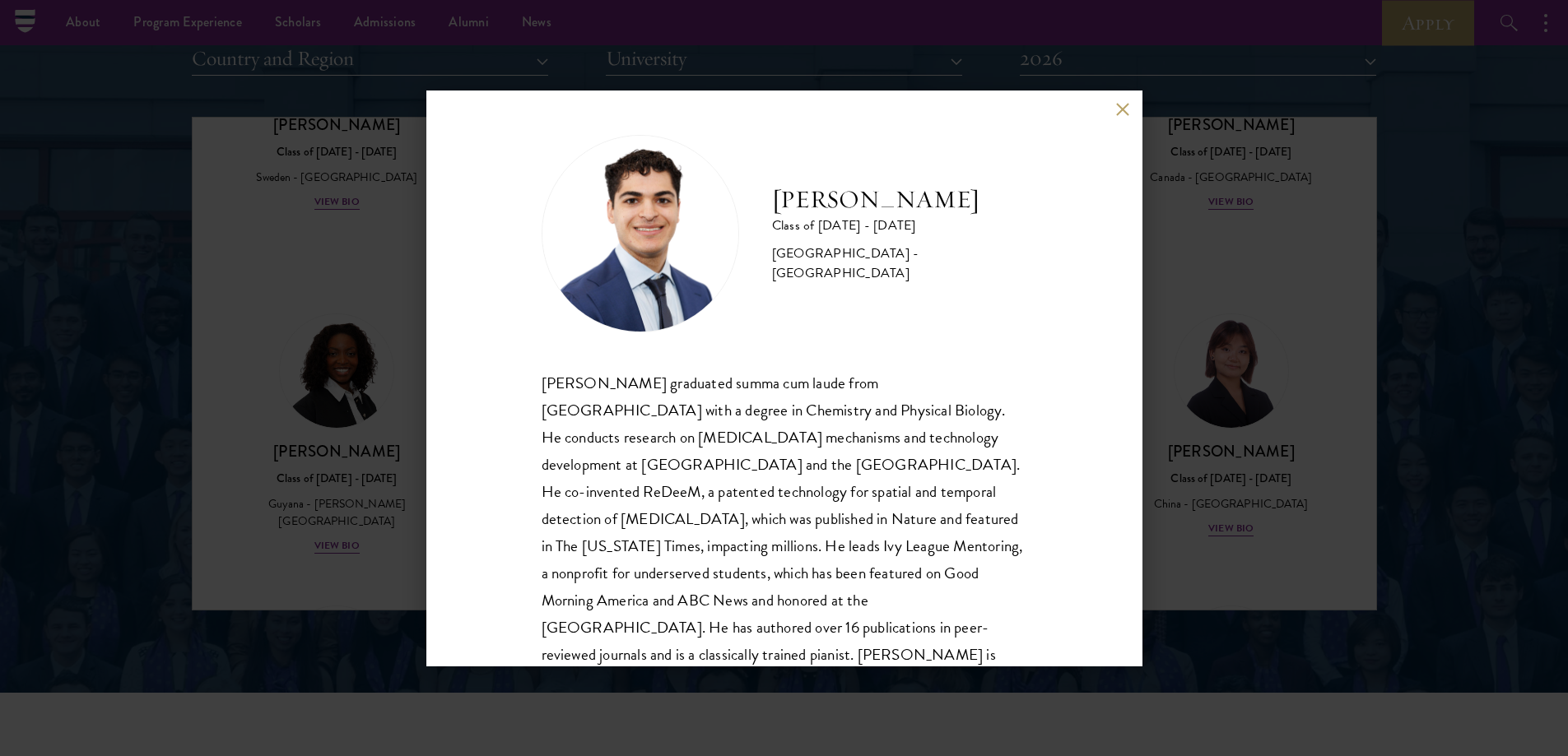
drag, startPoint x: 794, startPoint y: 367, endPoint x: 790, endPoint y: 385, distance: 18.4
click at [356, 387] on div "Alessandro Hammond Class of 2025 - 2026 United States of America - Harvard Univ…" at bounding box center [784, 378] width 1568 height 756
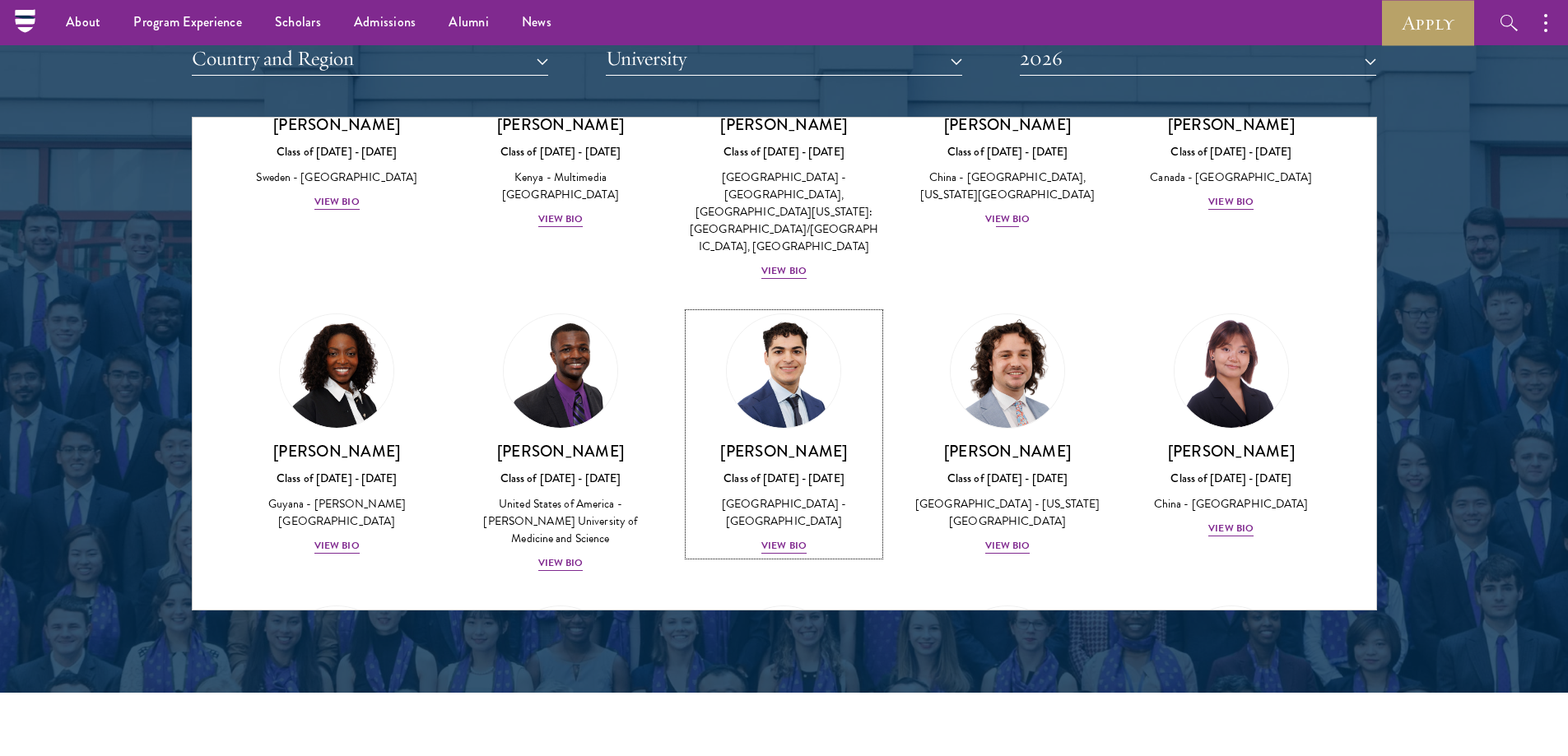
scroll to position [2523, 0]
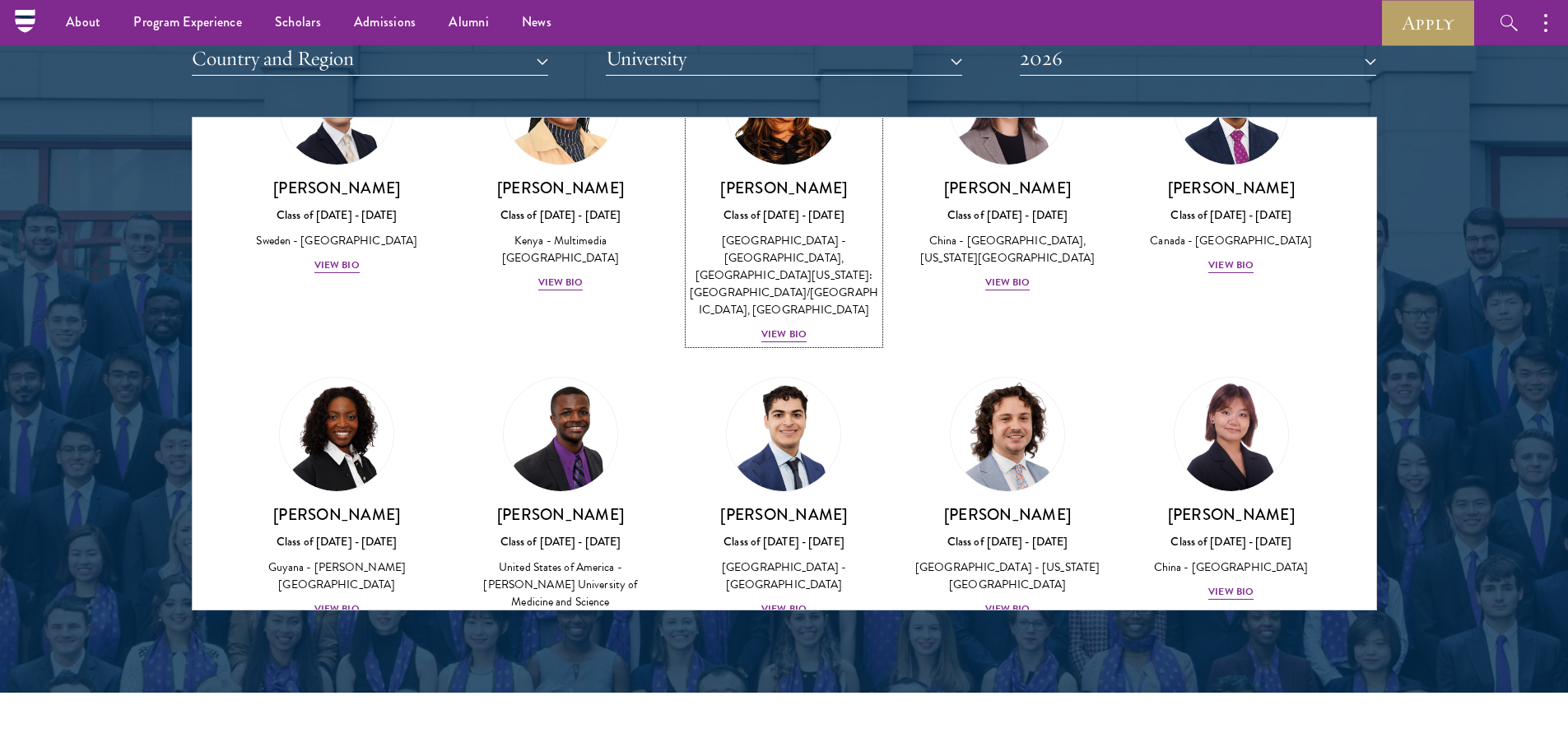
drag, startPoint x: 868, startPoint y: 208, endPoint x: 911, endPoint y: 185, distance: 48.8
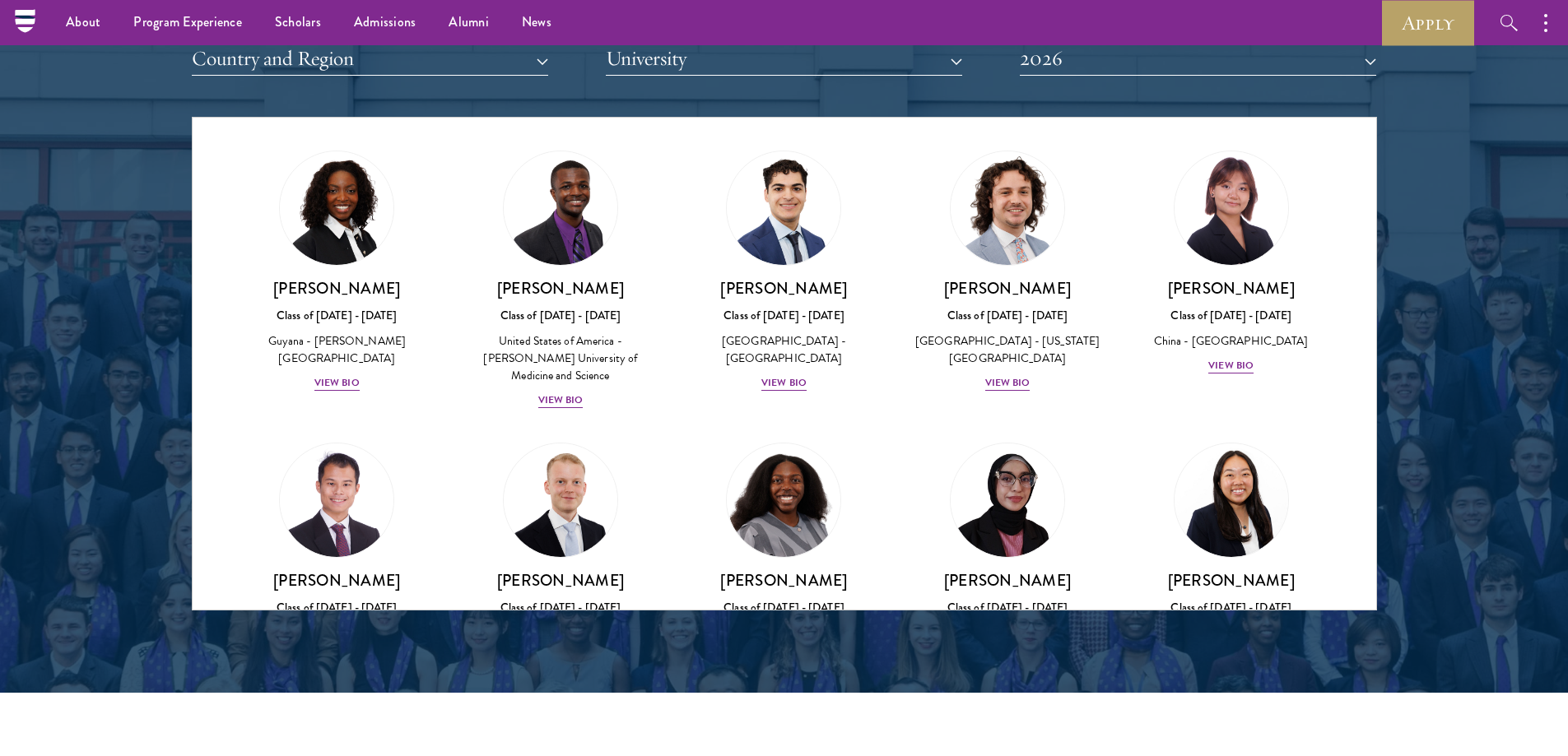
drag, startPoint x: 912, startPoint y: 208, endPoint x: 896, endPoint y: 267, distance: 61.1
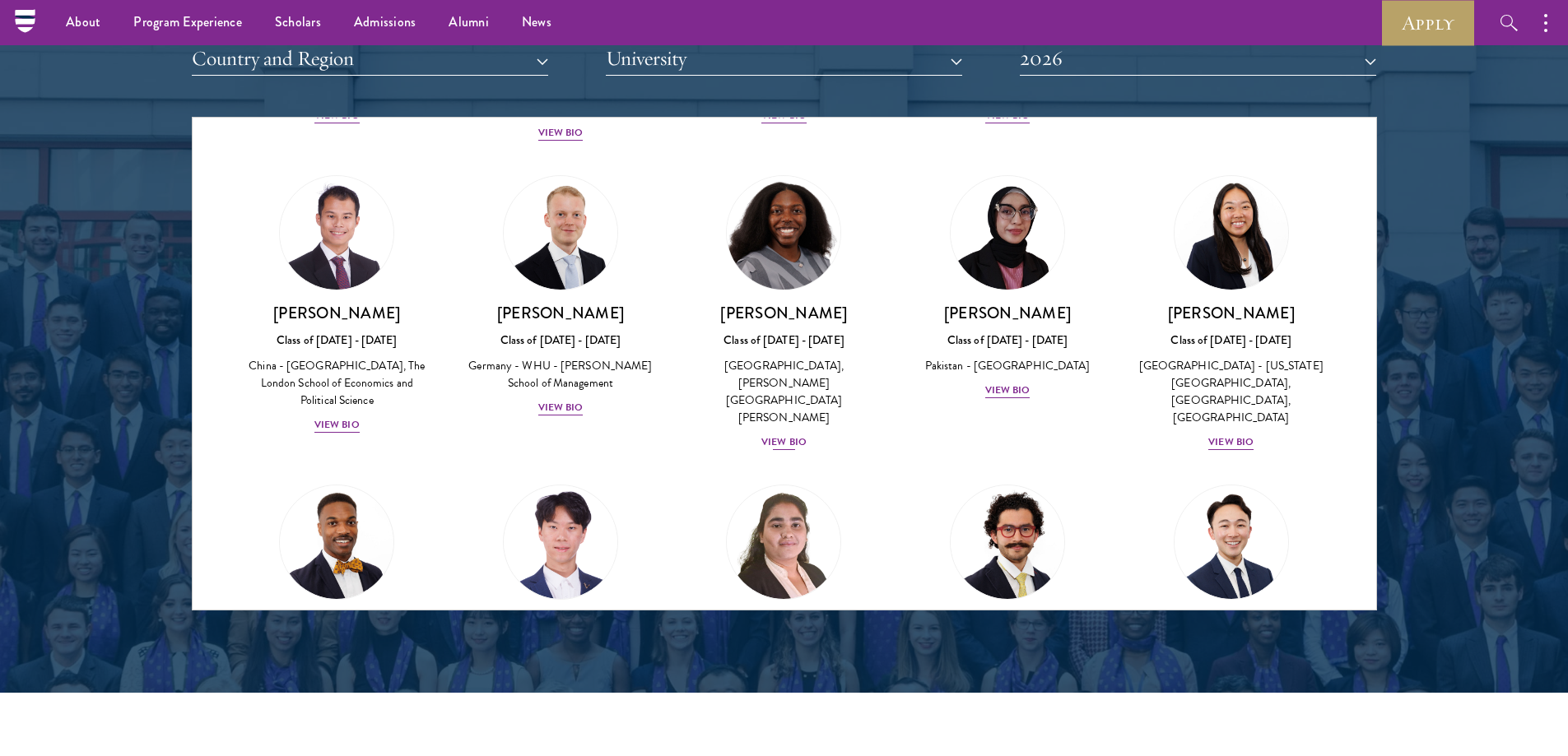
drag, startPoint x: 803, startPoint y: 259, endPoint x: 789, endPoint y: 311, distance: 53.9
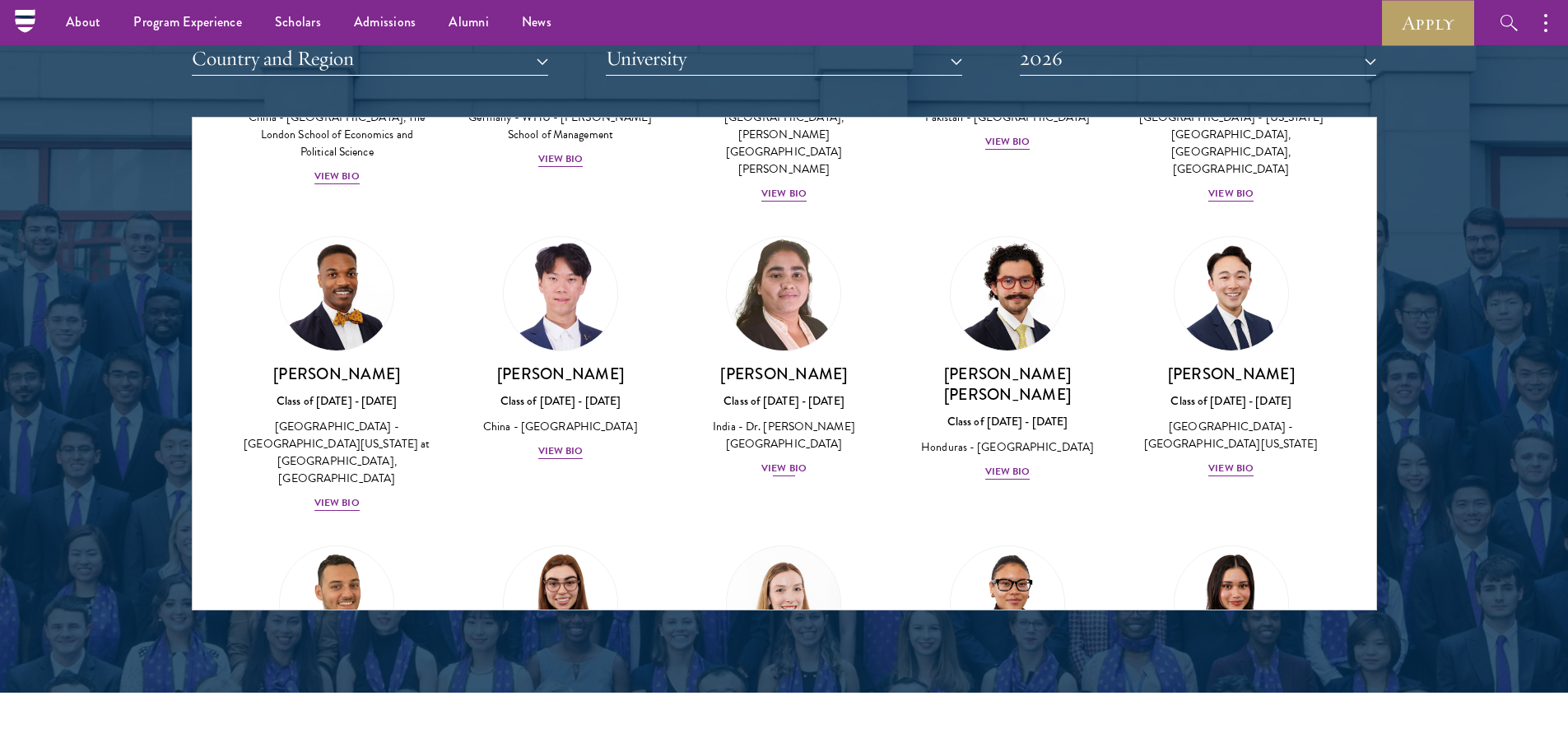
drag, startPoint x: 778, startPoint y: 286, endPoint x: 770, endPoint y: 320, distance: 34.9
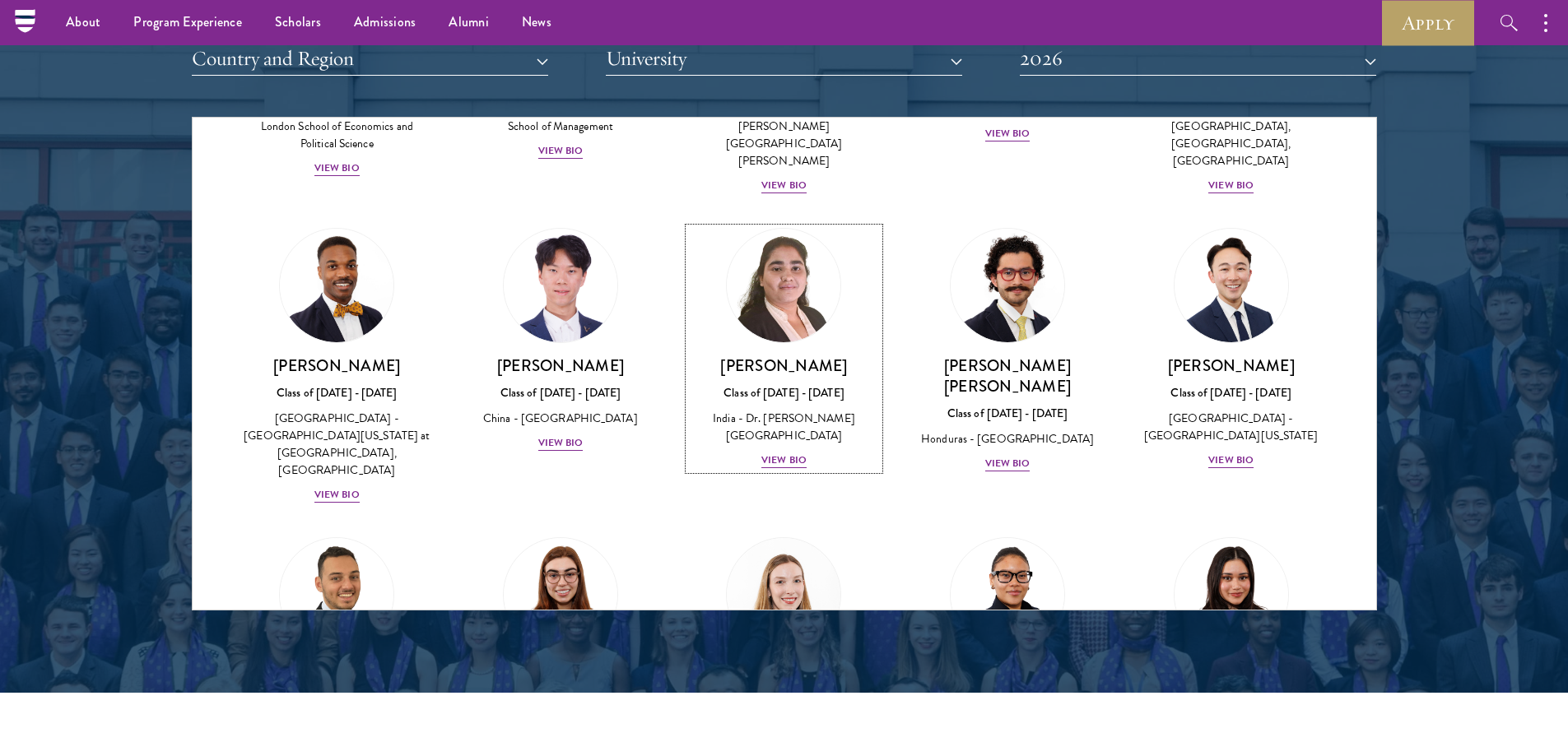
drag, startPoint x: 772, startPoint y: 307, endPoint x: 751, endPoint y: 349, distance: 47.0
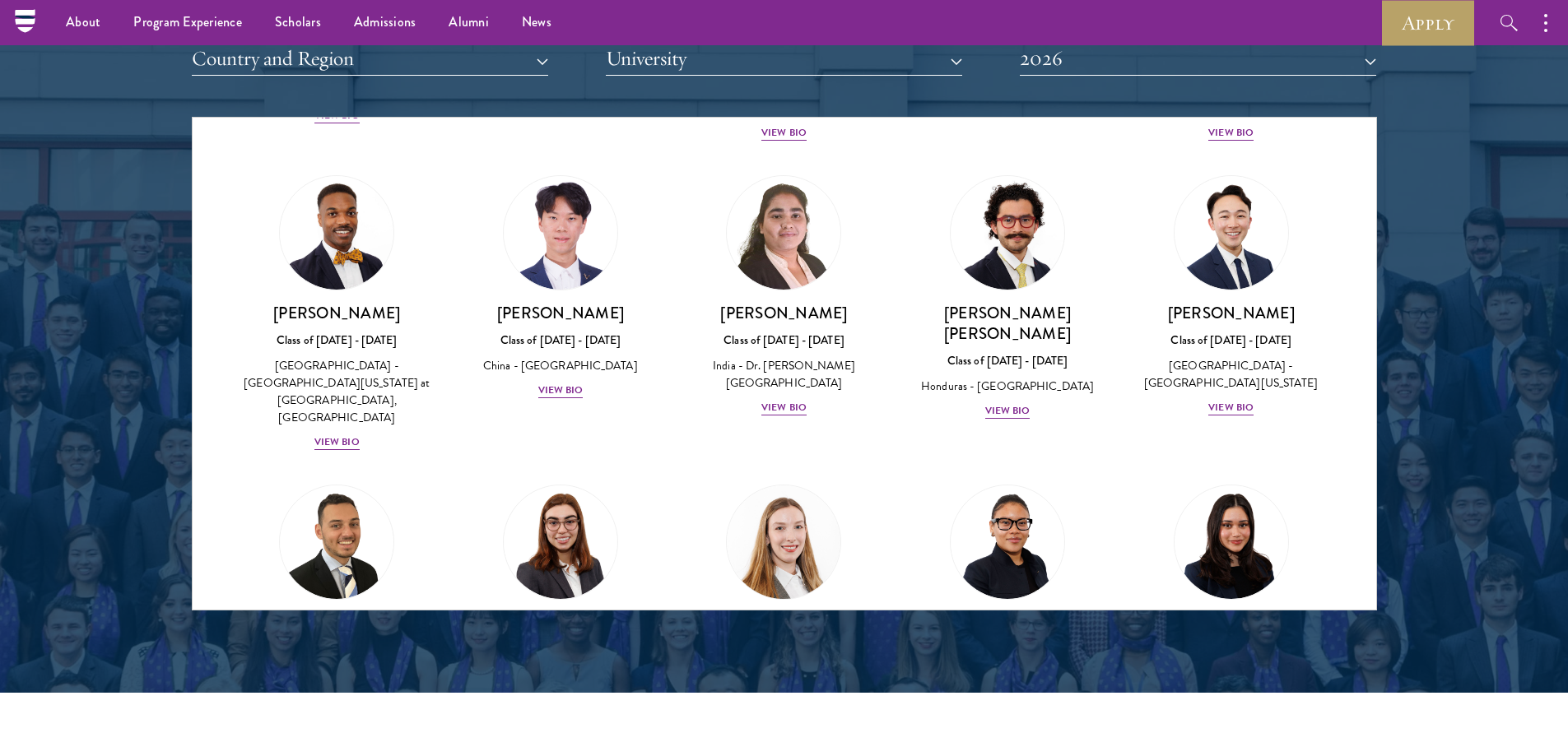
drag, startPoint x: 751, startPoint y: 351, endPoint x: 749, endPoint y: 375, distance: 24.1
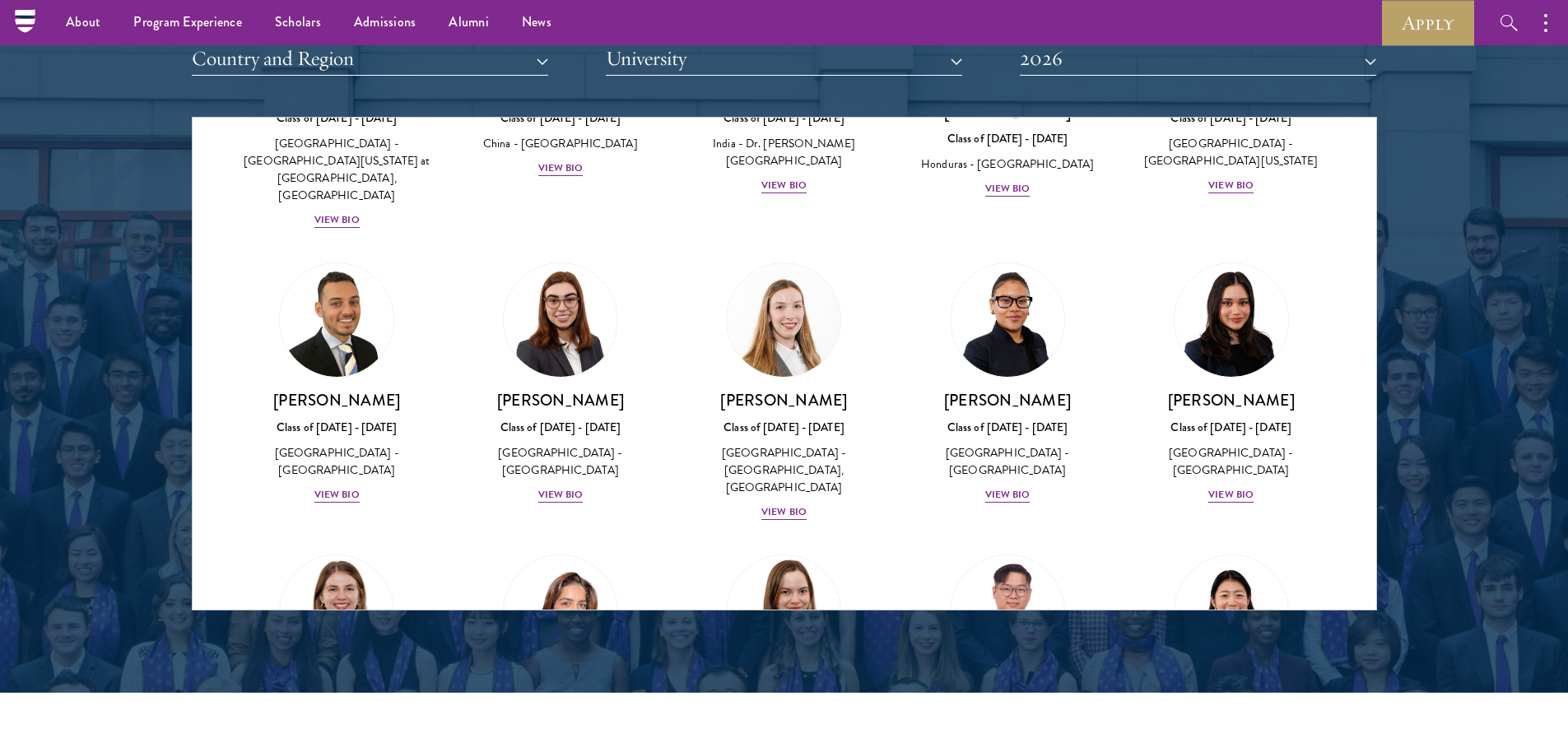
drag, startPoint x: 771, startPoint y: 286, endPoint x: 721, endPoint y: 362, distance: 91.0
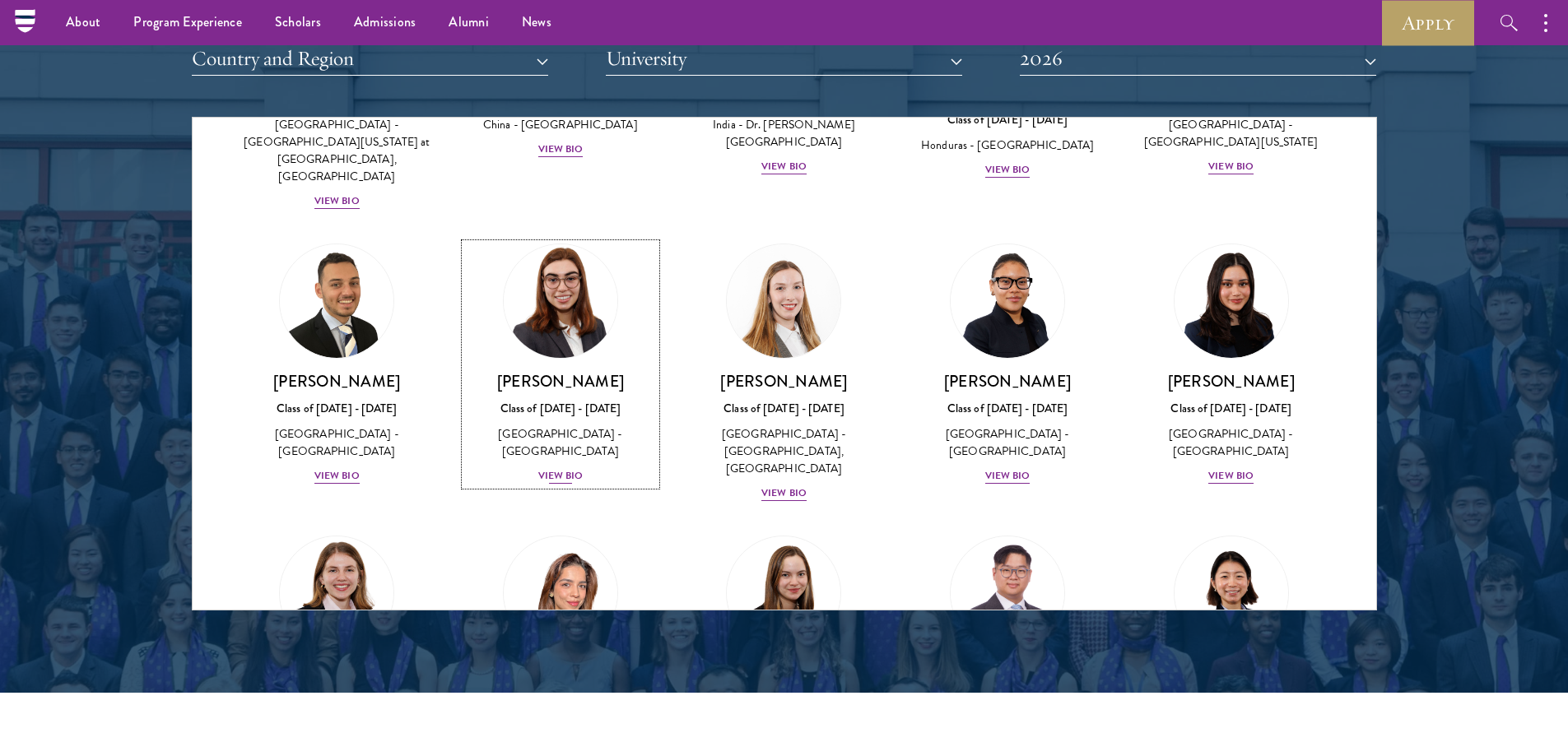
click at [551, 371] on div "Isabelle King Class of 2025 - 2026 United States of America - Harvard Universit…" at bounding box center [561, 428] width 191 height 114
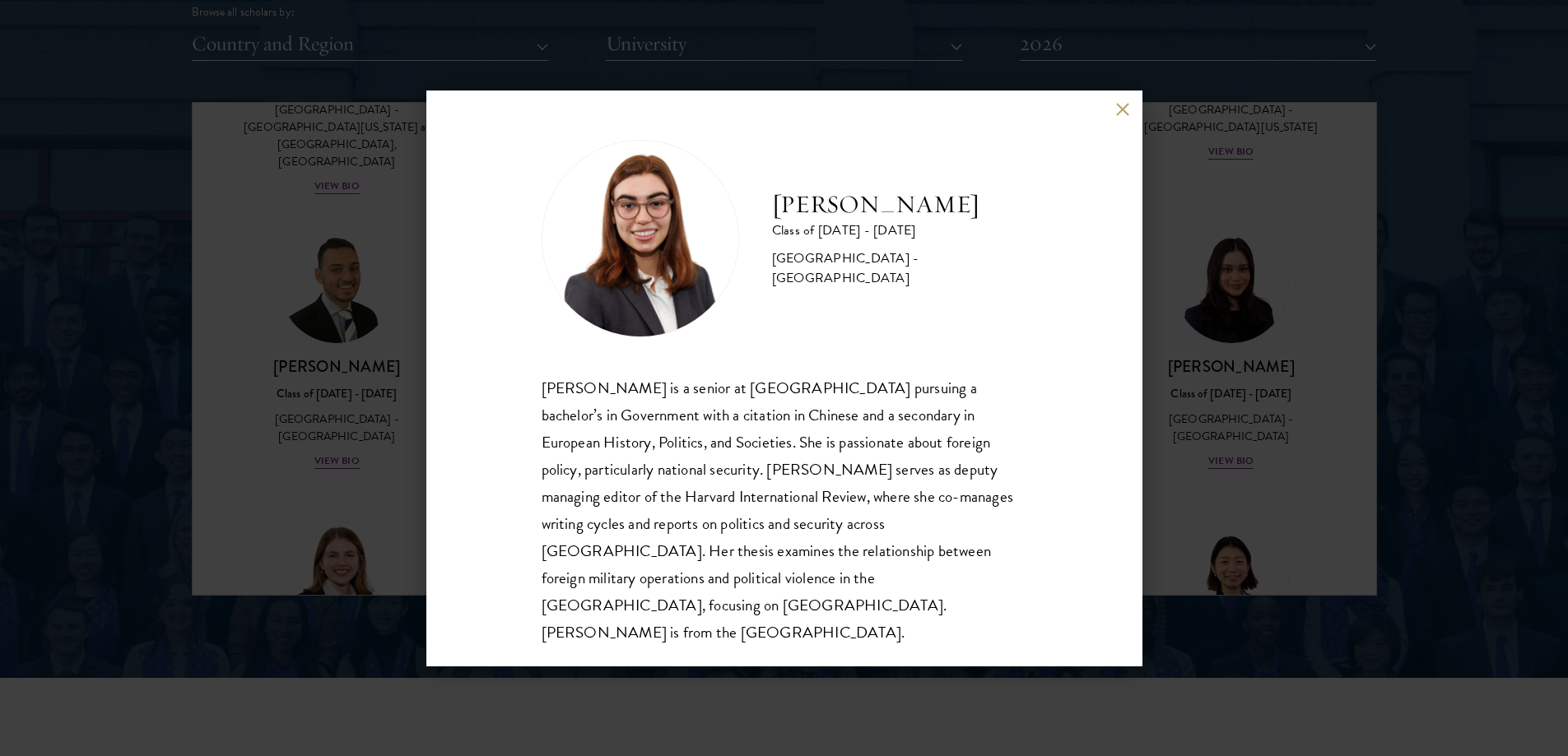
scroll to position [2100, 0]
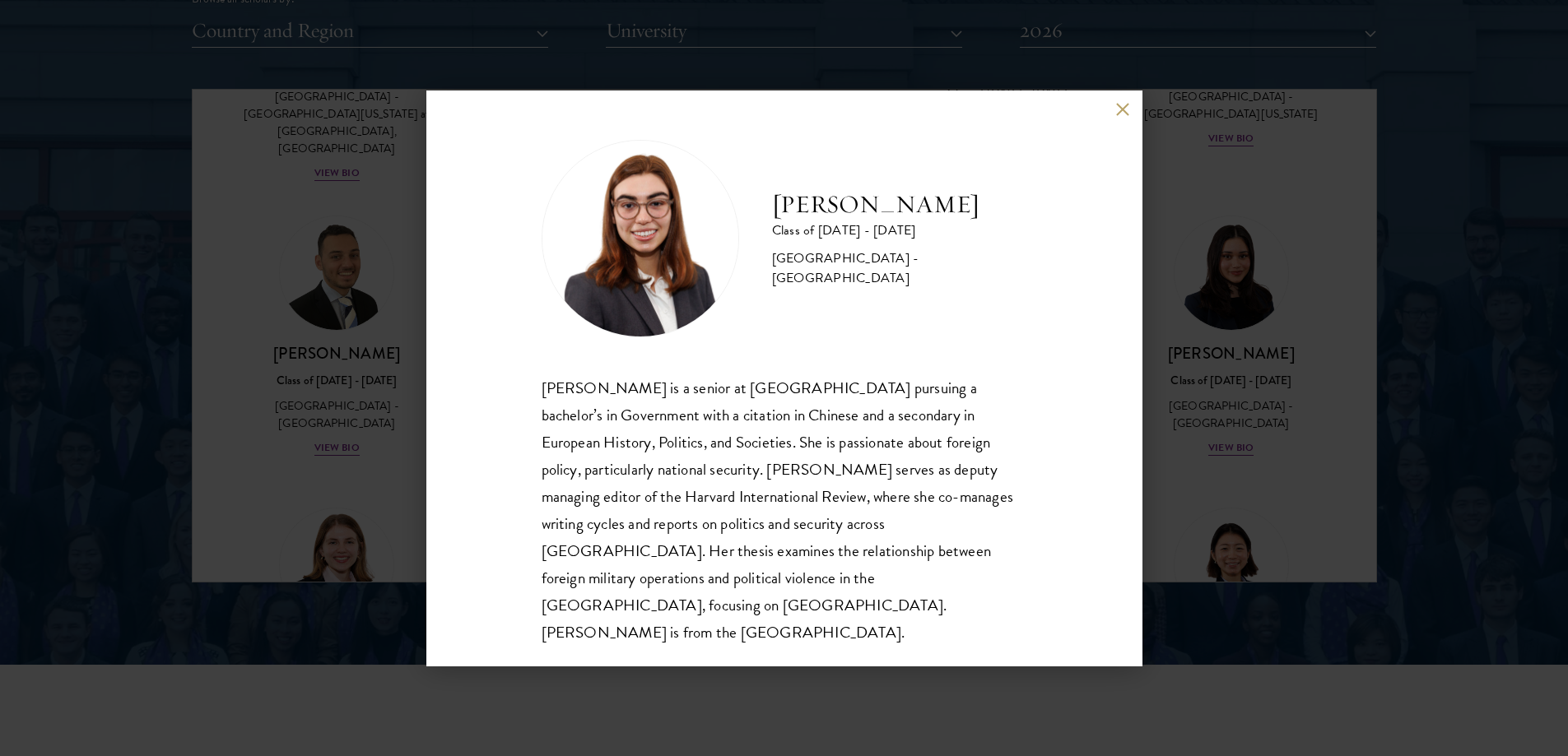
drag, startPoint x: 631, startPoint y: 329, endPoint x: 643, endPoint y: 381, distance: 53.4
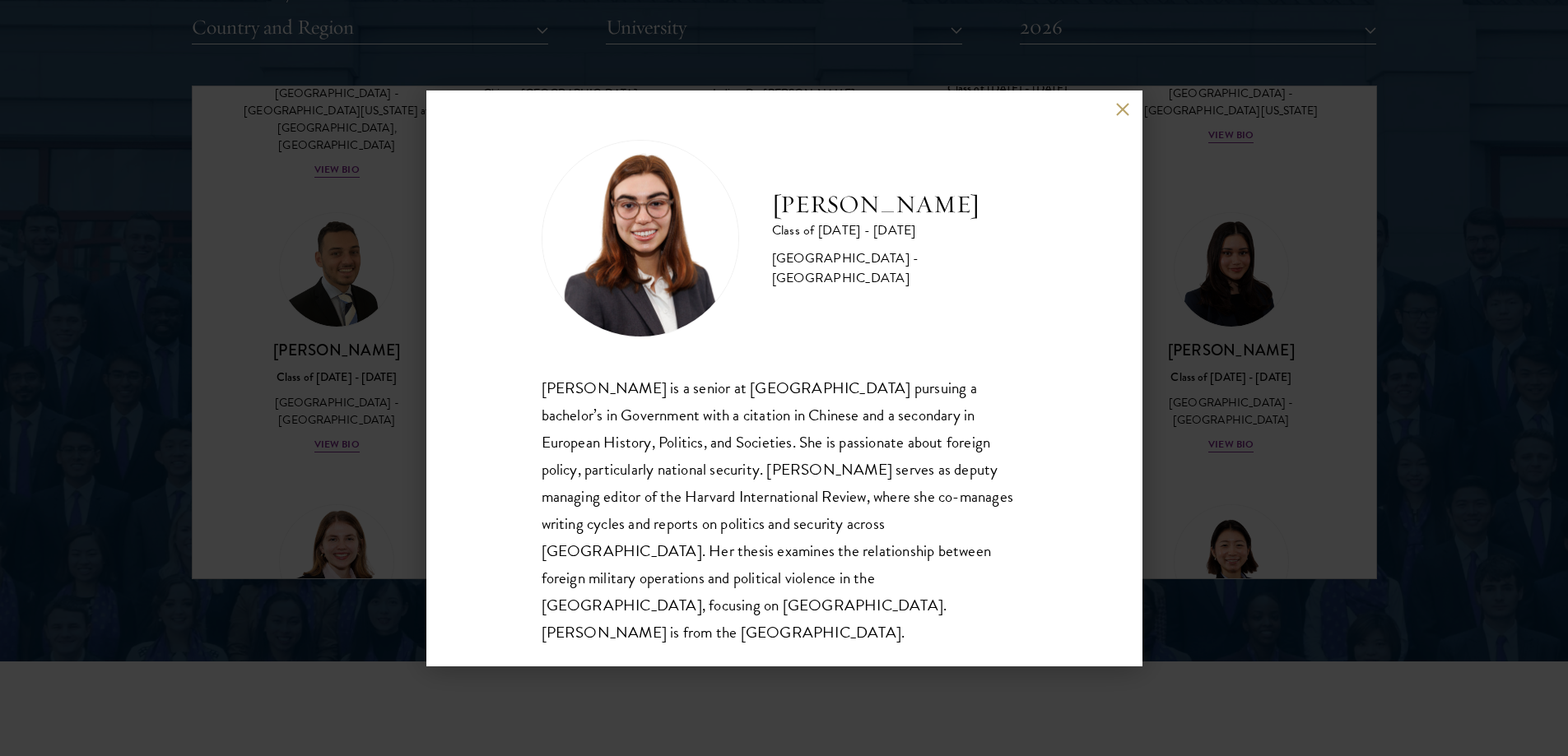
click at [648, 432] on div "Isabelle King is a senior at Harvard University pursuing a bachelor’s in Govern…" at bounding box center [784, 510] width 486 height 271
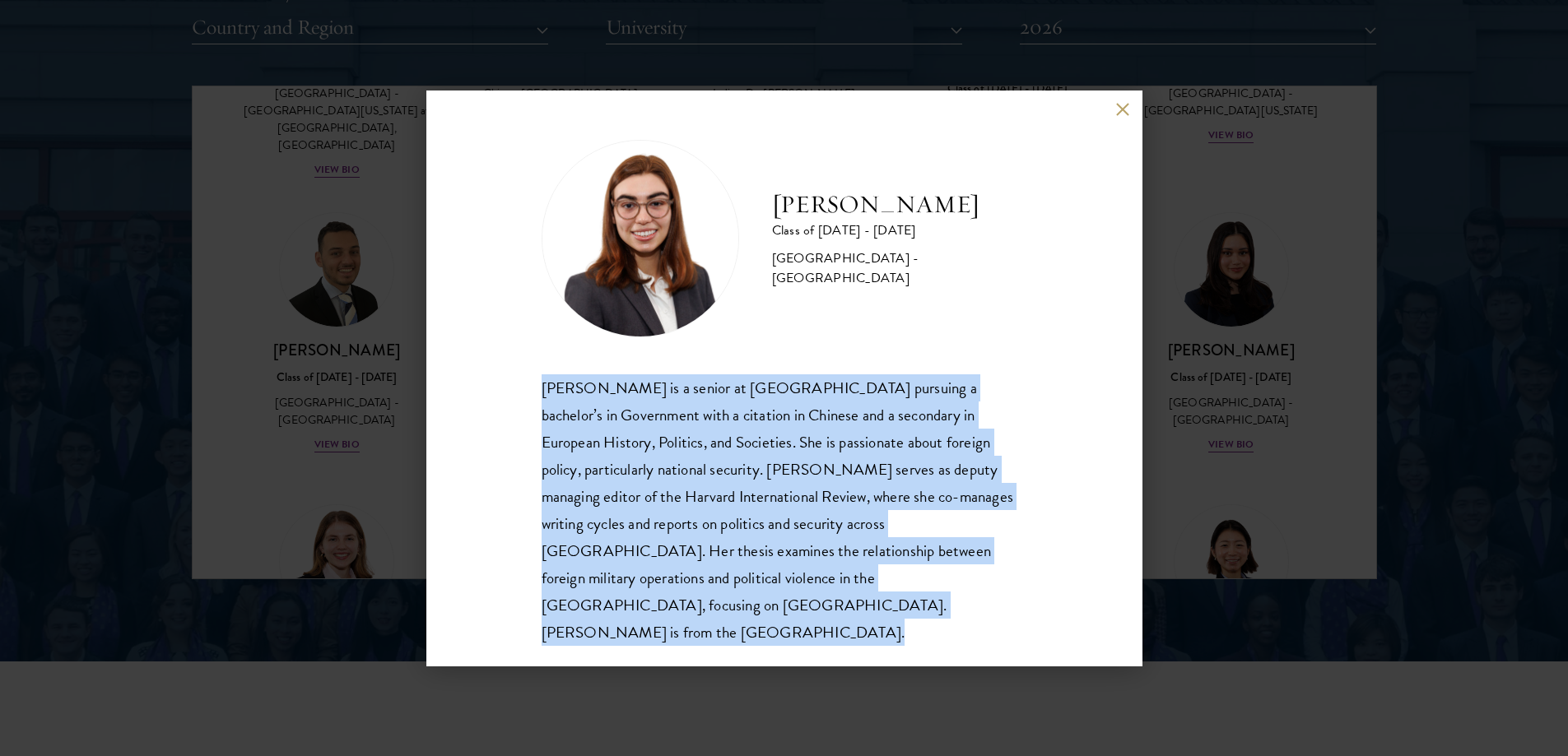
click at [648, 432] on div "Isabelle King is a senior at Harvard University pursuing a bachelor’s in Govern…" at bounding box center [784, 510] width 486 height 271
click at [608, 426] on div "Isabelle King is a senior at Harvard University pursuing a bachelor’s in Govern…" at bounding box center [784, 510] width 486 height 271
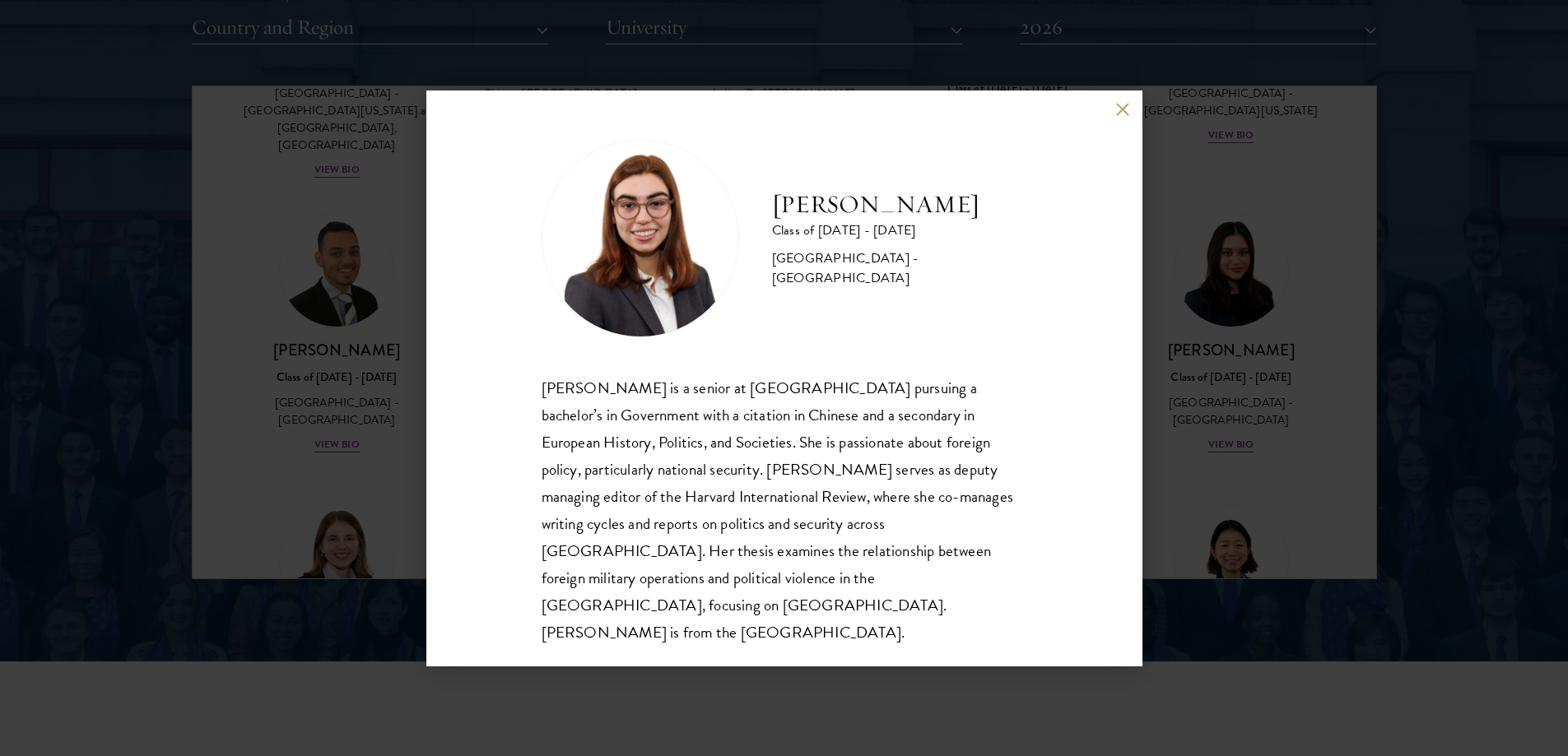
click at [316, 254] on div "Isabelle King Class of 2025 - 2026 United States of America - Harvard Universit…" at bounding box center [784, 378] width 1568 height 756
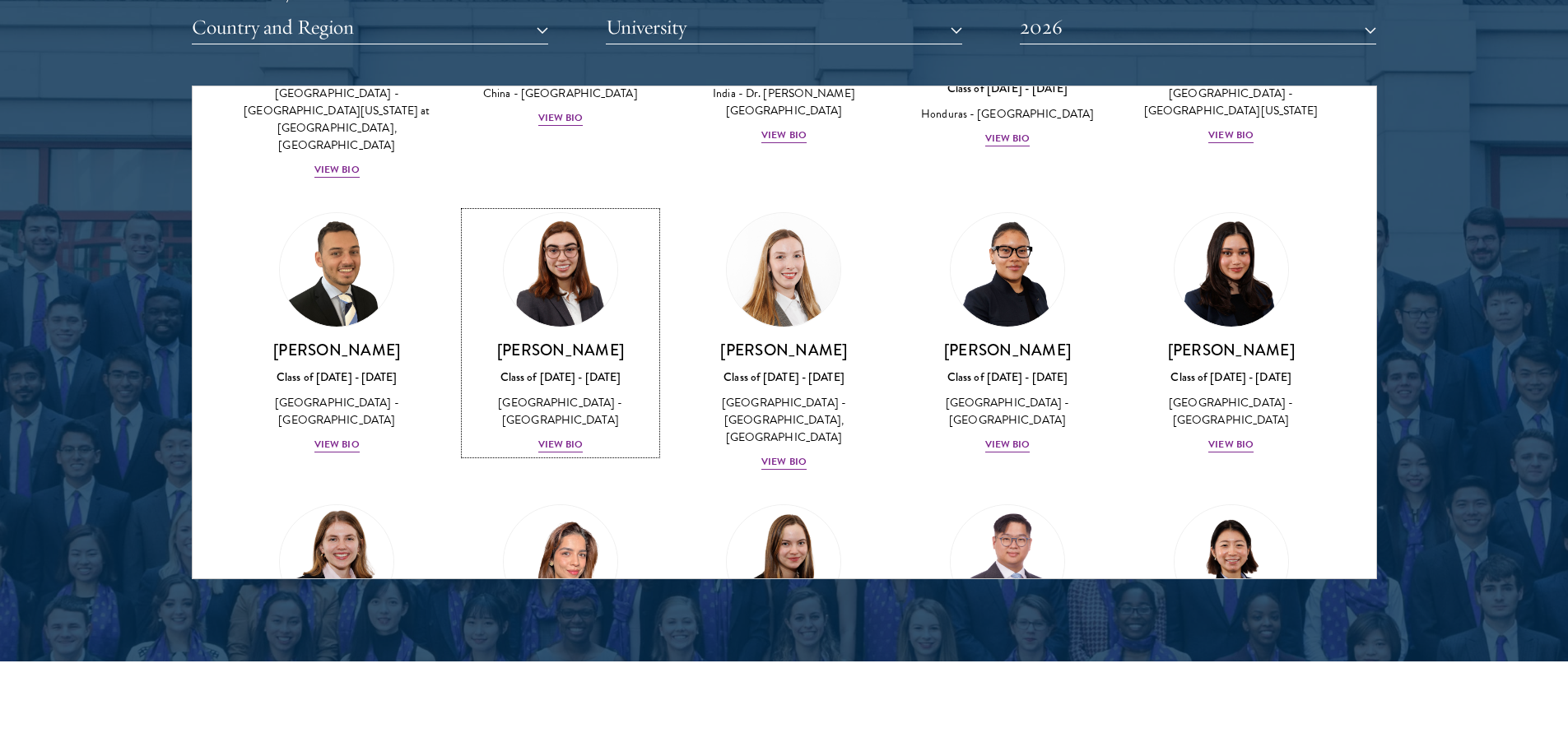
scroll to position [3399, 0]
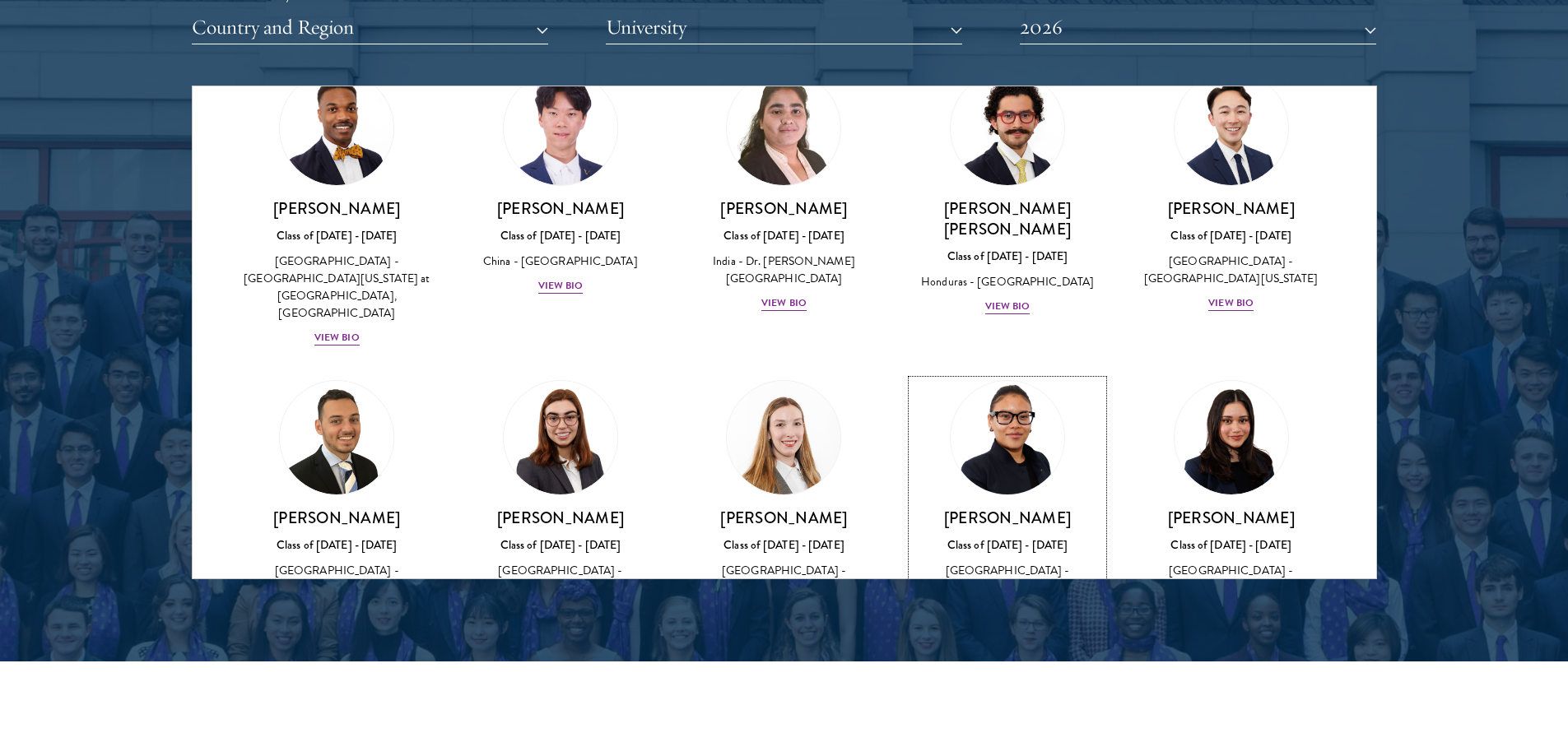
click at [1005, 508] on div "Maxime Kpangbai Class of 2025 - 2026 United States of America - University of C…" at bounding box center [1007, 564] width 191 height 114
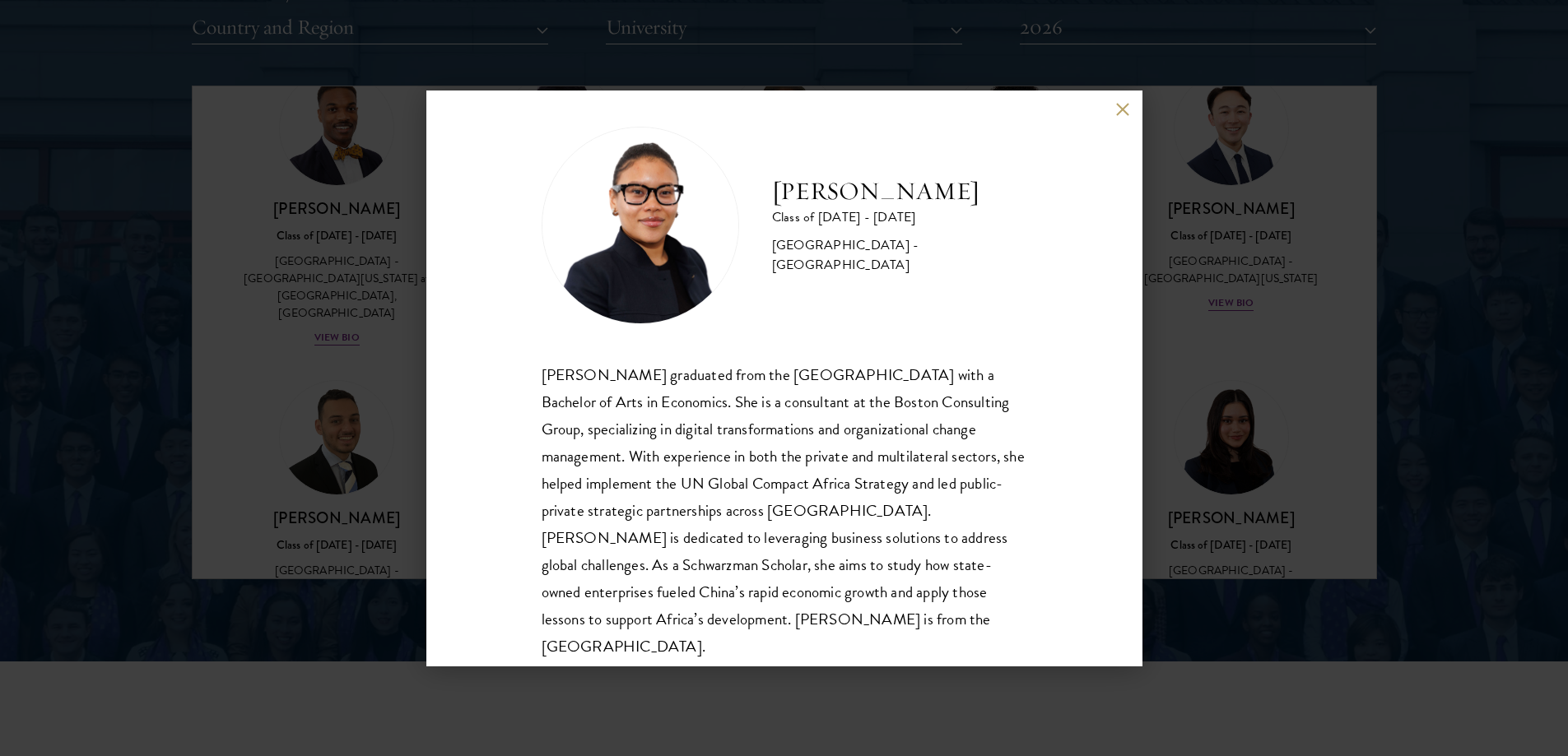
drag, startPoint x: 878, startPoint y: 383, endPoint x: 873, endPoint y: 393, distance: 11.2
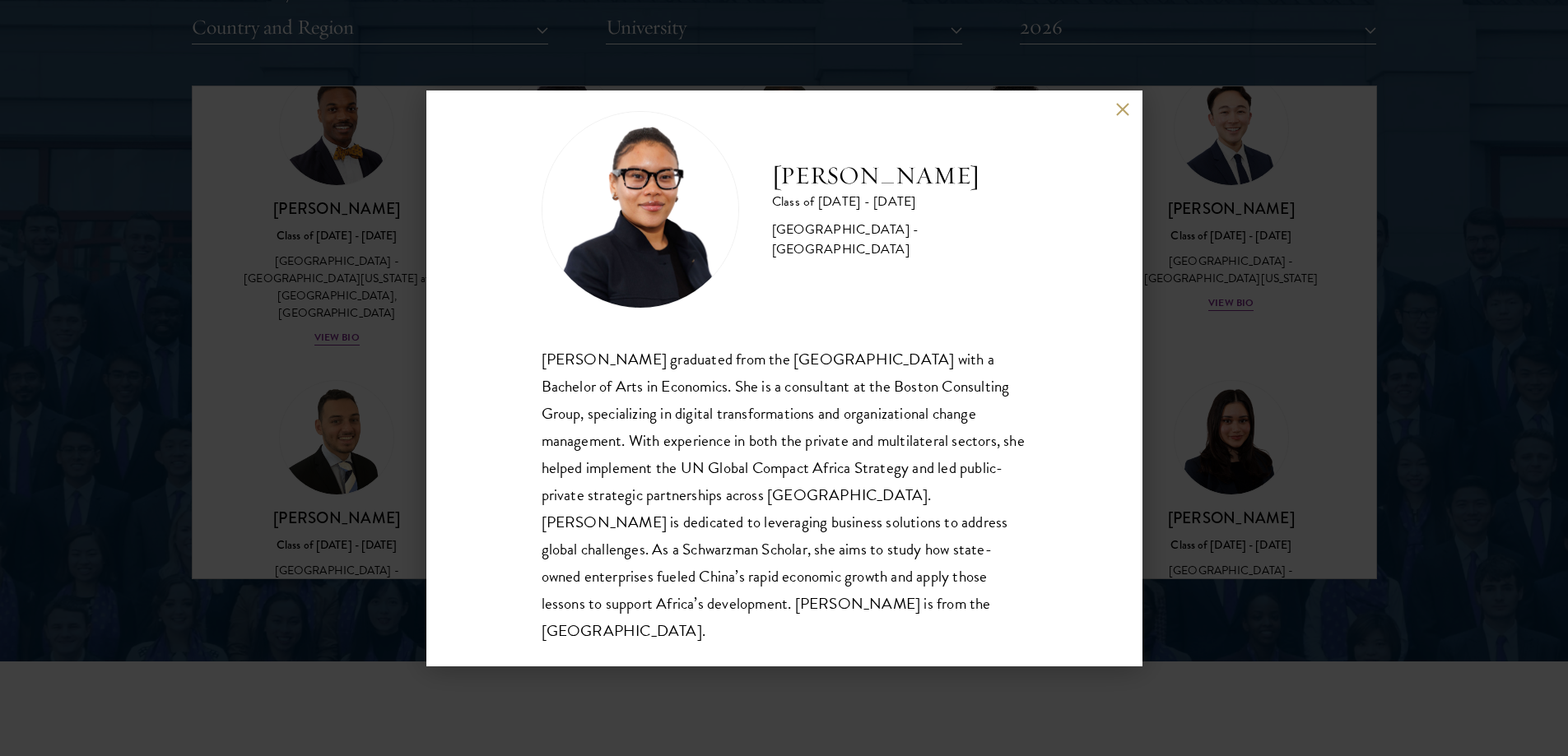
drag, startPoint x: 876, startPoint y: 372, endPoint x: 871, endPoint y: 400, distance: 28.4
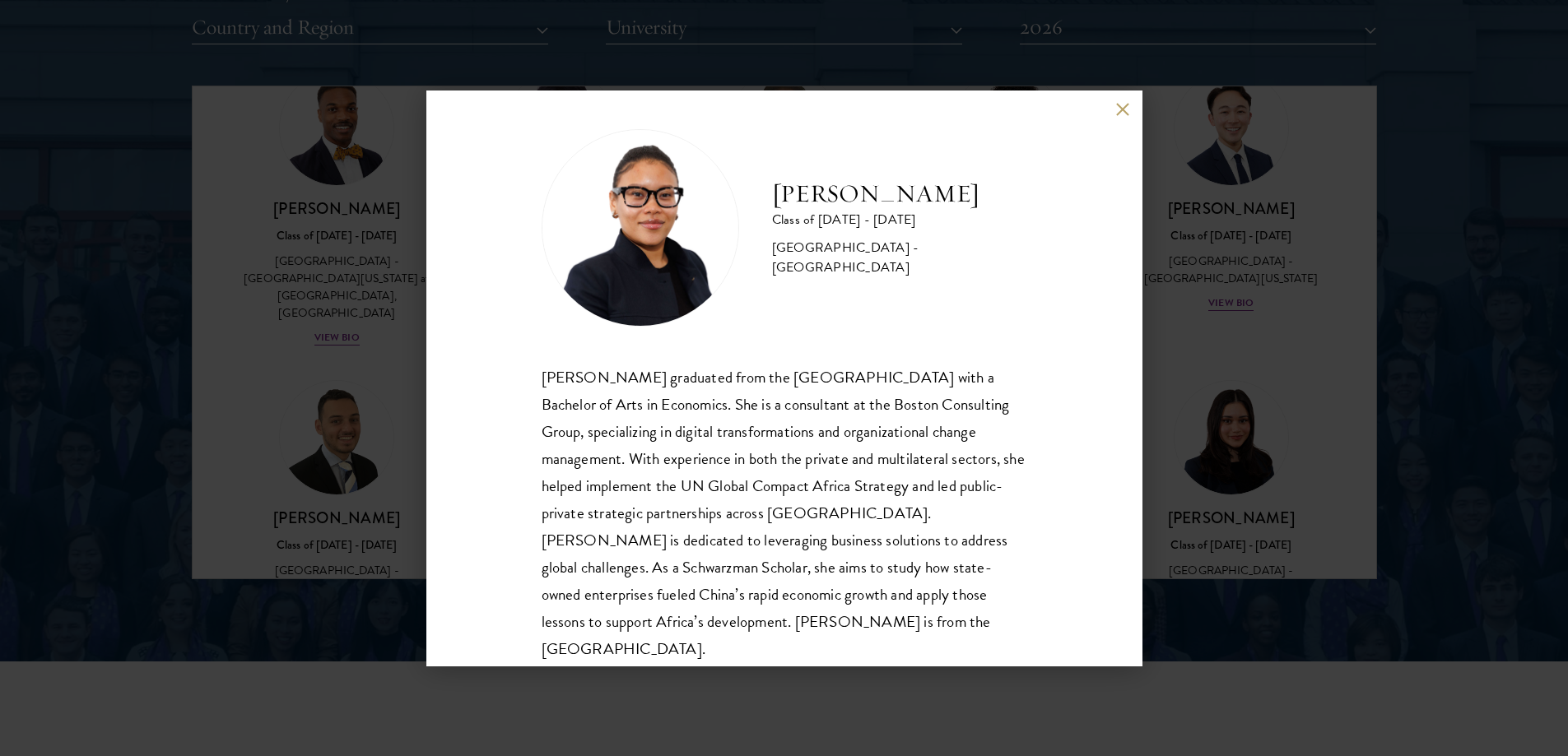
drag, startPoint x: 871, startPoint y: 400, endPoint x: 863, endPoint y: 375, distance: 26.2
click at [1282, 326] on div "Maxime Kpangbai Class of 2025 - 2026 United States of America - University of C…" at bounding box center [784, 378] width 1568 height 756
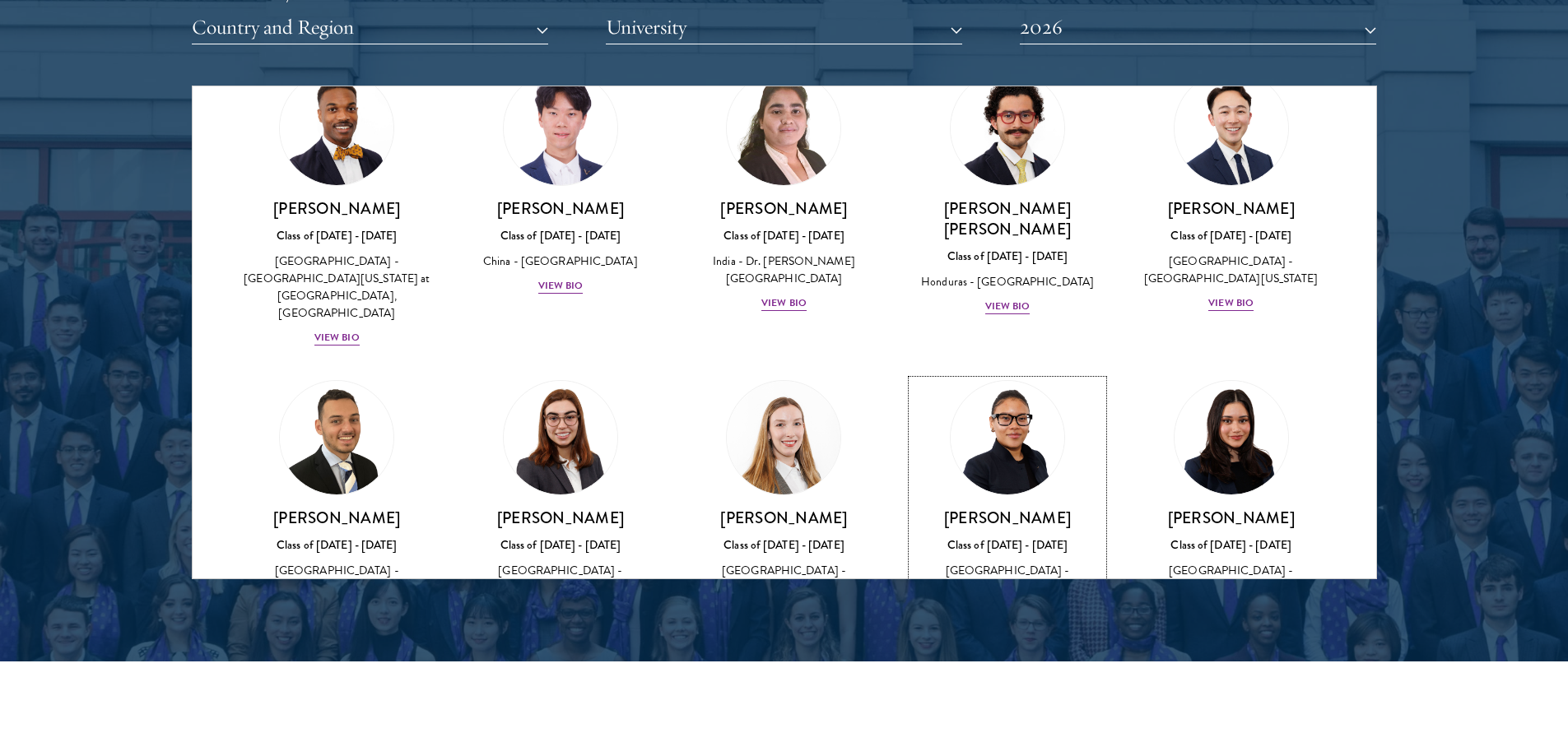
scroll to position [3399, 0]
click at [1029, 508] on div "Maxime Kpangbai Class of 2025 - 2026 United States of America - University of C…" at bounding box center [1007, 564] width 191 height 114
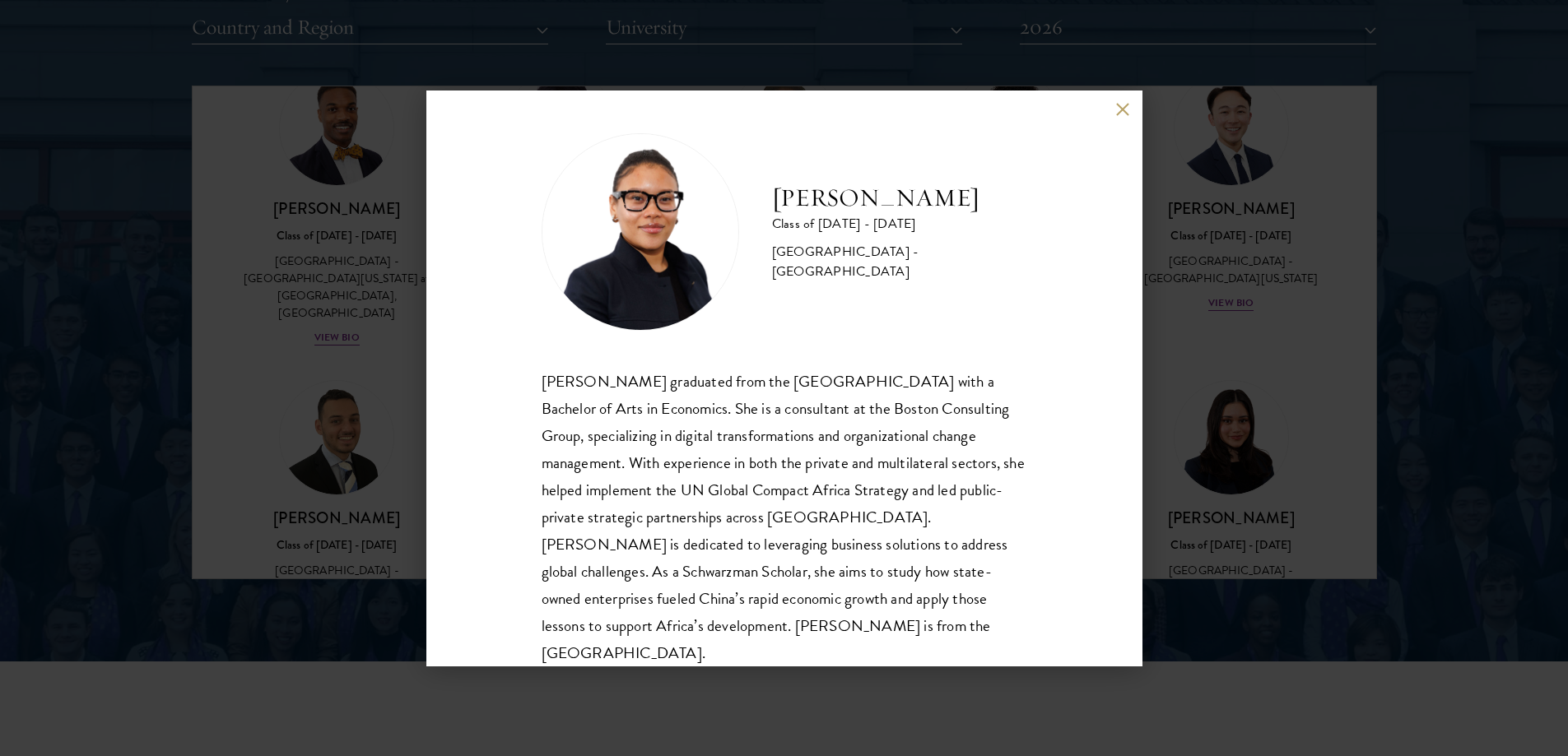
drag, startPoint x: 857, startPoint y: 379, endPoint x: 848, endPoint y: 401, distance: 23.8
click at [828, 410] on div "Maxime Kpangbai graduated from the University of Chicago with a Bachelor of Art…" at bounding box center [784, 515] width 486 height 300
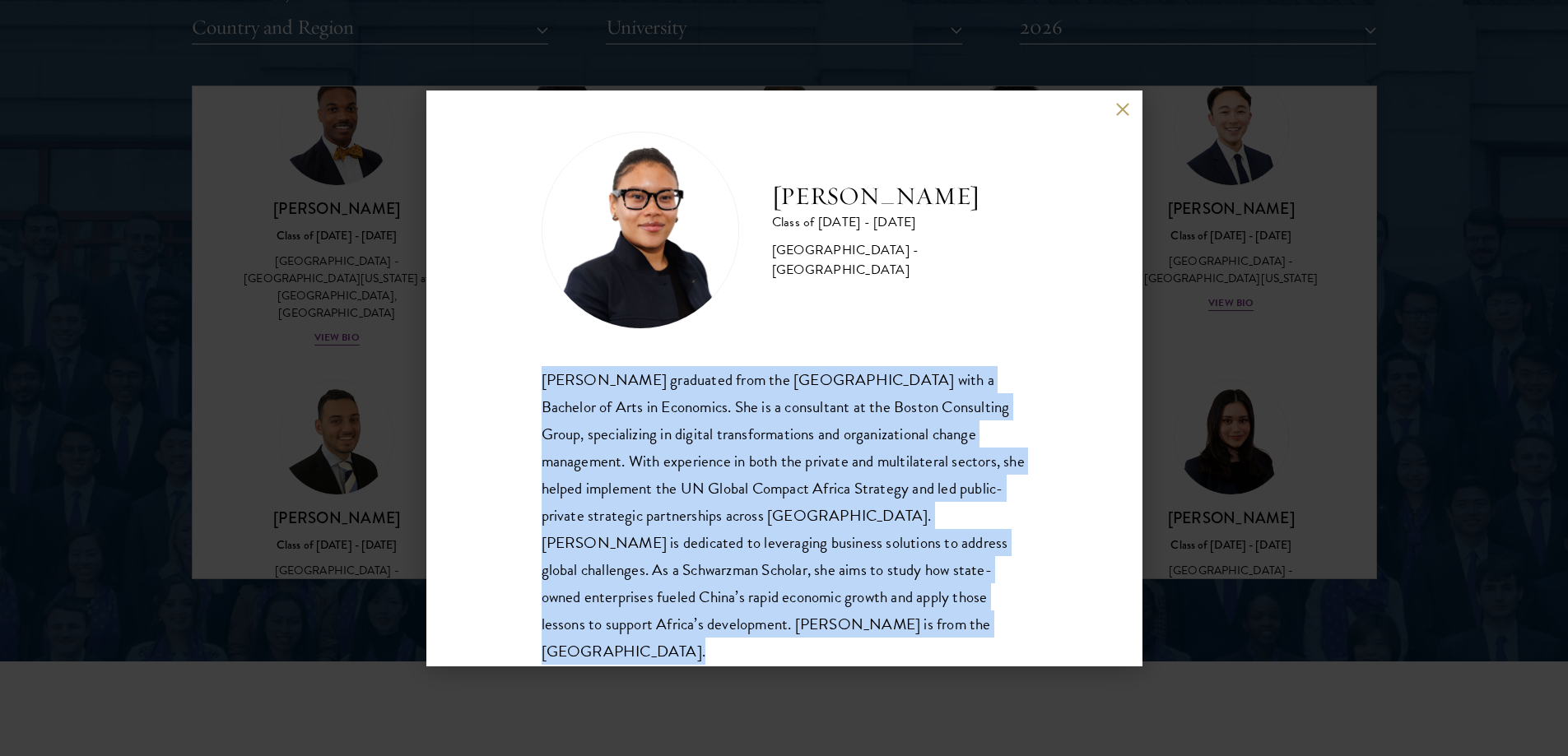
drag, startPoint x: 828, startPoint y: 410, endPoint x: 792, endPoint y: 409, distance: 36.0
click at [828, 410] on div "Maxime Kpangbai graduated from the University of Chicago with a Bachelor of Art…" at bounding box center [784, 515] width 486 height 300
click at [791, 409] on div "Maxime Kpangbai graduated from the University of Chicago with a Bachelor of Art…" at bounding box center [784, 515] width 486 height 300
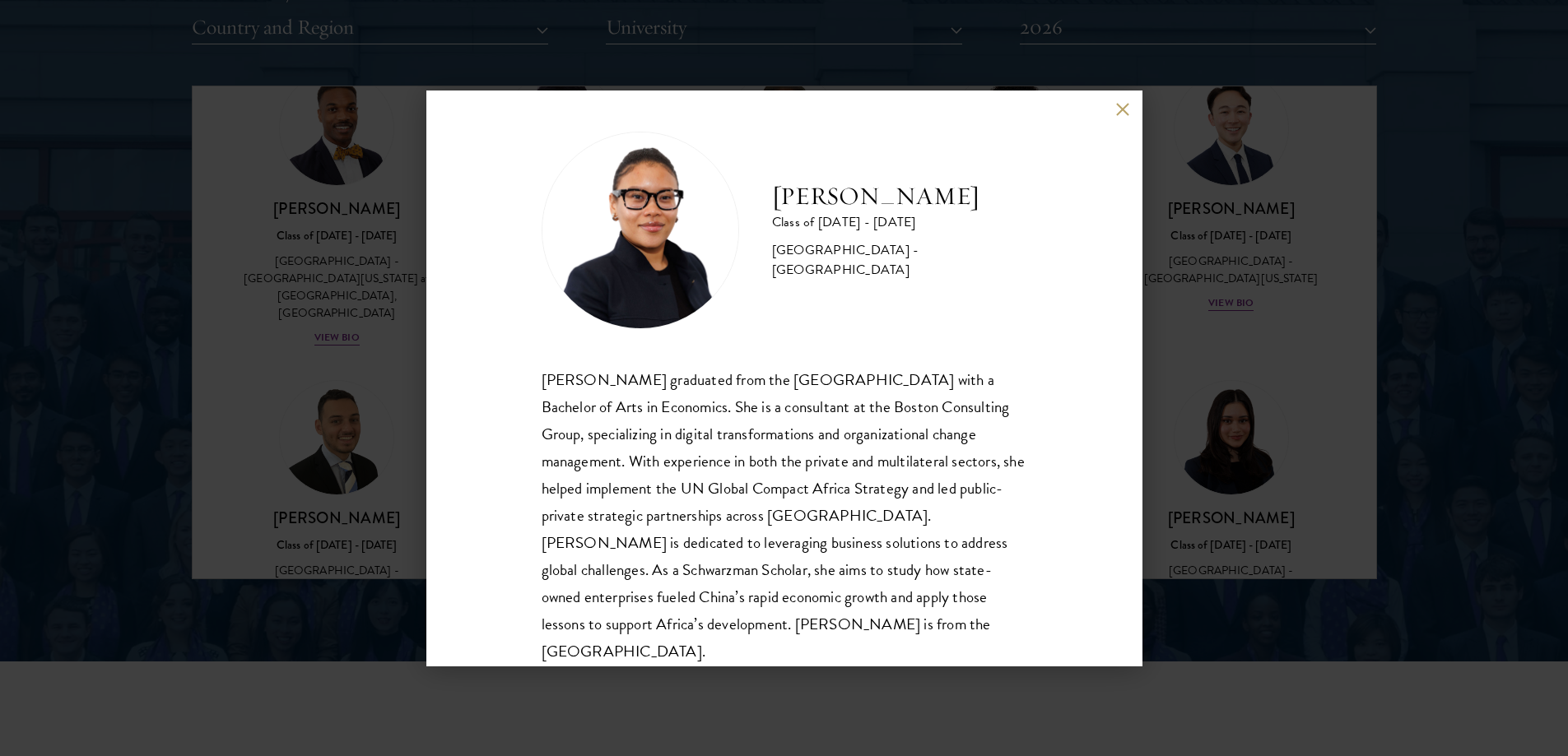
click at [792, 423] on div "Maxime Kpangbai graduated from the University of Chicago with a Bachelor of Art…" at bounding box center [784, 515] width 486 height 300
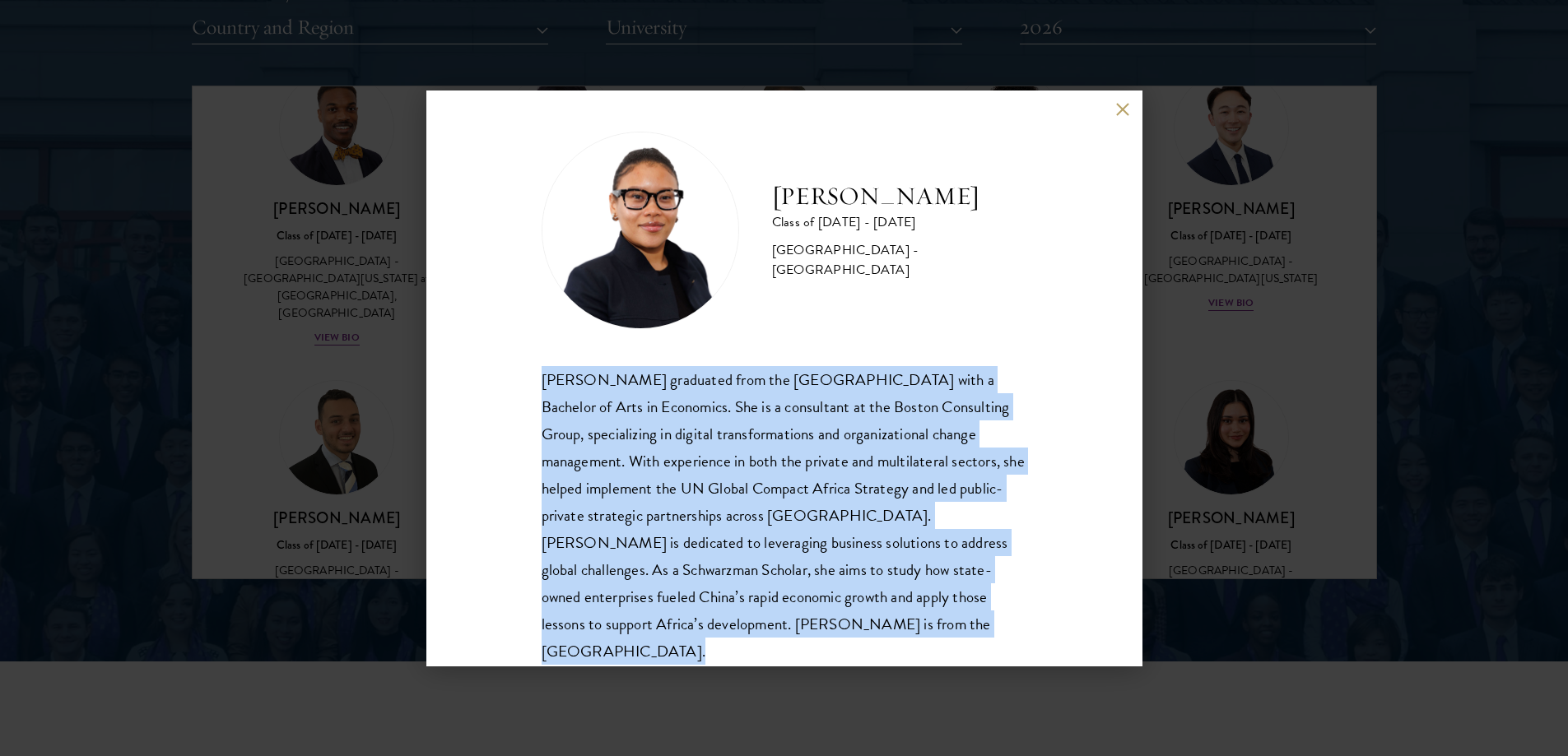
click at [792, 423] on div "Maxime Kpangbai graduated from the University of Chicago with a Bachelor of Art…" at bounding box center [784, 515] width 486 height 300
click at [781, 417] on div "Maxime Kpangbai graduated from the University of Chicago with a Bachelor of Art…" at bounding box center [784, 515] width 486 height 300
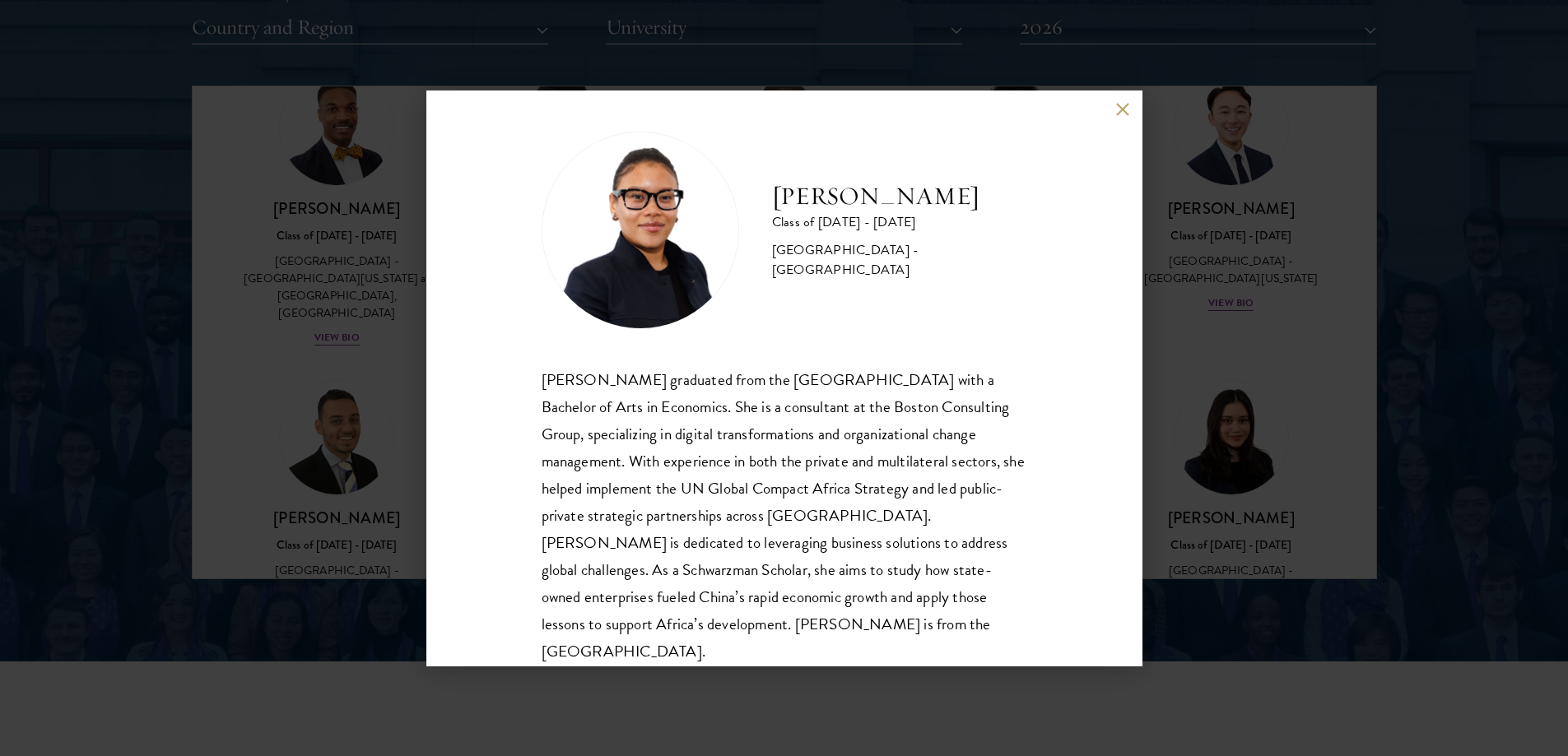
click at [855, 214] on div "Class of 2025 - 2026" at bounding box center [899, 222] width 256 height 19
click at [351, 338] on div "Maxime Kpangbai Class of 2025 - 2026 United States of America - University of C…" at bounding box center [784, 378] width 1568 height 756
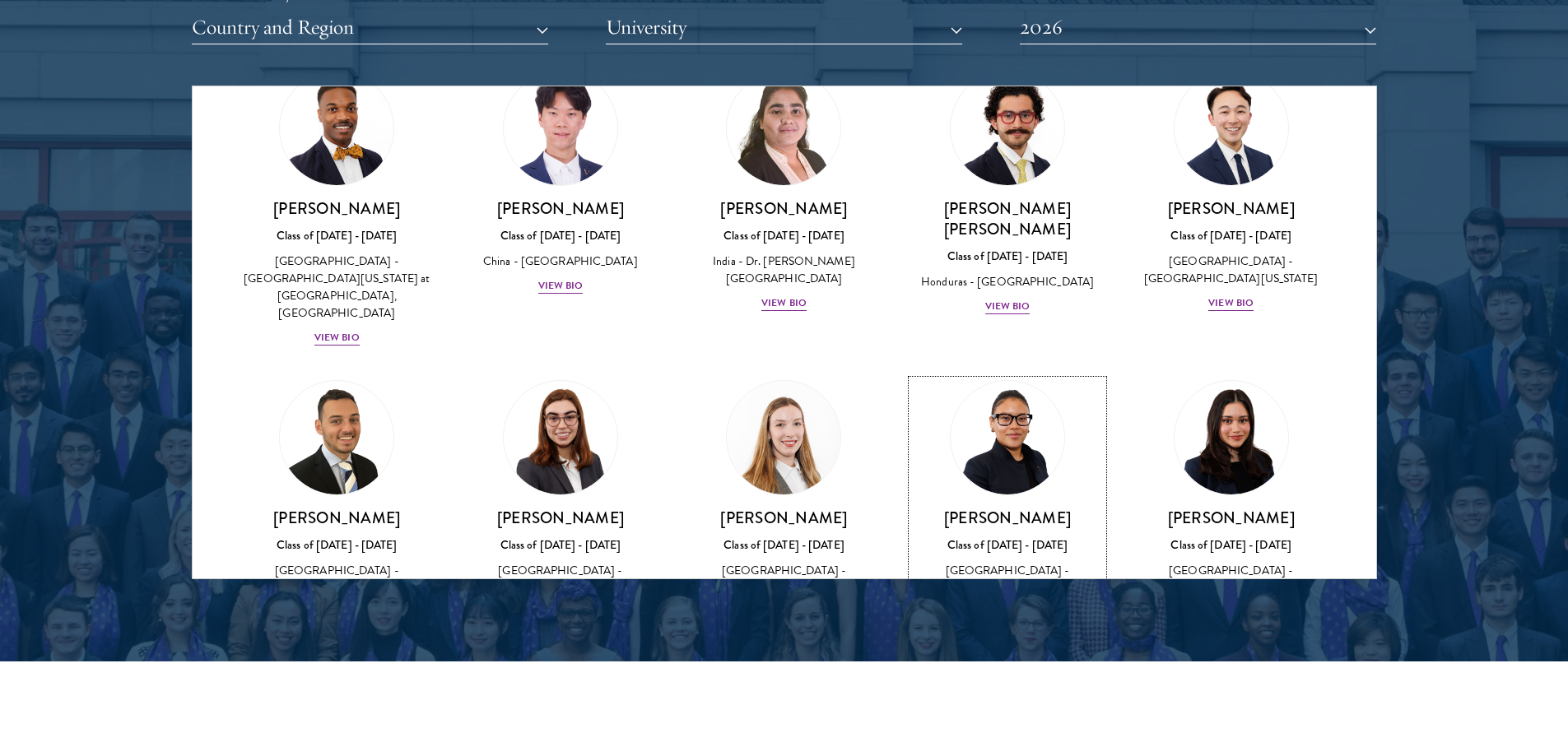
scroll to position [3399, 0]
click at [350, 605] on div "View Bio" at bounding box center [337, 613] width 45 height 16
